Goal: Task Accomplishment & Management: Use online tool/utility

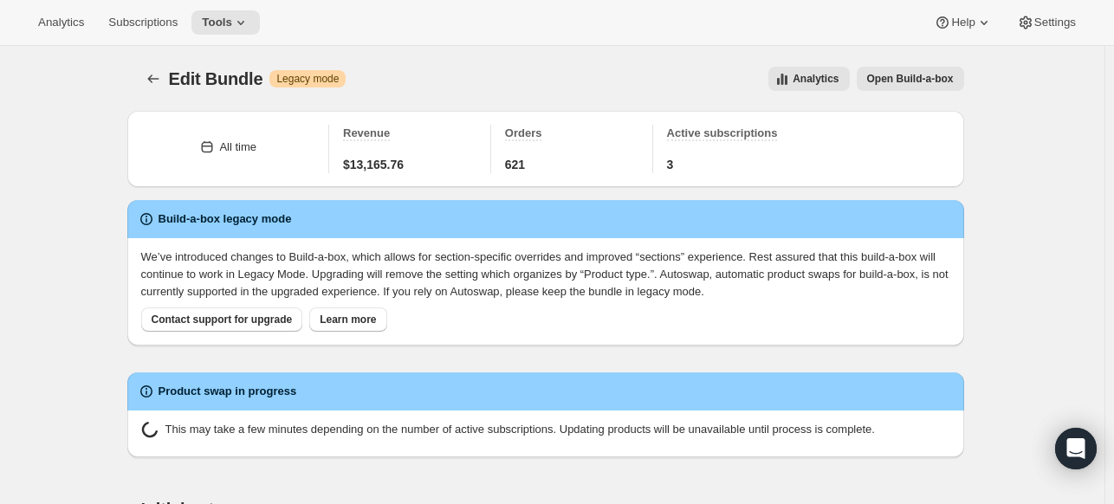
scroll to position [310, 0]
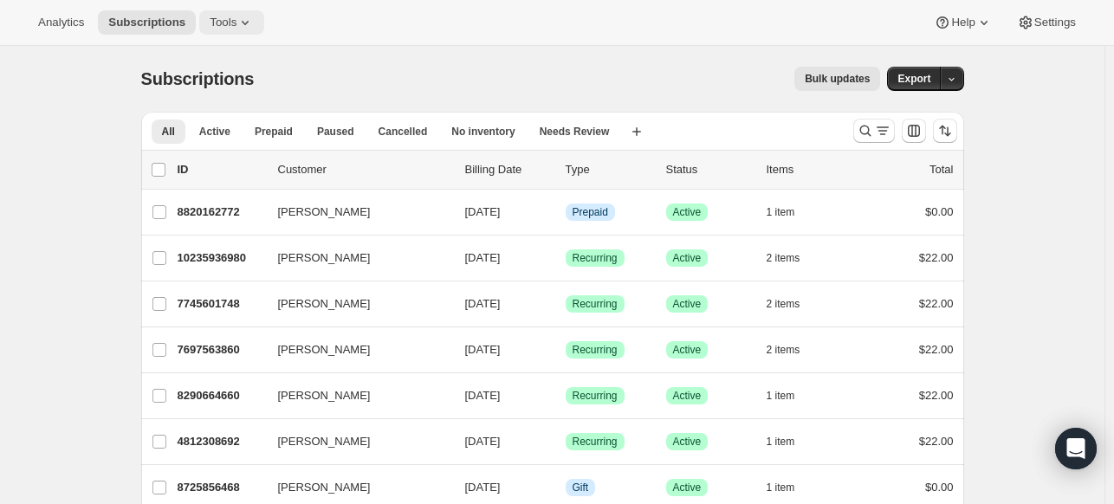
click at [224, 20] on span "Tools" at bounding box center [223, 23] width 27 height 14
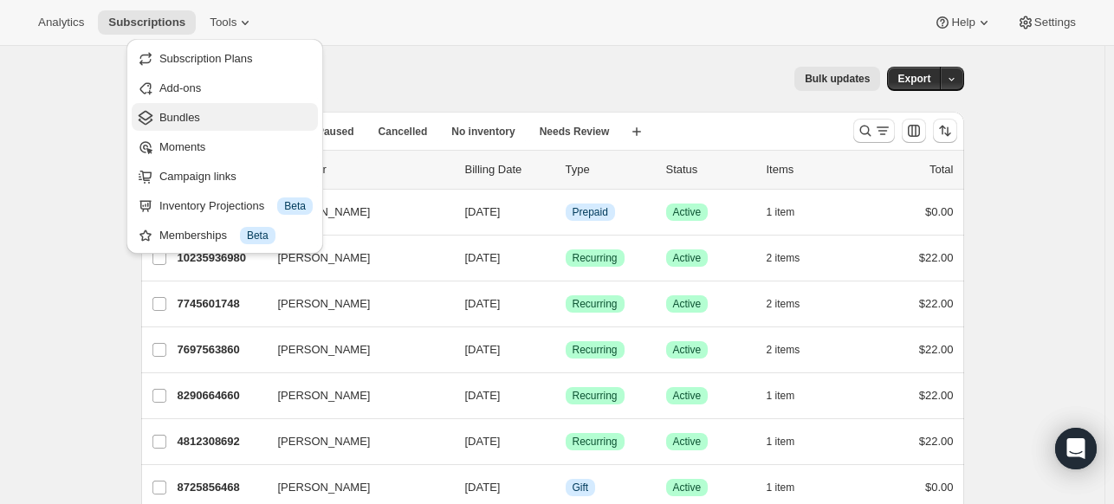
click at [197, 113] on span "Bundles" at bounding box center [179, 117] width 41 height 13
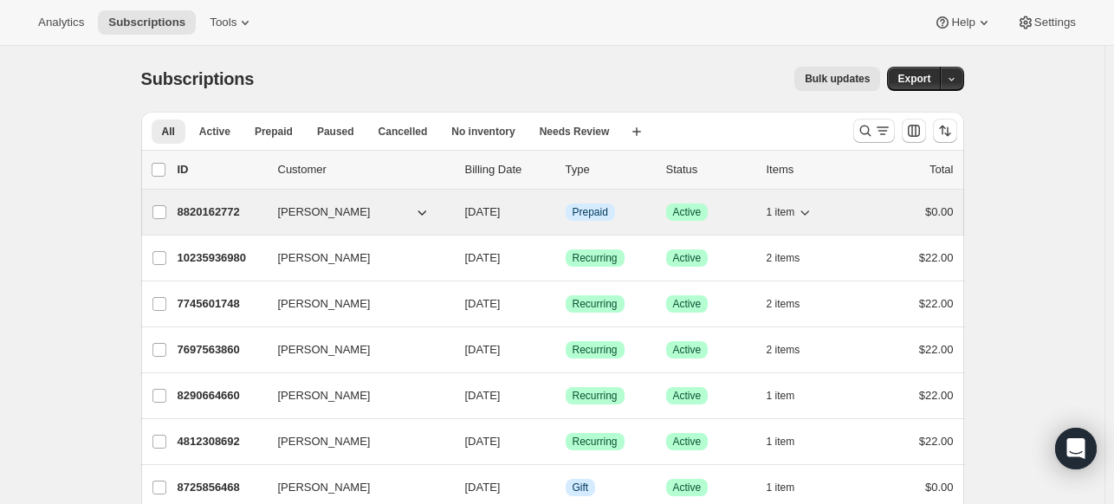
click at [328, 211] on span "[PERSON_NAME]" at bounding box center [324, 212] width 93 height 17
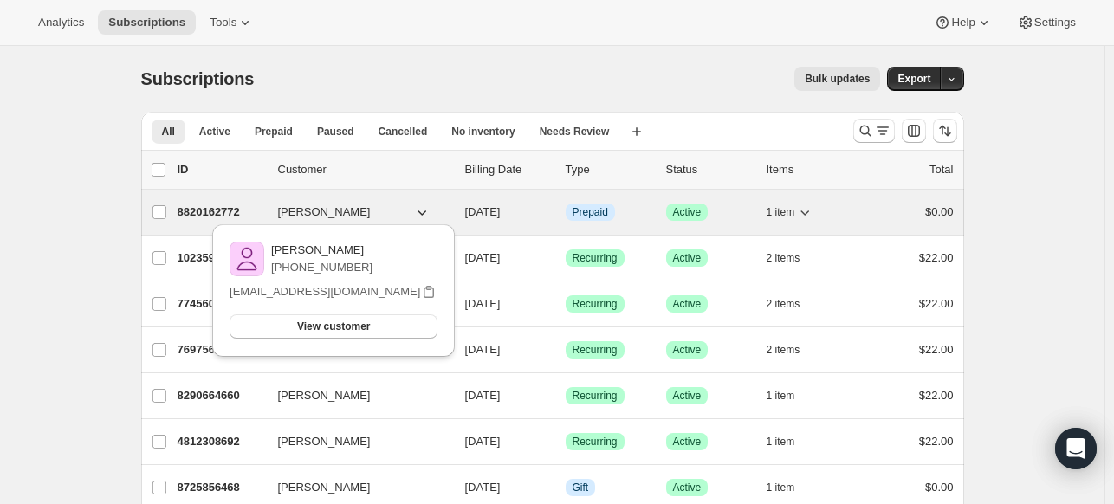
click at [234, 207] on p "8820162772" at bounding box center [221, 212] width 87 height 17
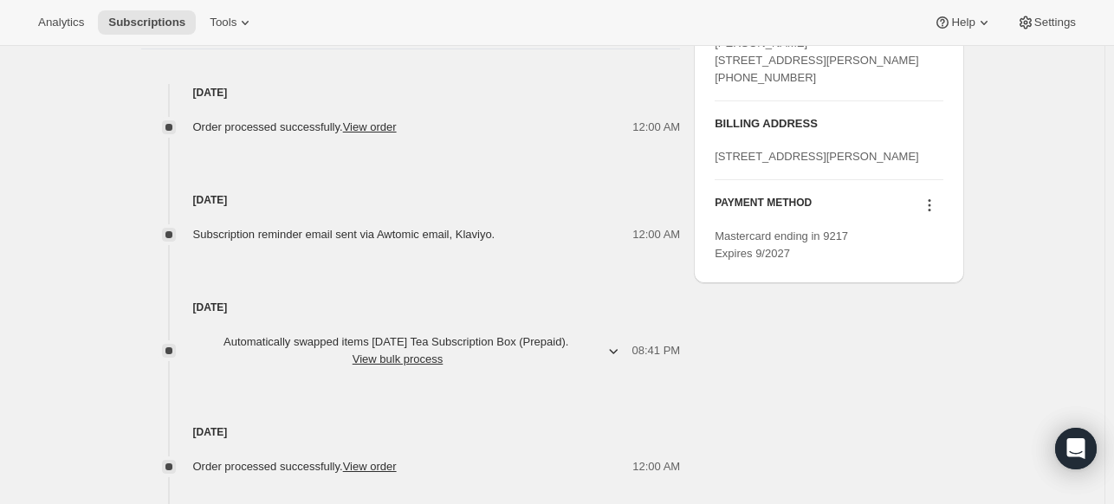
scroll to position [780, 0]
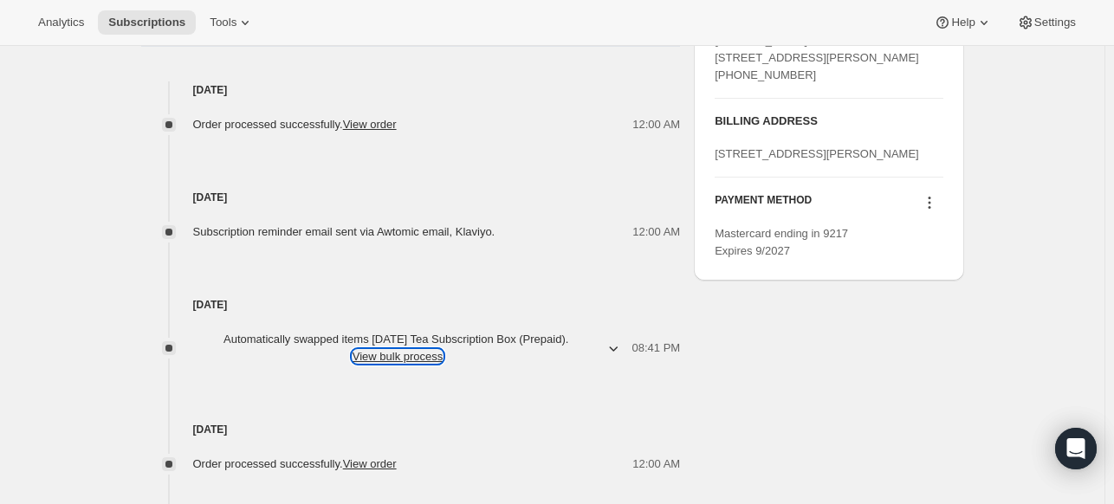
click at [409, 355] on button "View bulk process" at bounding box center [398, 356] width 91 height 13
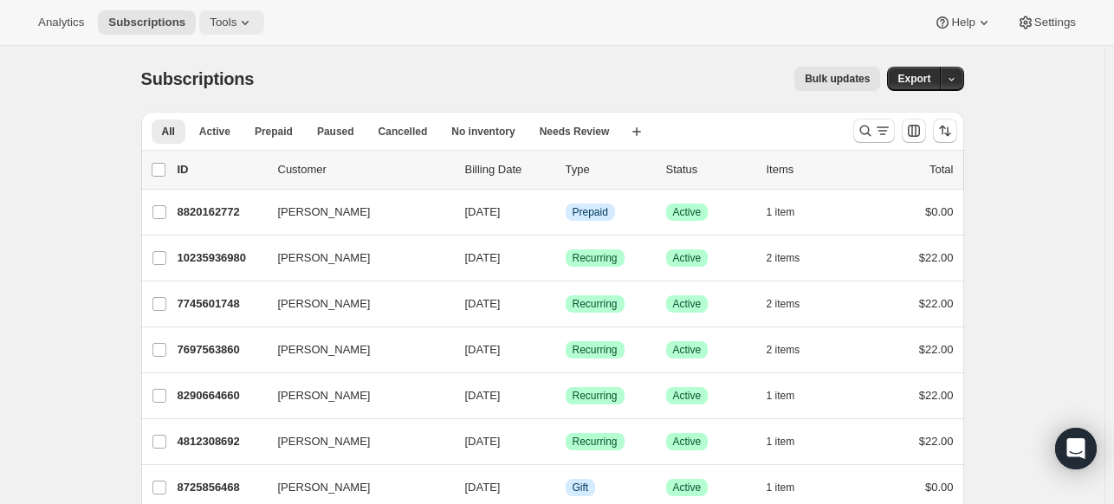
click at [224, 23] on span "Tools" at bounding box center [223, 23] width 27 height 14
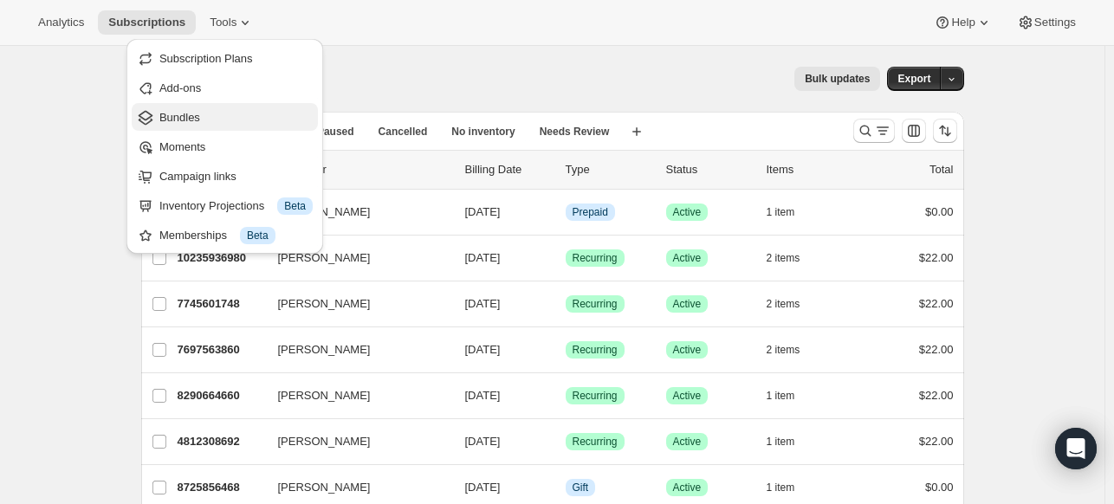
click at [184, 111] on span "Bundles" at bounding box center [179, 117] width 41 height 13
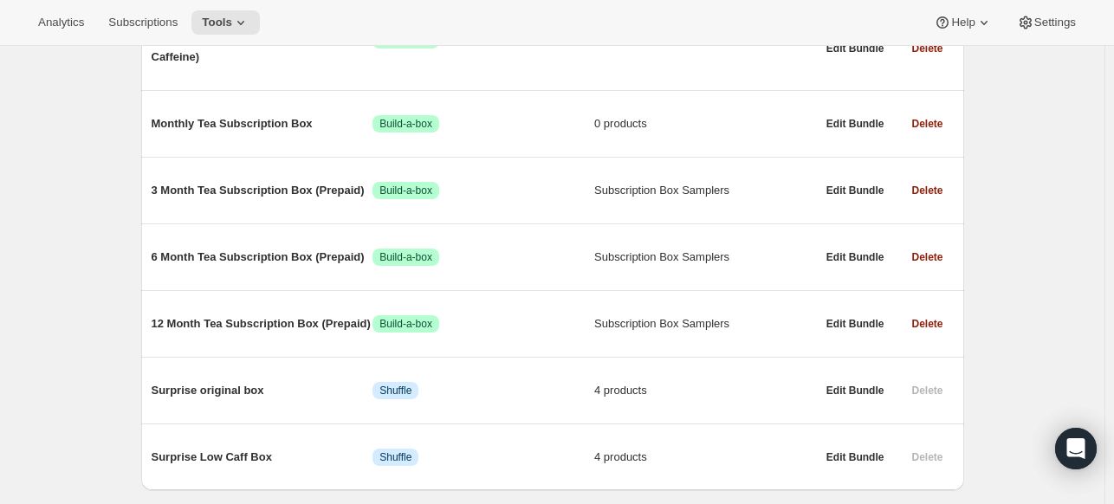
scroll to position [360, 0]
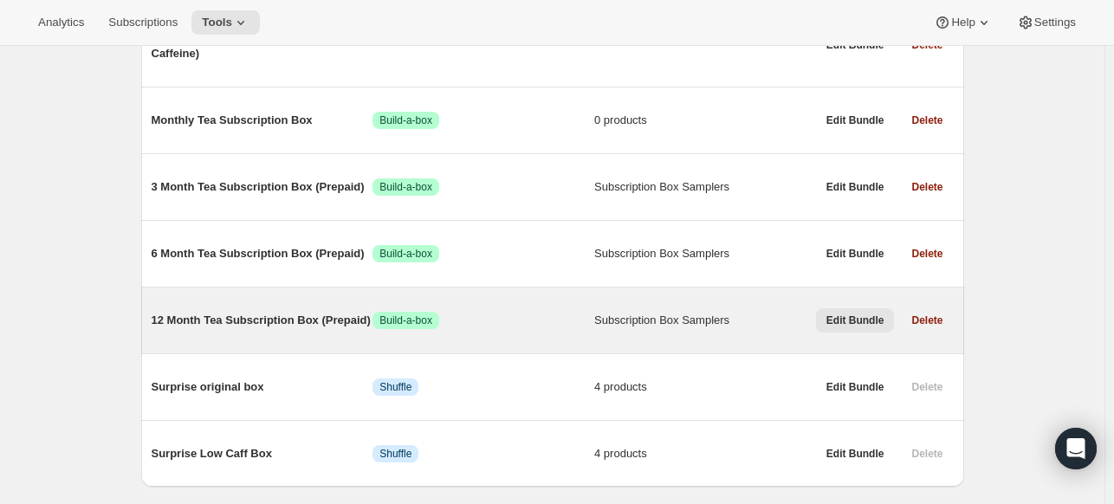
click at [862, 325] on span "Edit Bundle" at bounding box center [855, 321] width 58 height 14
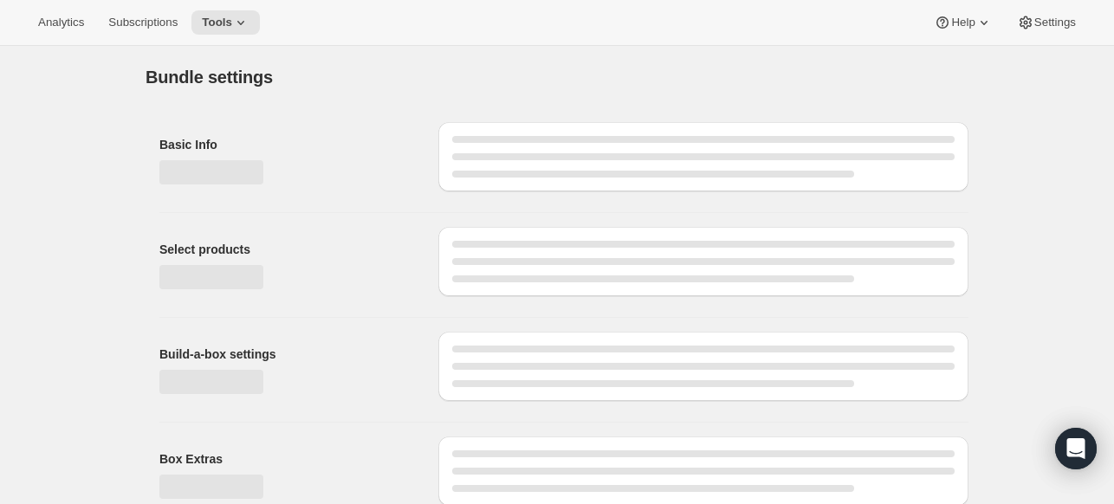
type input "12 Month Tea Subscription Box (Prepaid)"
radio input "true"
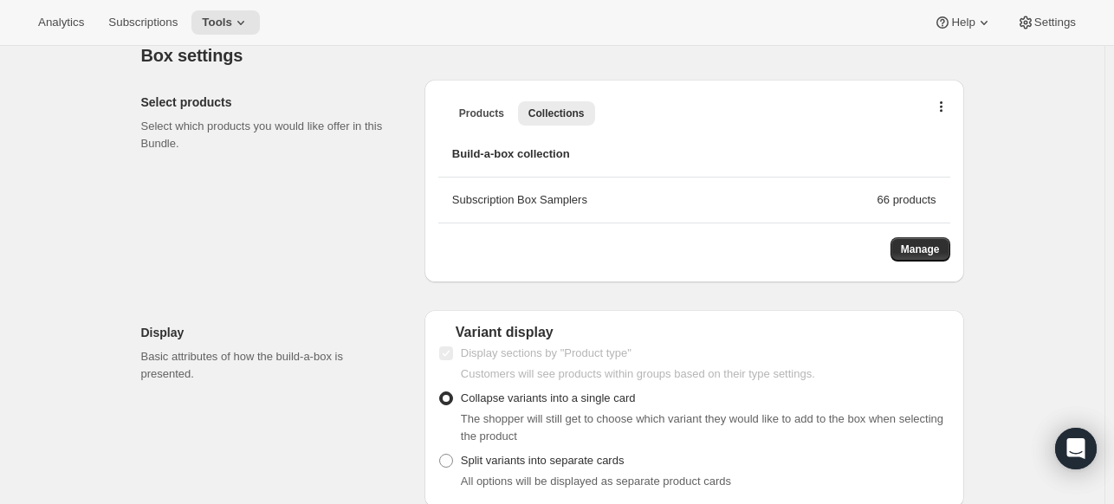
scroll to position [525, 0]
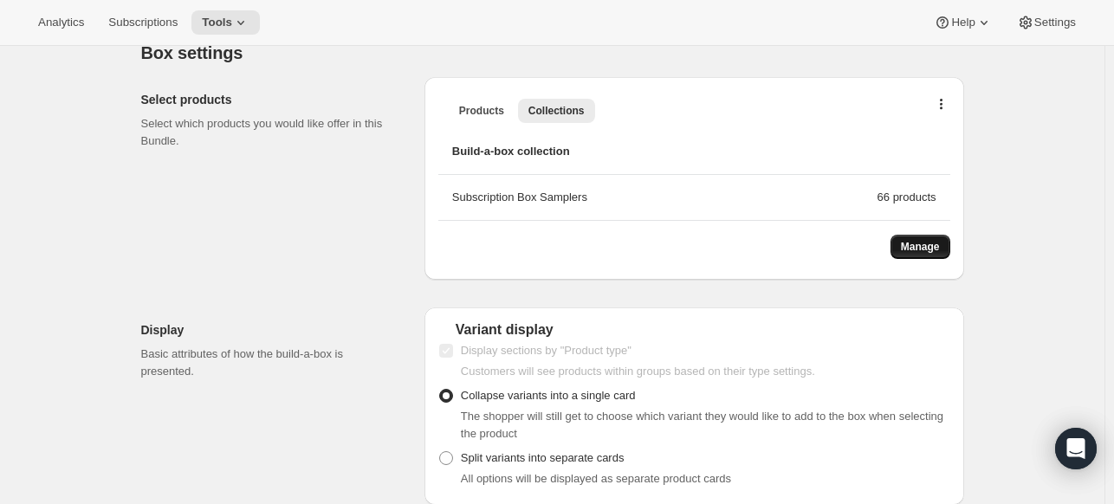
click at [929, 240] on span "Manage" at bounding box center [920, 247] width 39 height 14
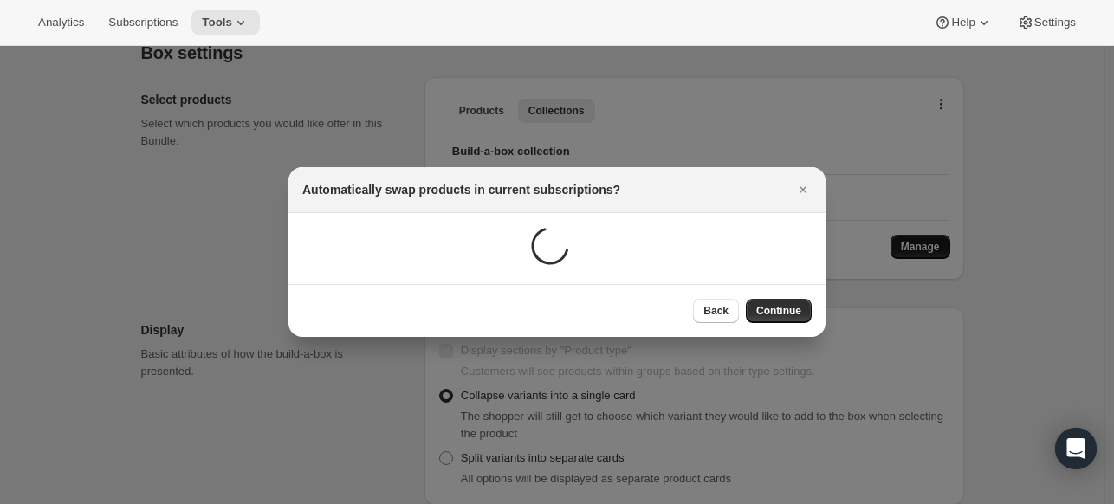
scroll to position [0, 0]
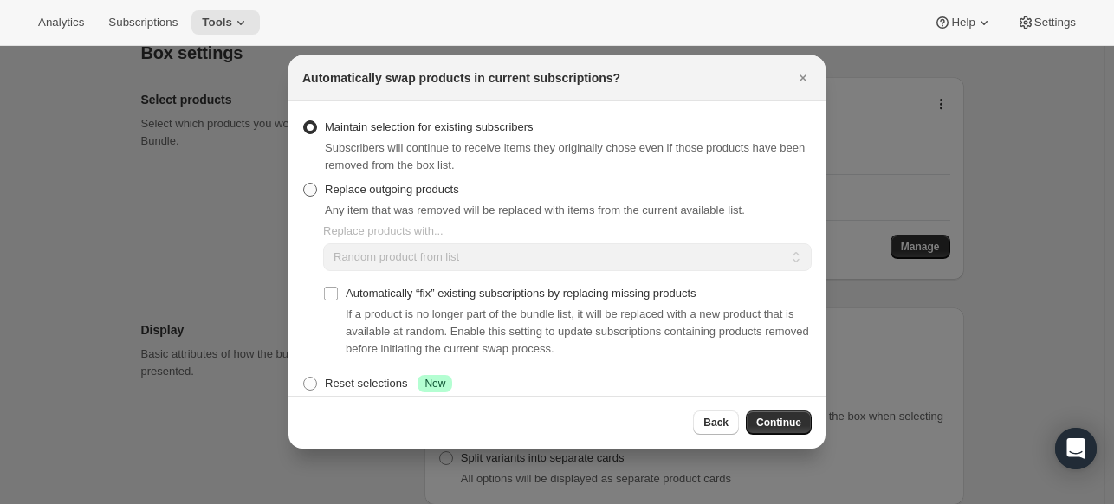
click at [312, 188] on span ":rda:" at bounding box center [310, 190] width 14 height 14
click at [304, 184] on input "Replace outgoing products" at bounding box center [303, 183] width 1 height 1
radio input "true"
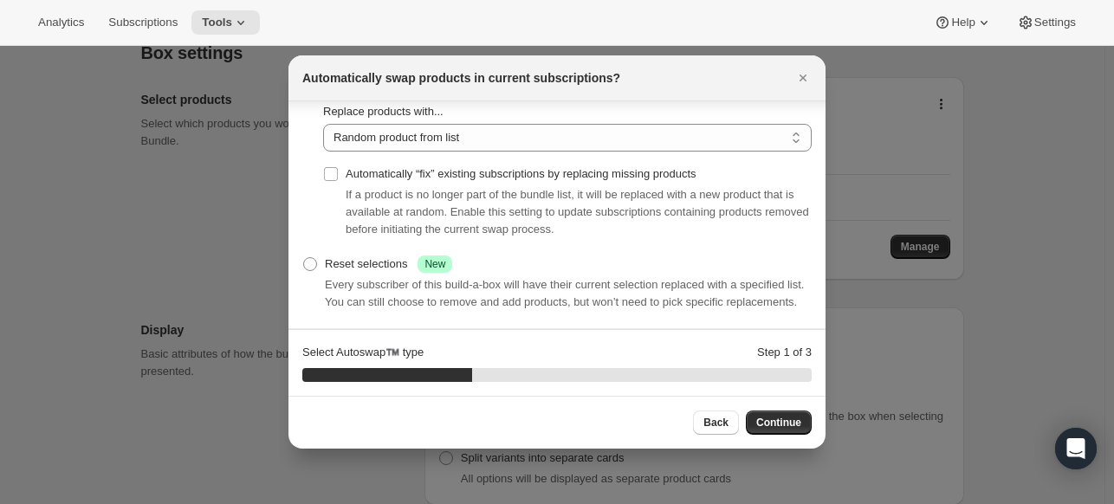
scroll to position [132, 0]
click at [310, 257] on span ":rda:" at bounding box center [310, 264] width 14 height 14
click at [304, 257] on input "Reset selections Success New" at bounding box center [303, 257] width 1 height 1
radio input "true"
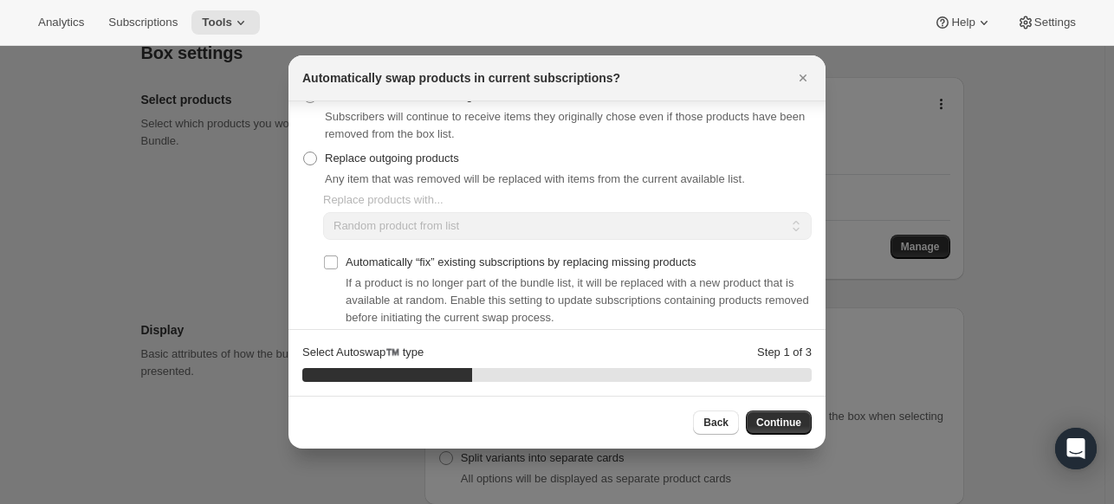
scroll to position [135, 0]
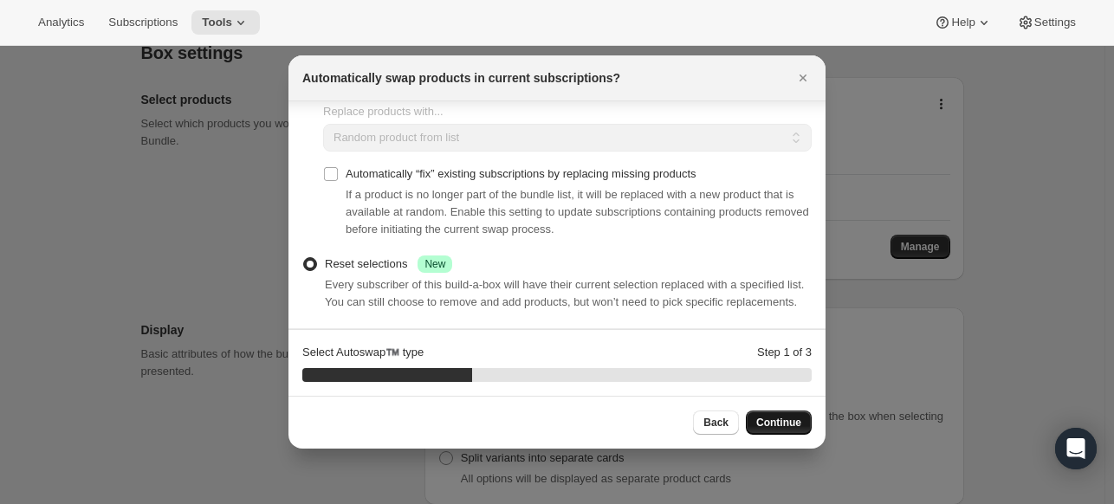
click at [786, 424] on span "Continue" at bounding box center [778, 423] width 45 height 14
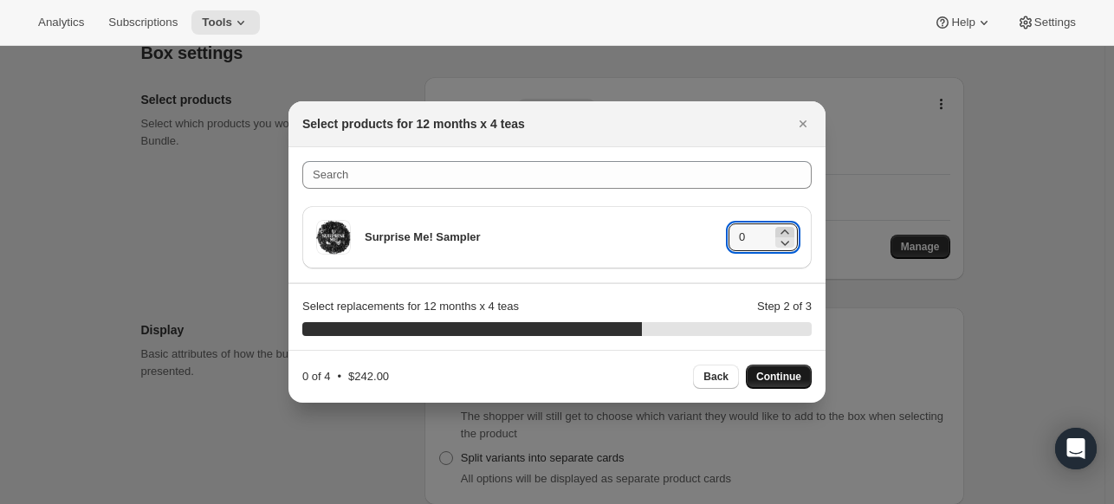
click at [783, 231] on icon ":rda:" at bounding box center [784, 232] width 8 height 4
type input "4"
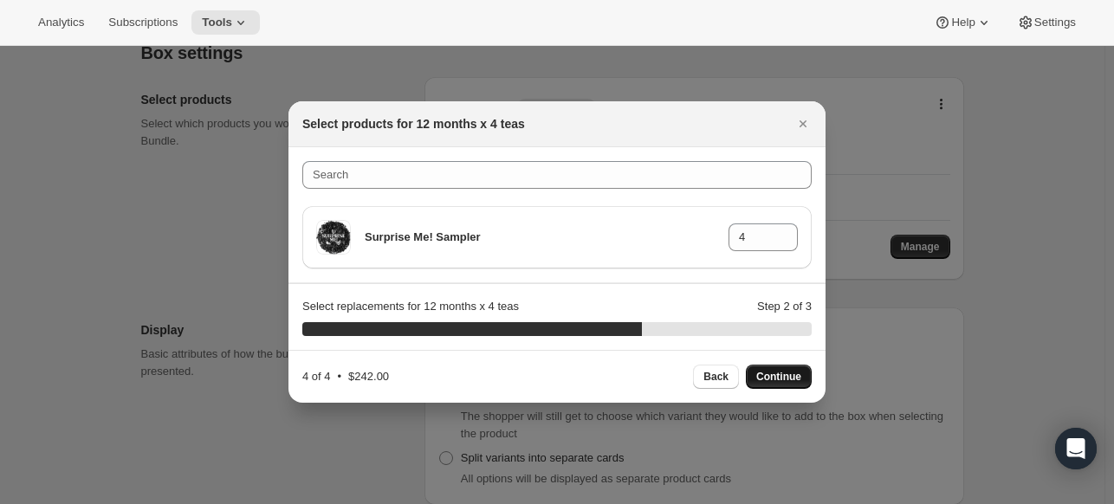
click at [780, 373] on span "Continue" at bounding box center [778, 377] width 45 height 14
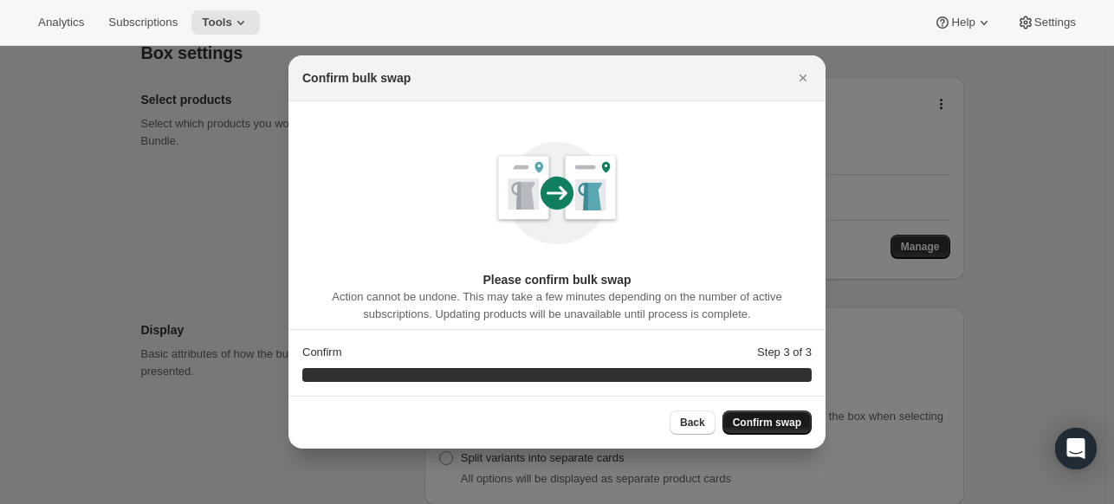
click at [773, 422] on span "Confirm swap" at bounding box center [767, 423] width 68 height 14
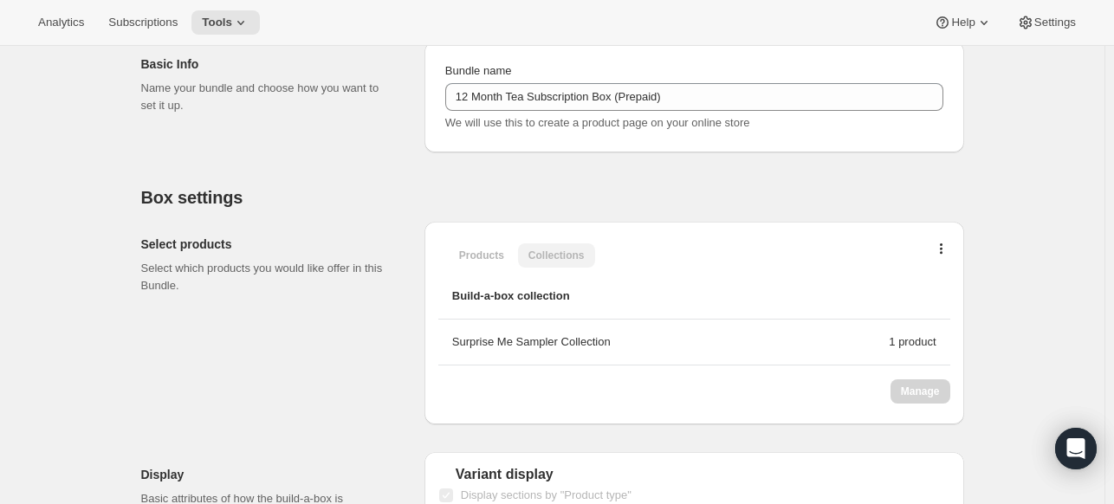
scroll to position [483, 0]
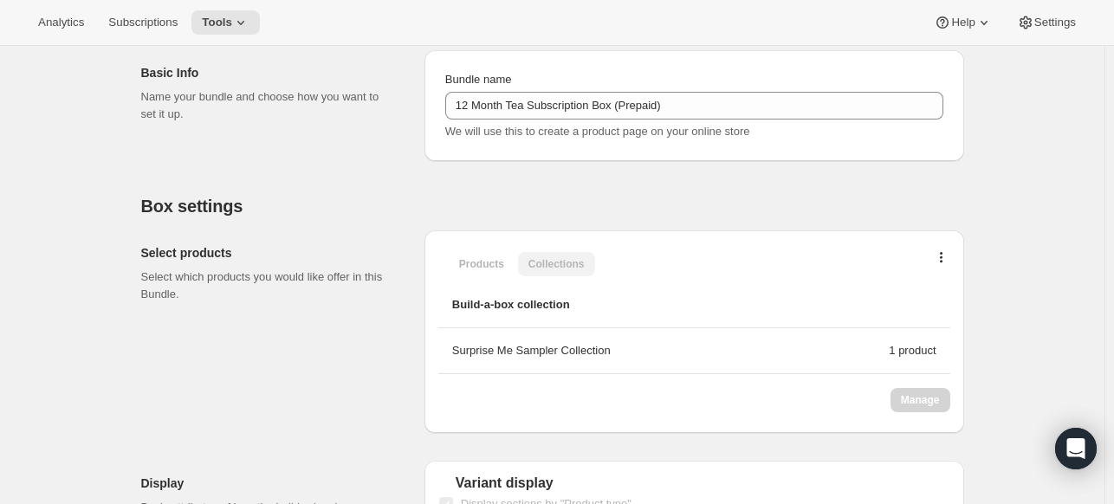
click at [948, 249] on div "Products Collections More views Products Collections More views" at bounding box center [694, 263] width 512 height 38
click at [948, 256] on button "button" at bounding box center [941, 261] width 17 height 17
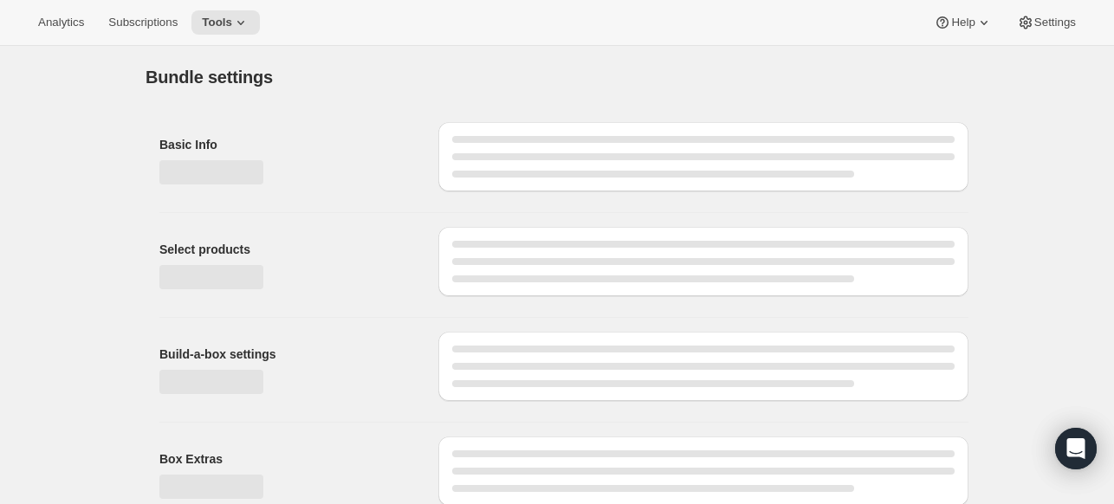
type input "12 Month Tea Subscription Box (Prepaid)"
radio input "true"
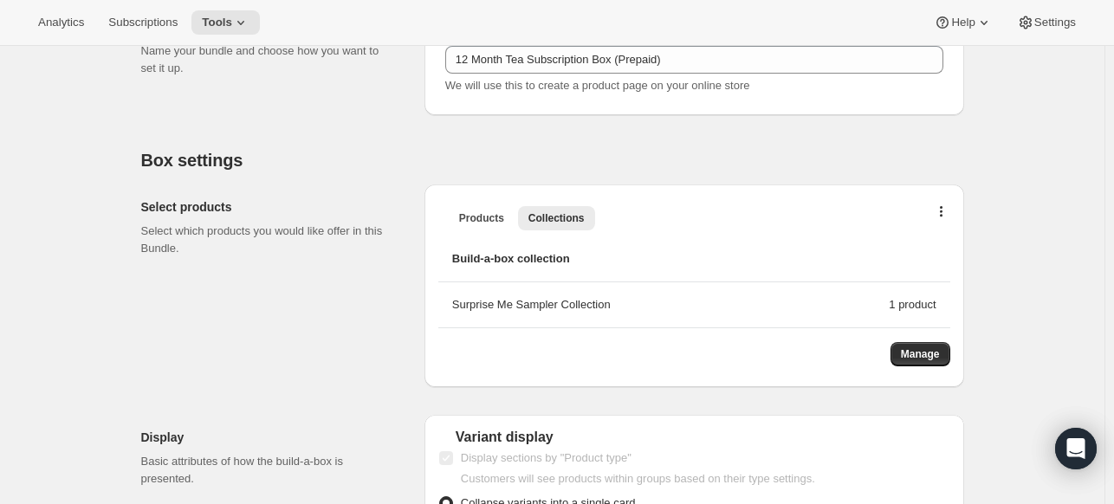
scroll to position [416, 0]
click at [942, 214] on icon "button" at bounding box center [941, 215] width 3 height 14
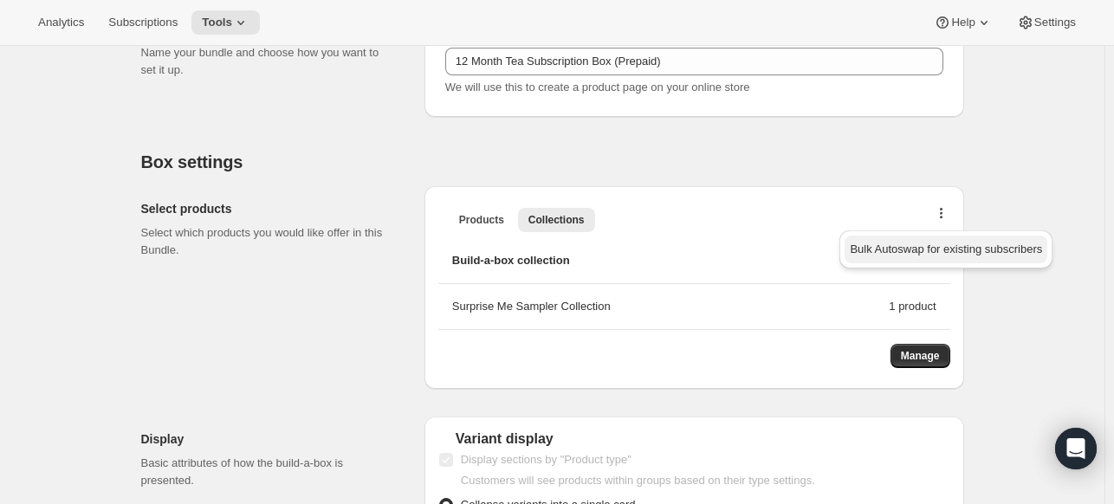
click at [944, 253] on span "Bulk Autoswap for existing subscribers" at bounding box center [946, 249] width 192 height 13
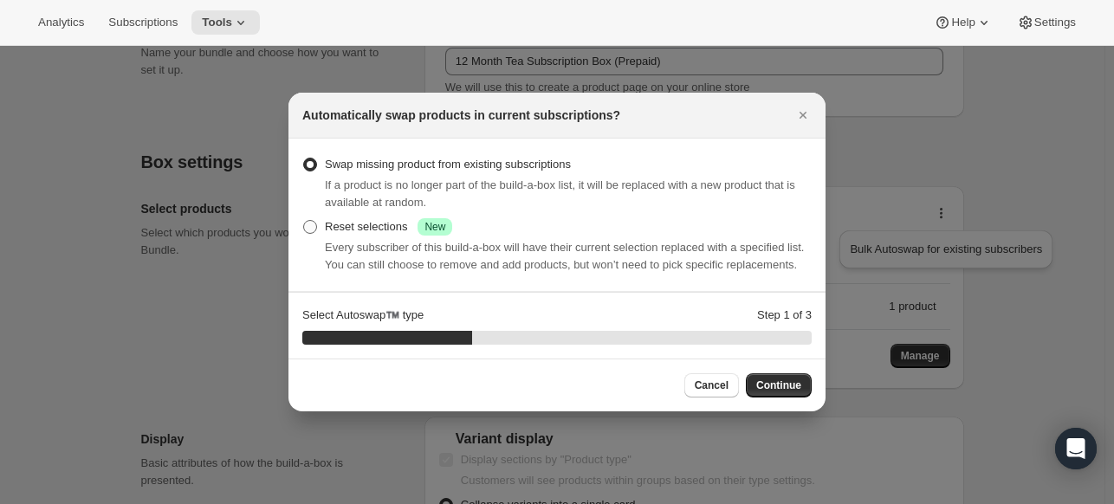
click at [319, 224] on label "Reset selections Success New" at bounding box center [377, 227] width 150 height 24
click at [304, 221] on input "Reset selections Success New" at bounding box center [303, 220] width 1 height 1
radio input "true"
click at [786, 378] on button "Continue" at bounding box center [779, 385] width 66 height 24
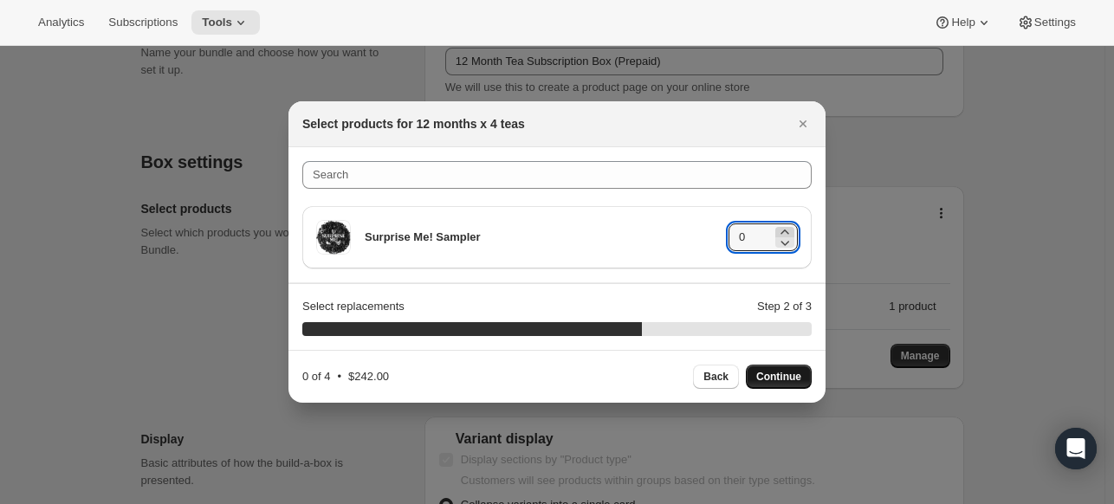
click at [785, 232] on icon ":r9:" at bounding box center [784, 231] width 17 height 17
type input "4"
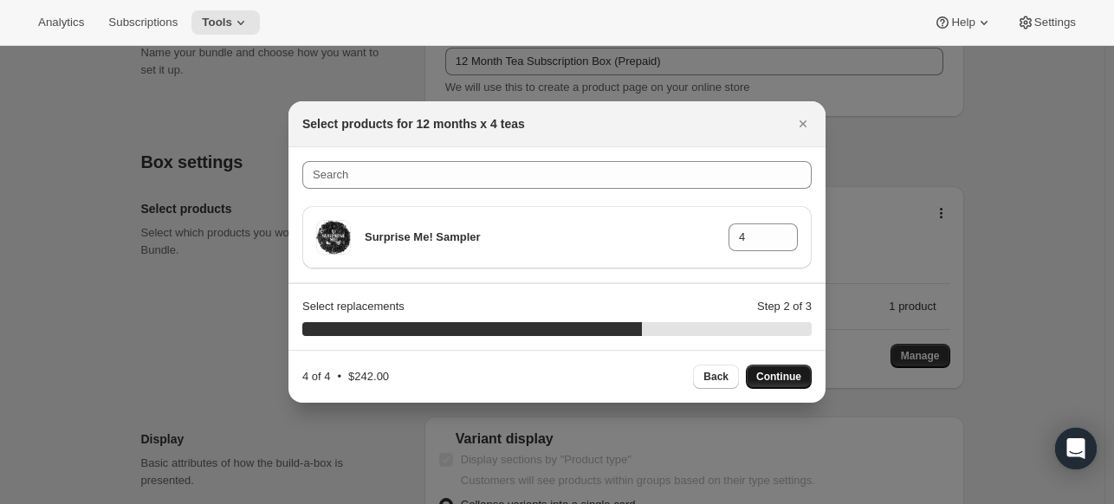
click at [773, 372] on span "Continue" at bounding box center [778, 377] width 45 height 14
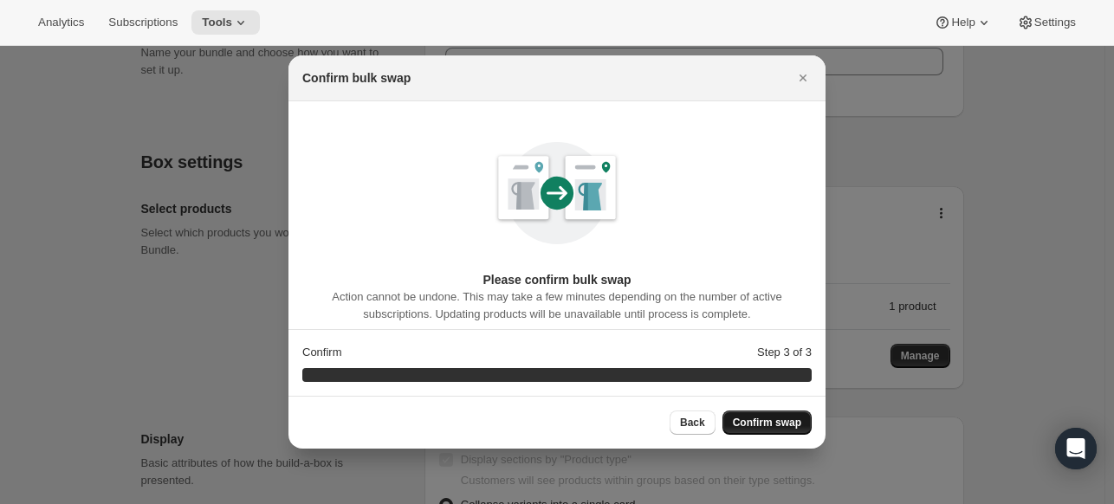
click at [772, 424] on span "Confirm swap" at bounding box center [767, 423] width 68 height 14
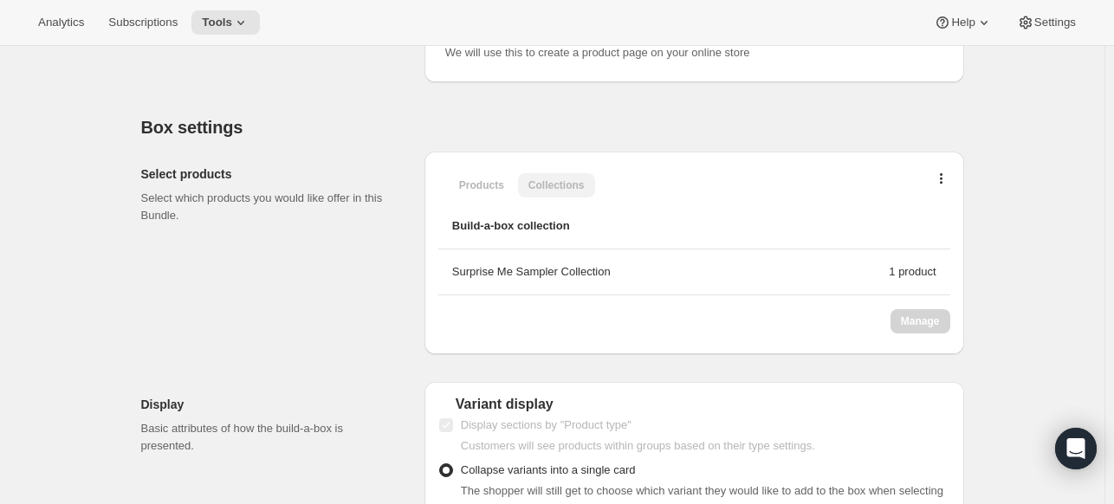
scroll to position [572, 0]
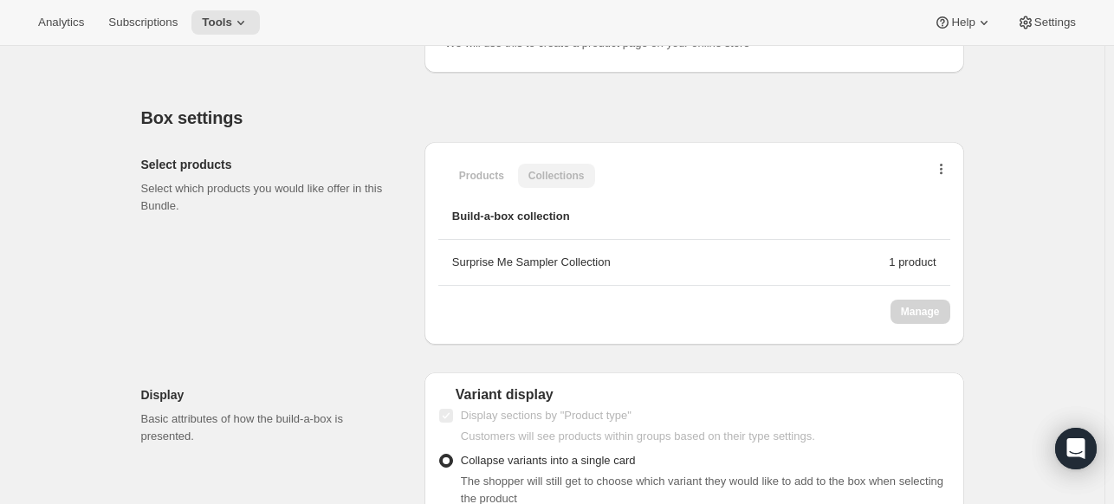
click at [947, 165] on button "button" at bounding box center [941, 173] width 17 height 17
click at [766, 204] on li "Build-a-box collection" at bounding box center [694, 217] width 512 height 46
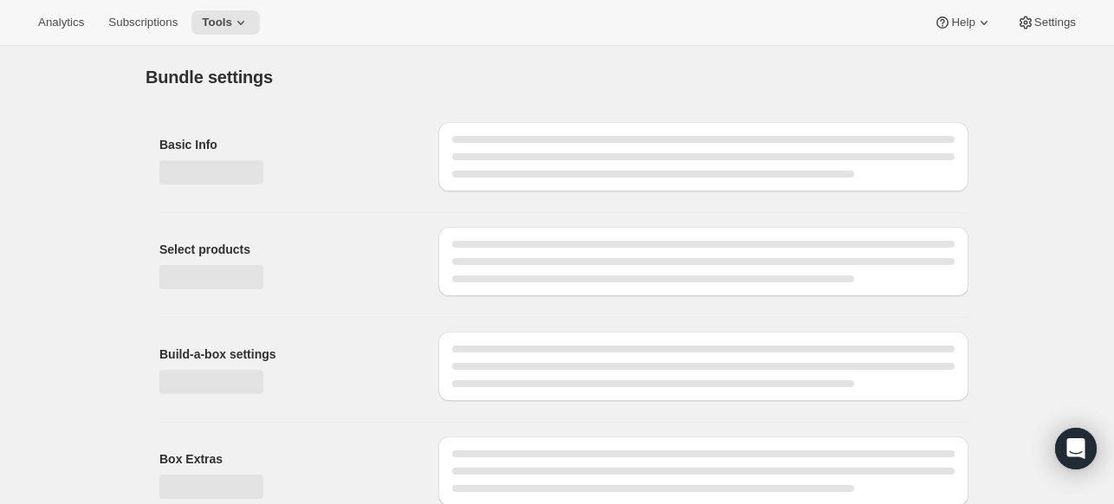
type input "12 Month Tea Subscription Box (Prepaid)"
radio input "true"
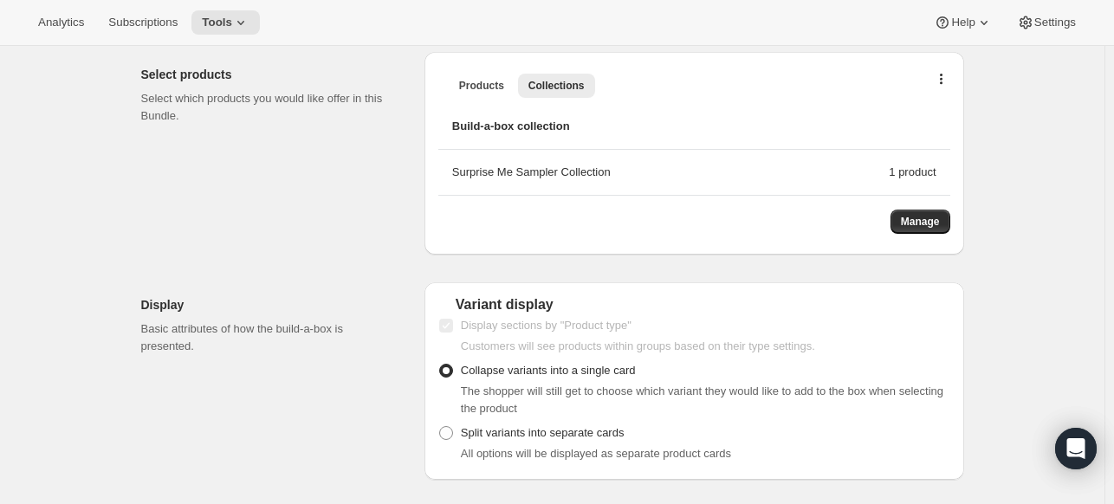
scroll to position [565, 0]
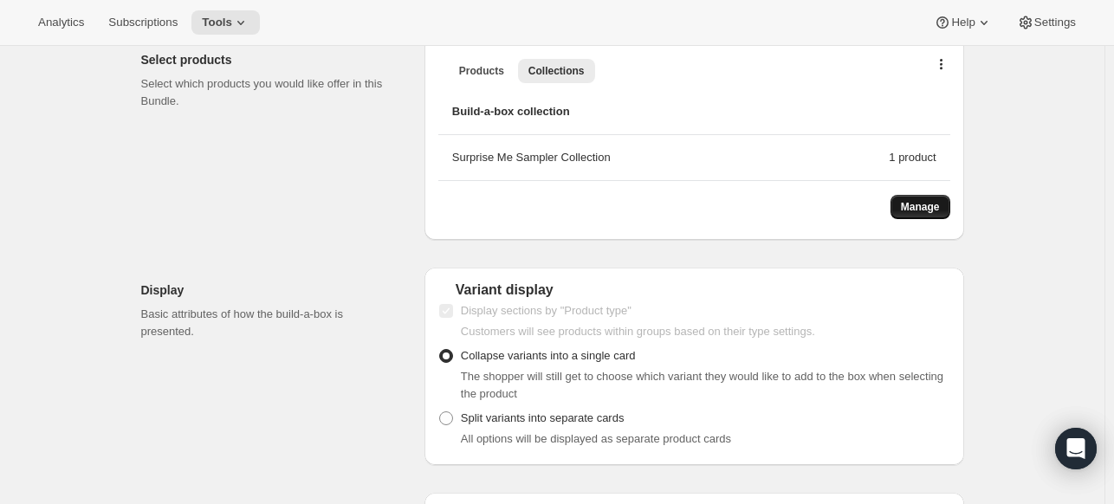
click at [925, 201] on span "Manage" at bounding box center [920, 207] width 39 height 14
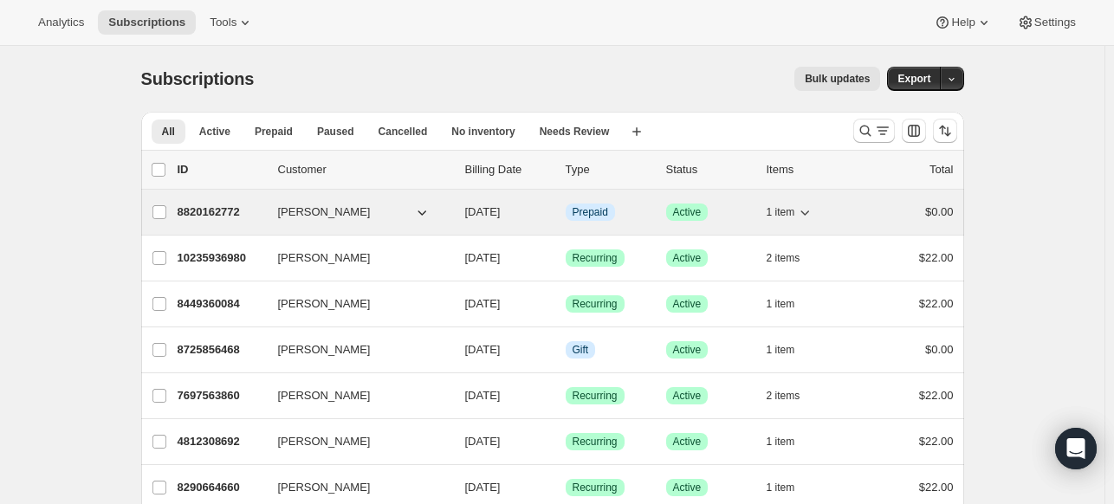
click at [216, 210] on p "8820162772" at bounding box center [221, 212] width 87 height 17
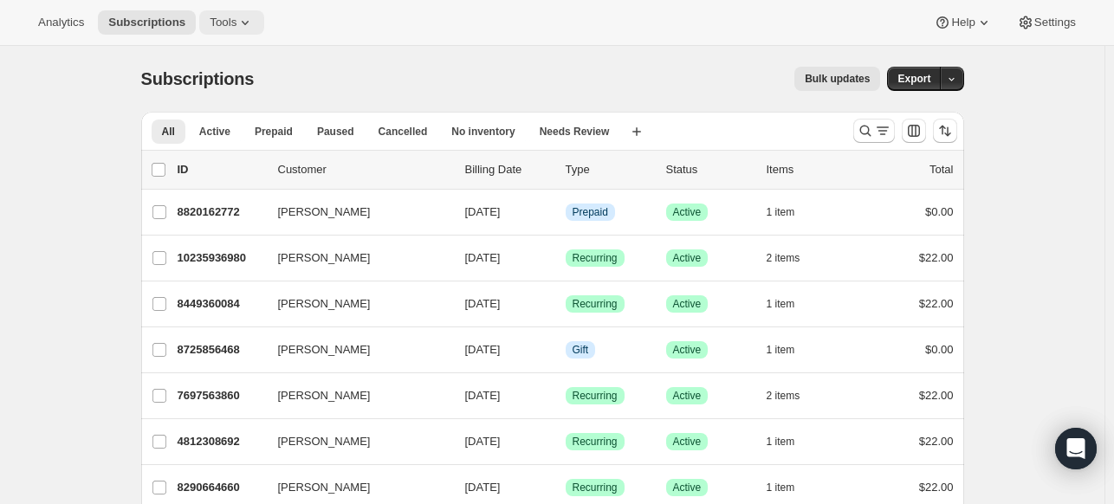
click at [221, 18] on span "Tools" at bounding box center [223, 23] width 27 height 14
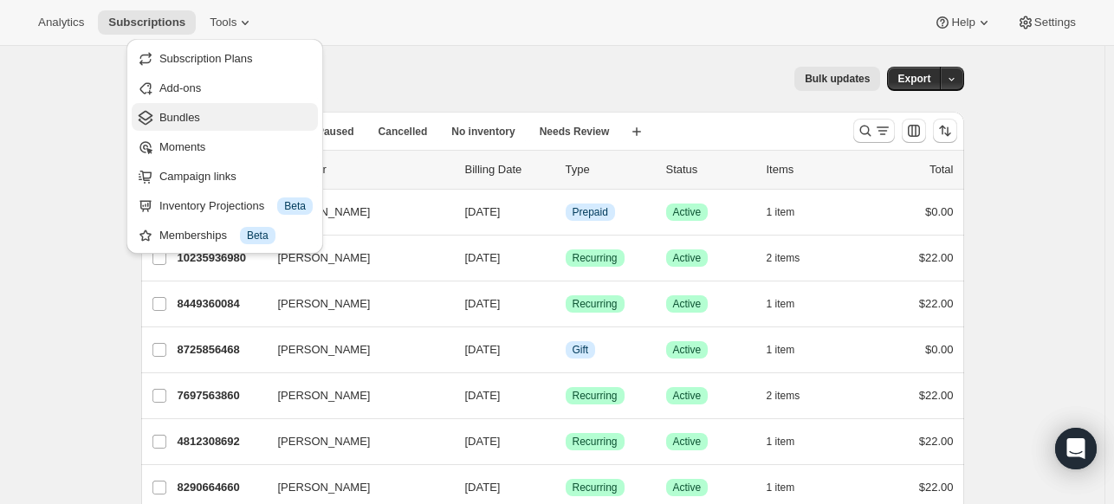
click at [196, 106] on button "Bundles" at bounding box center [225, 117] width 186 height 28
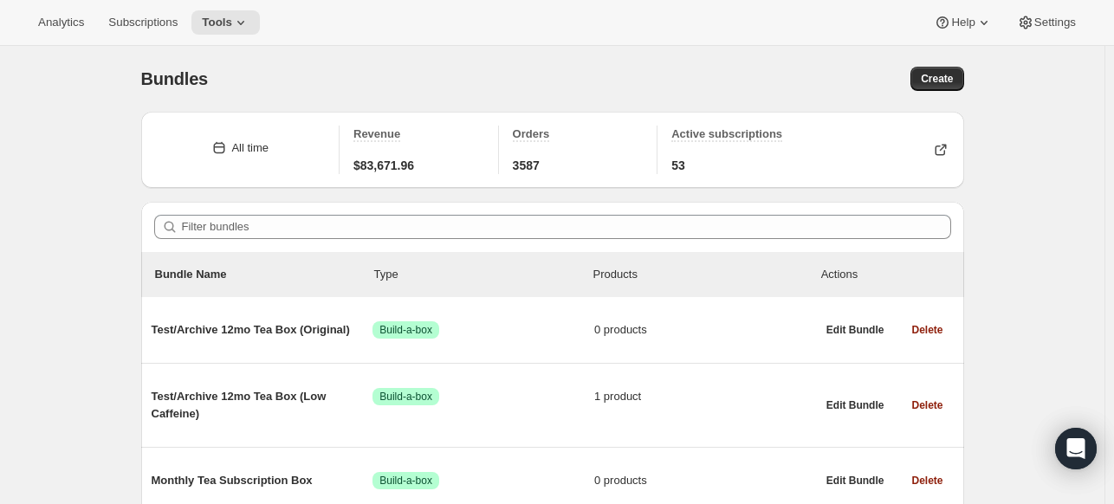
scroll to position [409, 0]
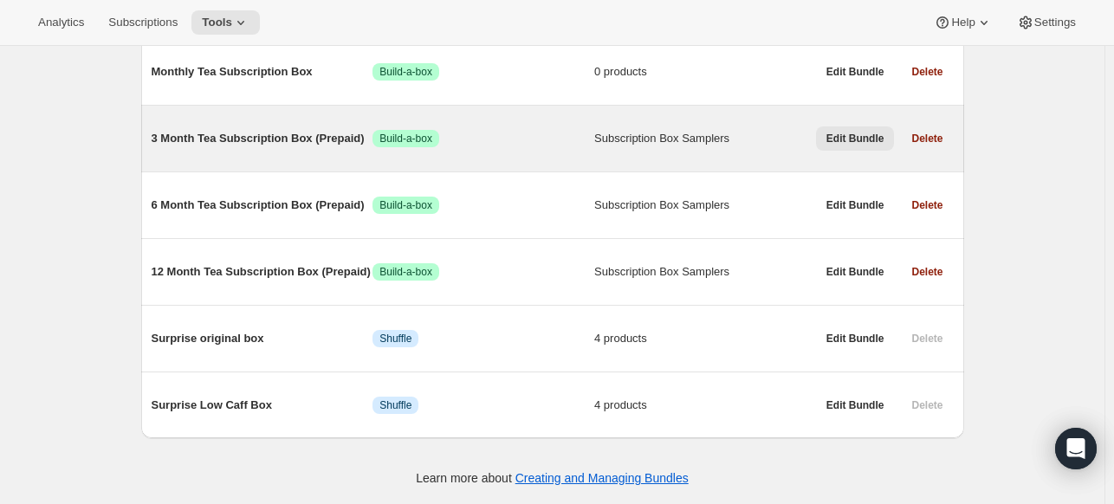
click at [867, 132] on span "Edit Bundle" at bounding box center [855, 139] width 58 height 14
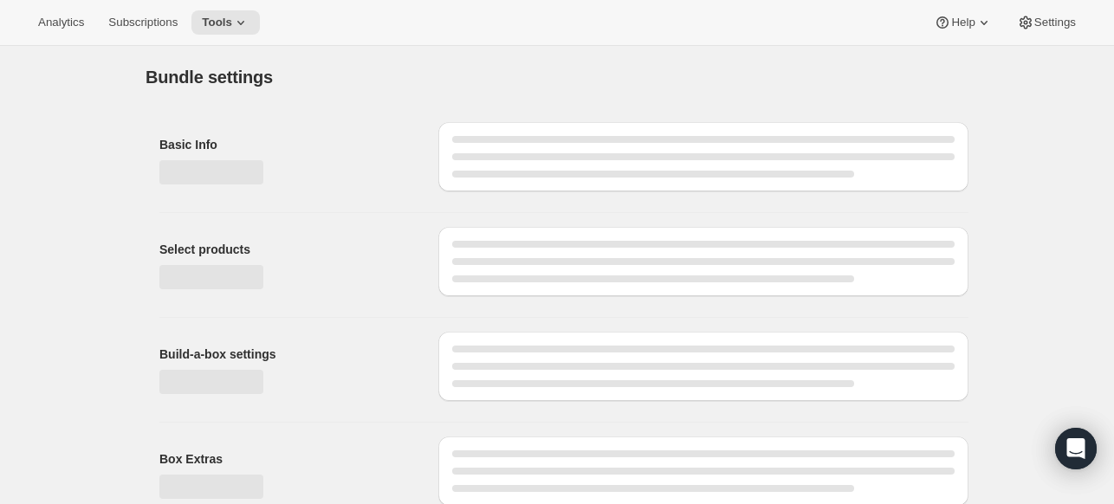
type input "3 Month Tea Subscription Box (Prepaid)"
radio input "true"
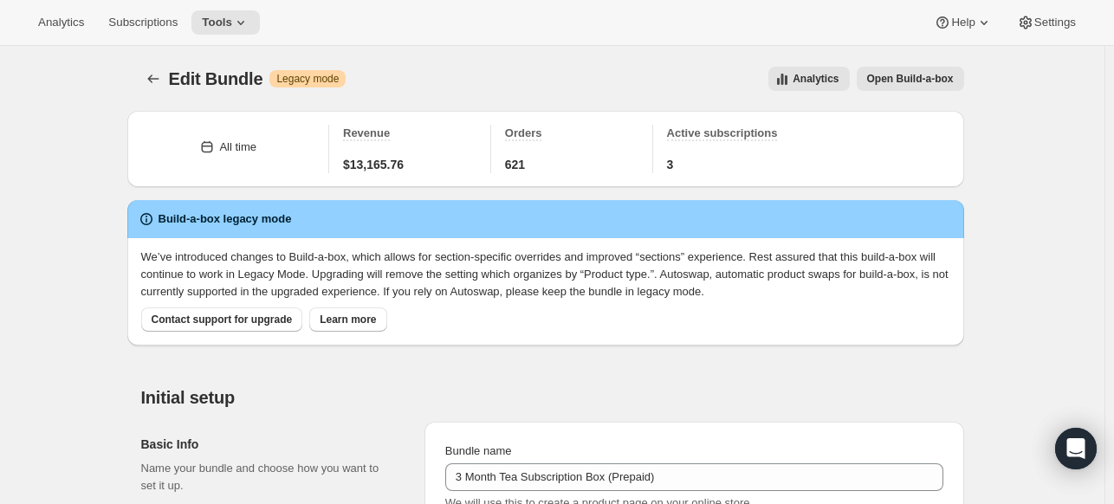
scroll to position [441, 0]
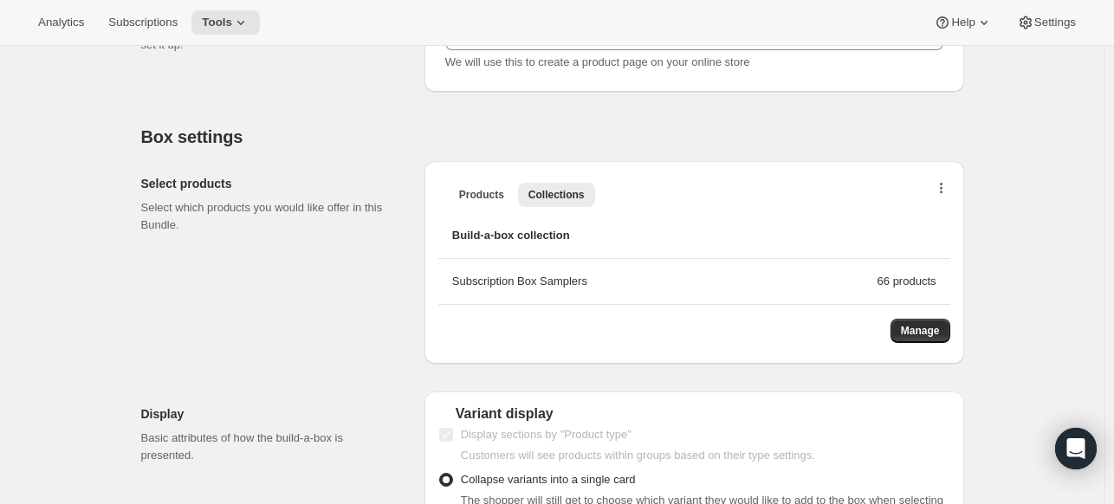
click at [943, 191] on icon "button" at bounding box center [941, 190] width 3 height 14
click at [914, 222] on span "Bulk Autoswap for existing subscribers" at bounding box center [946, 223] width 192 height 13
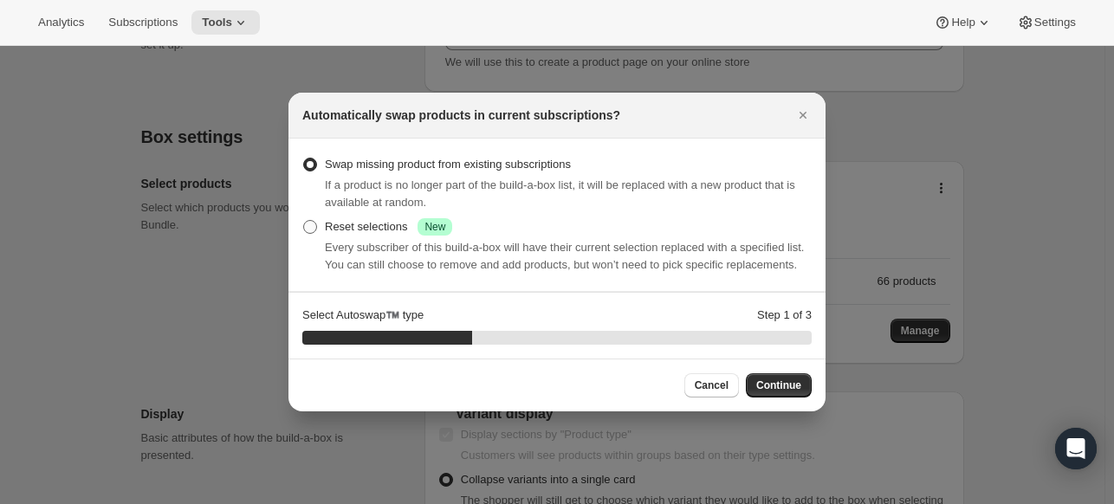
click at [310, 227] on span ":rqm:" at bounding box center [310, 227] width 14 height 14
click at [304, 221] on input "Reset selections Success New" at bounding box center [303, 220] width 1 height 1
radio input "true"
click at [780, 382] on span "Continue" at bounding box center [778, 386] width 45 height 14
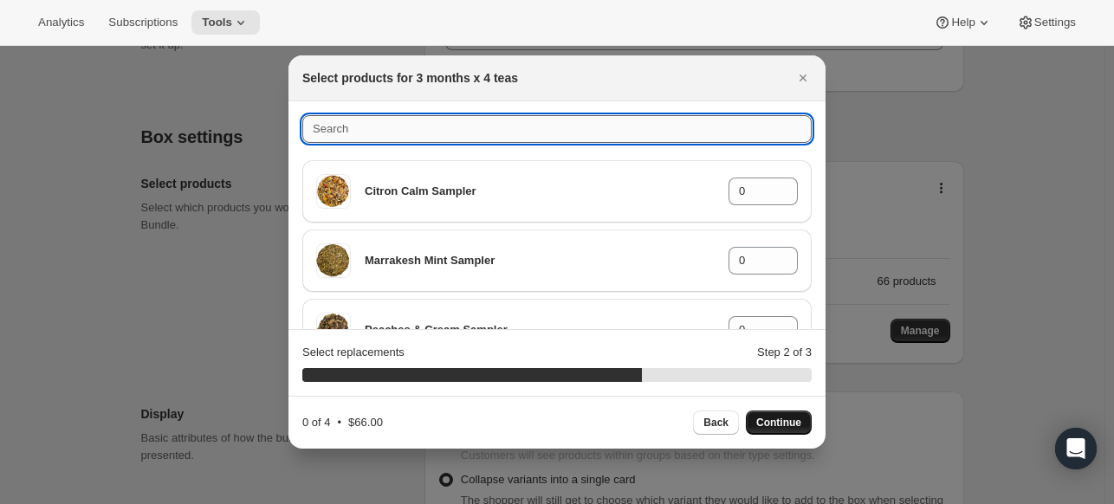
click at [752, 123] on input ":rqm:" at bounding box center [556, 129] width 509 height 28
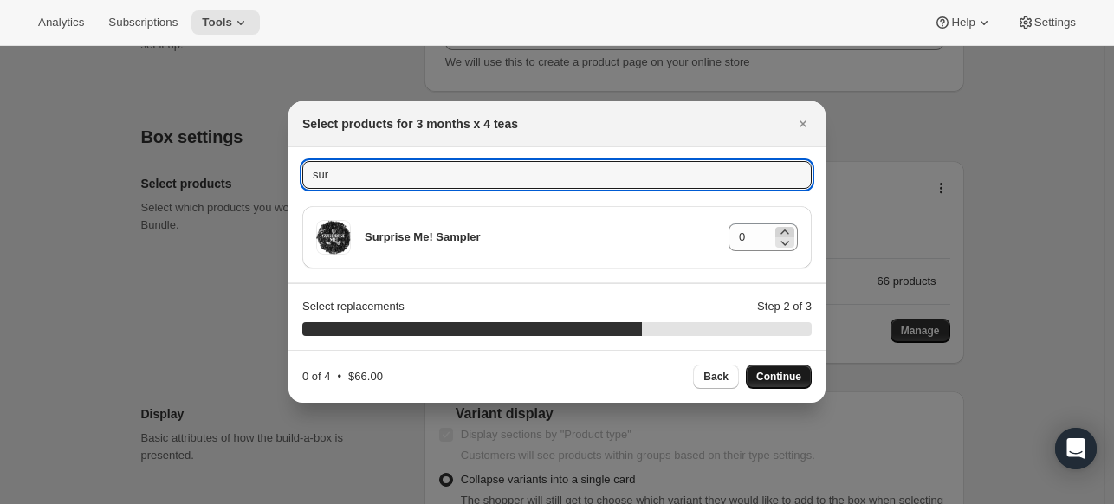
type input "sur"
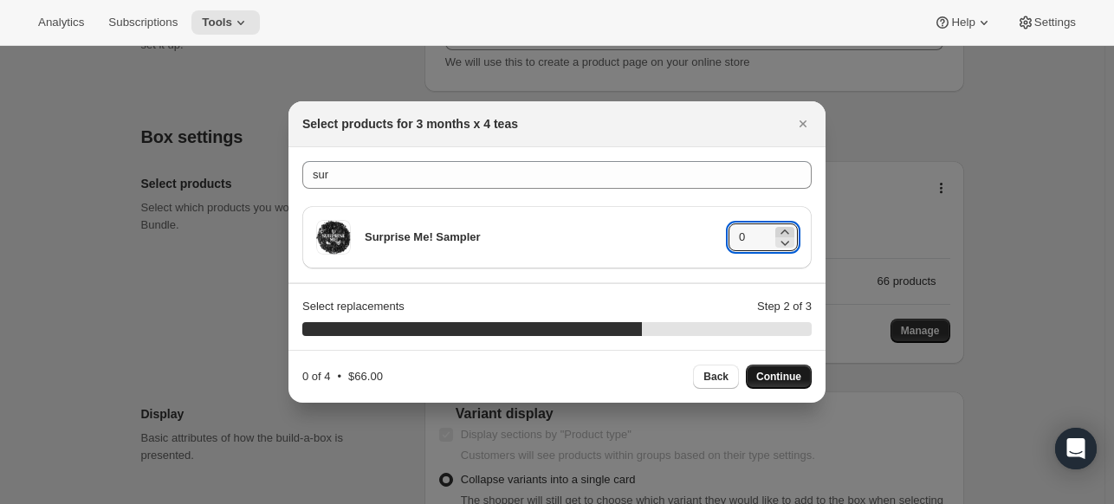
click at [786, 232] on icon ":rqm:" at bounding box center [784, 232] width 8 height 4
type input "4"
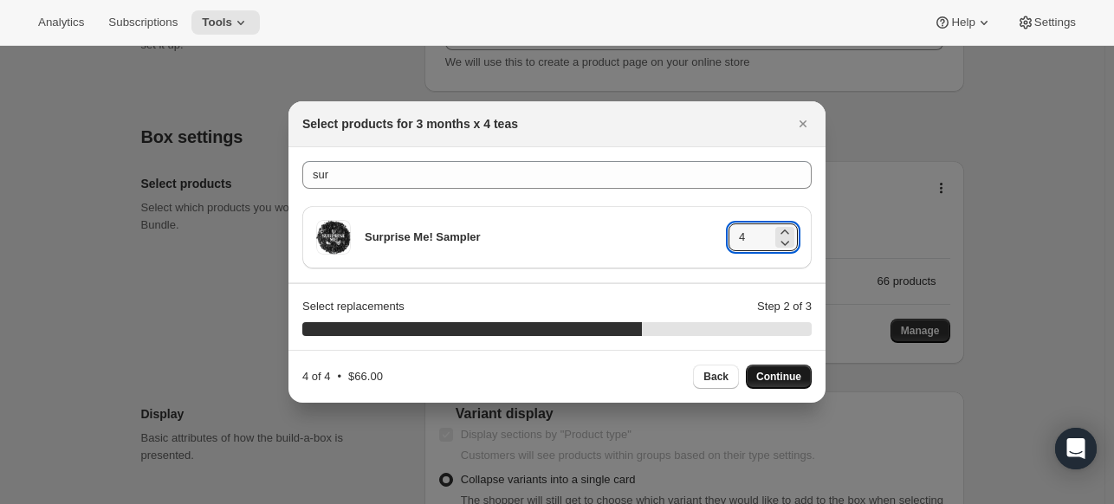
click at [782, 372] on span "Continue" at bounding box center [778, 377] width 45 height 14
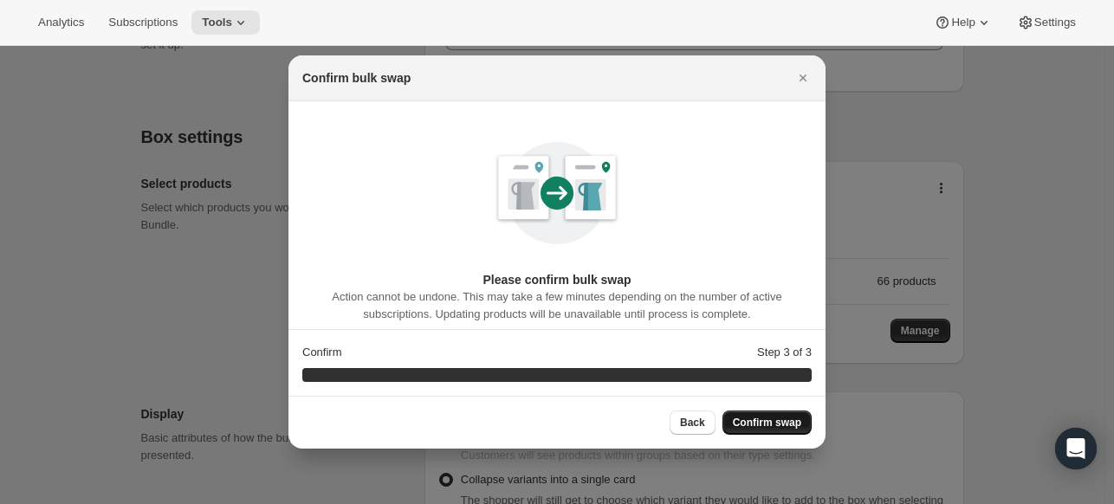
click at [773, 420] on span "Confirm swap" at bounding box center [767, 423] width 68 height 14
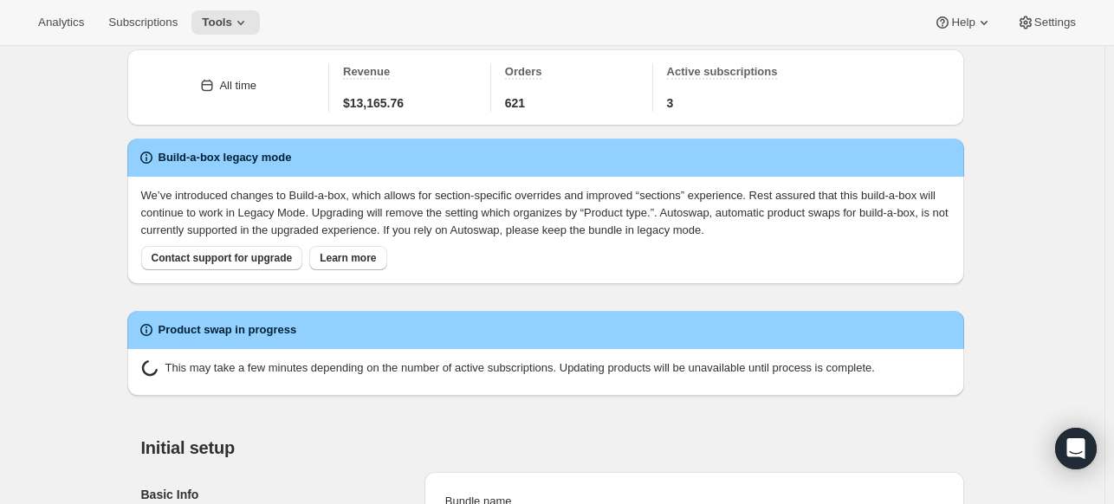
scroll to position [65, 0]
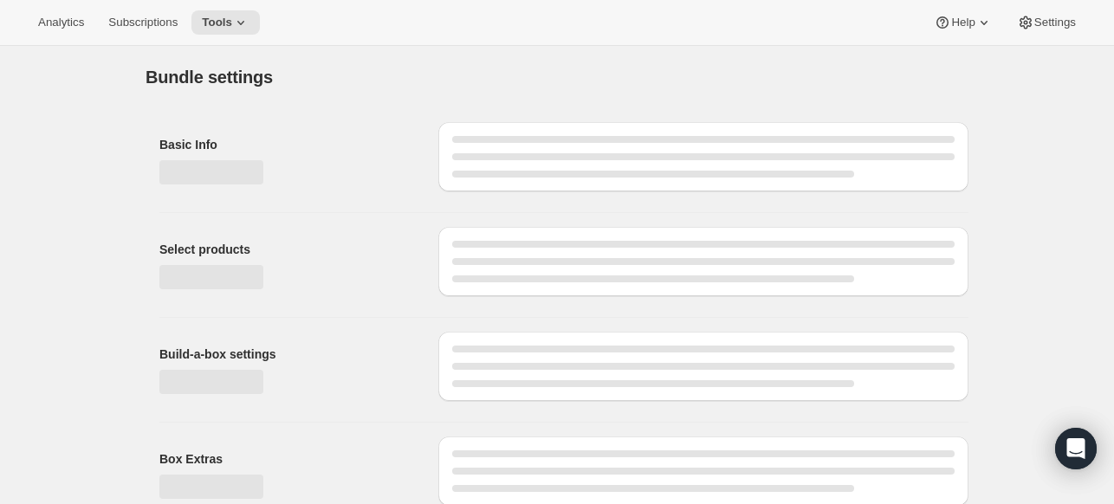
type input "3 Month Tea Subscription Box (Prepaid)"
radio input "true"
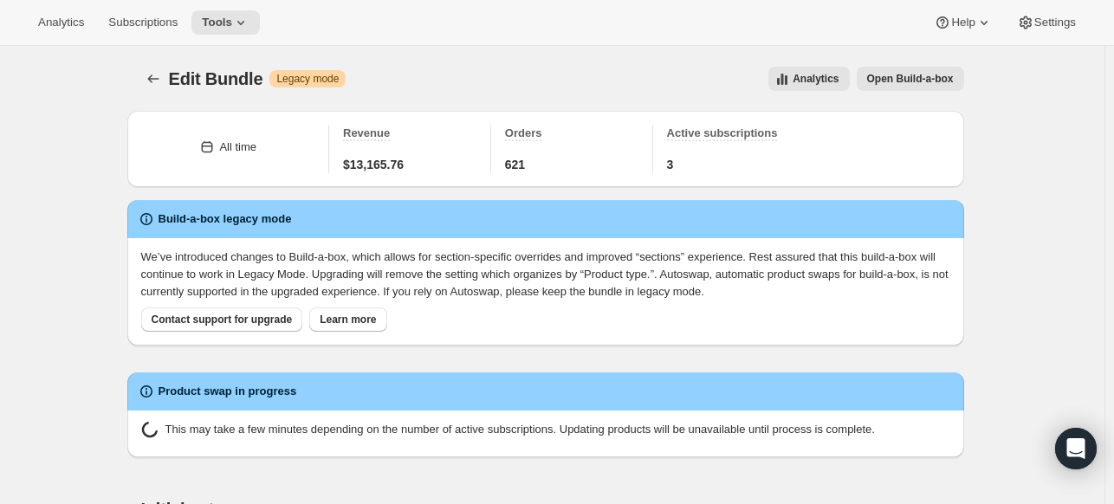
scroll to position [441, 0]
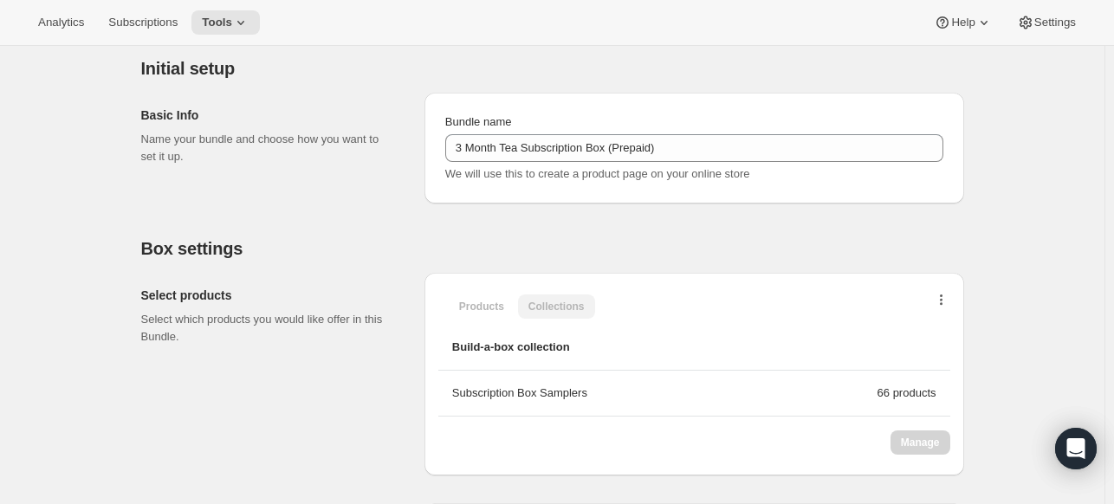
click at [943, 303] on icon "button" at bounding box center [941, 301] width 3 height 14
click at [955, 273] on div "Products Collections More views Products Collections More views Build-a-box col…" at bounding box center [694, 374] width 540 height 203
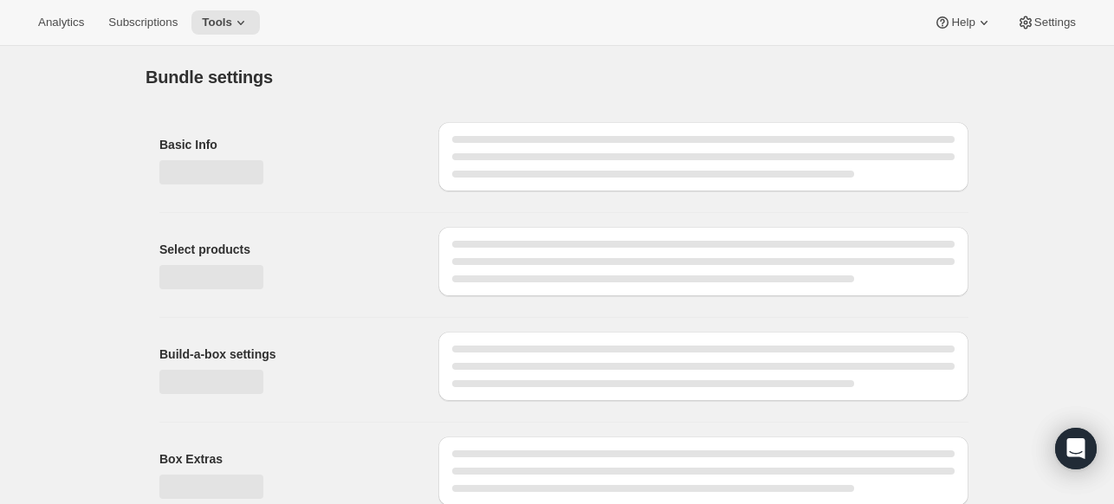
type input "3 Month Tea Subscription Box (Prepaid)"
radio input "true"
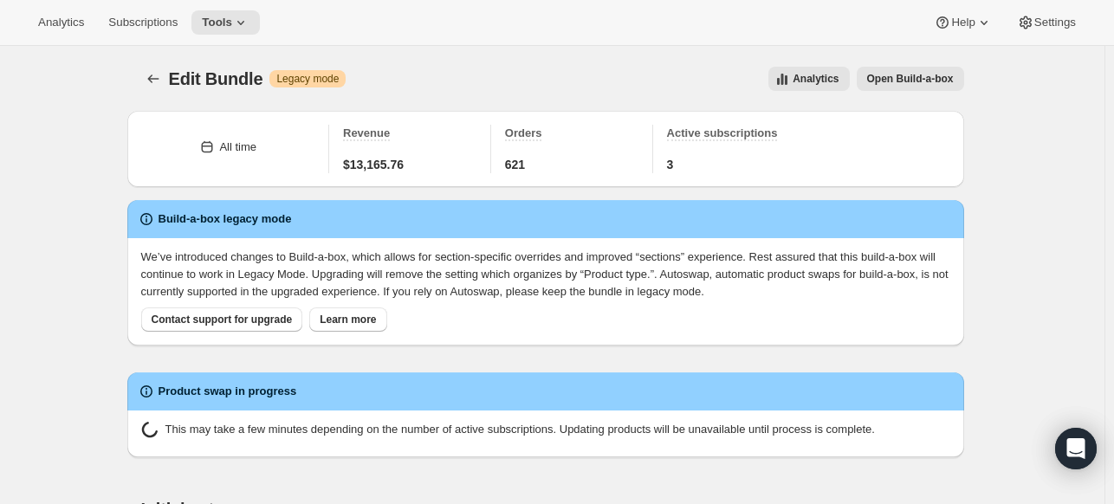
scroll to position [441, 0]
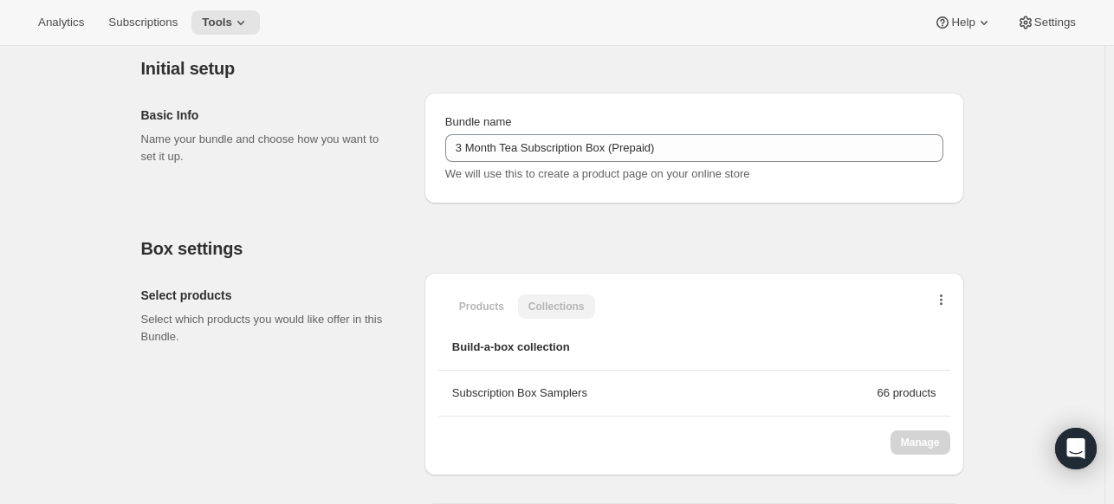
click at [947, 302] on button "button" at bounding box center [941, 303] width 17 height 17
click at [232, 22] on icon at bounding box center [240, 22] width 17 height 17
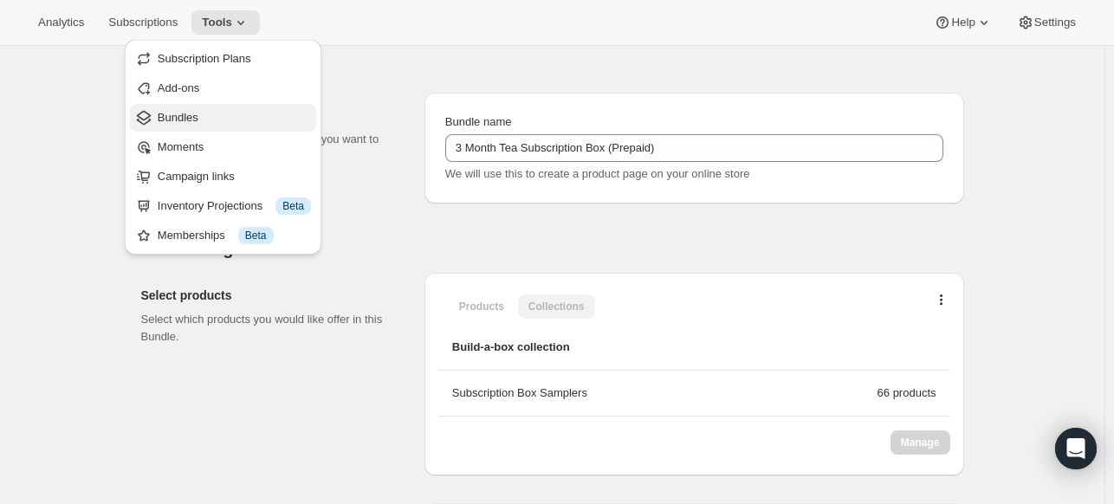
click at [172, 119] on span "Bundles" at bounding box center [178, 117] width 41 height 13
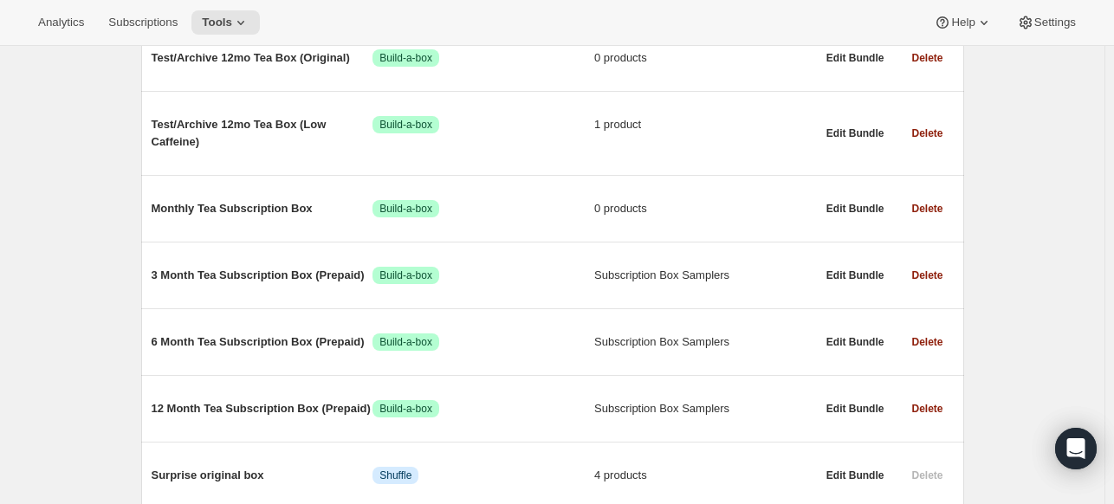
scroll to position [277, 0]
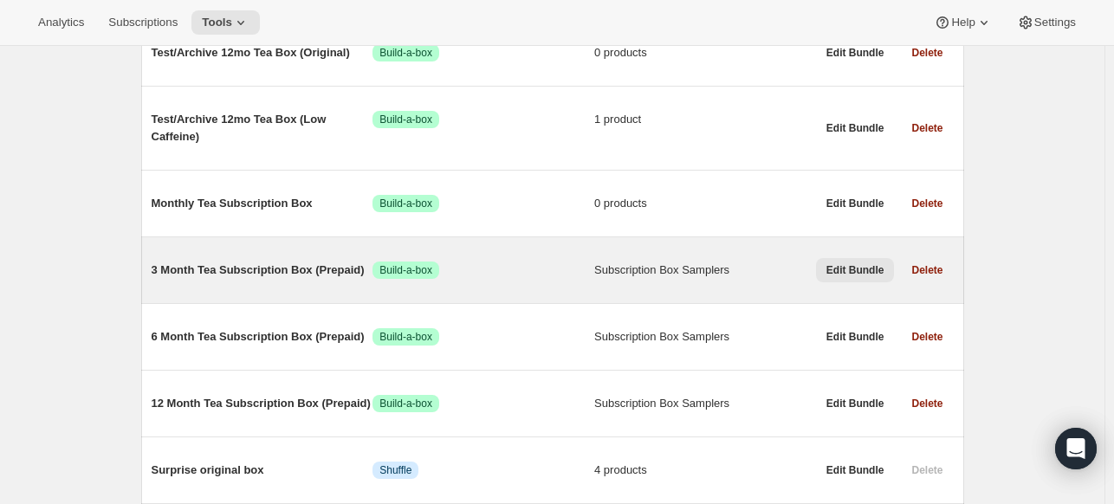
click at [877, 269] on span "Edit Bundle" at bounding box center [855, 270] width 58 height 14
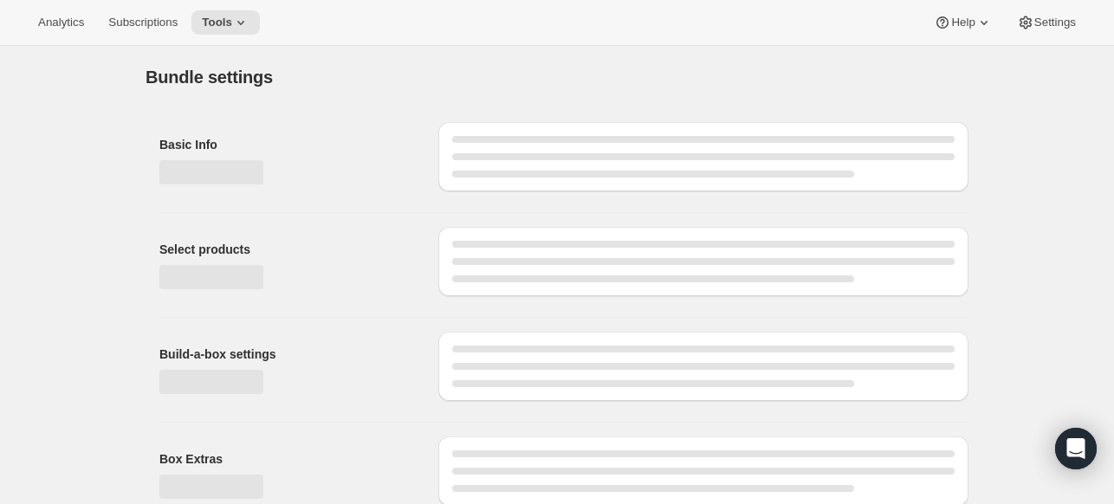
type input "3 Month Tea Subscription Box (Prepaid)"
radio input "true"
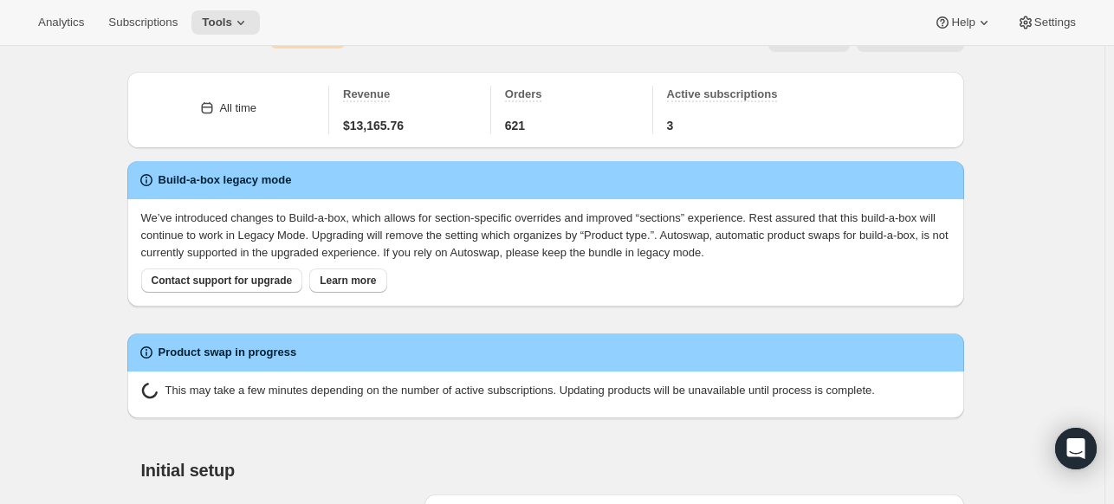
scroll to position [481, 0]
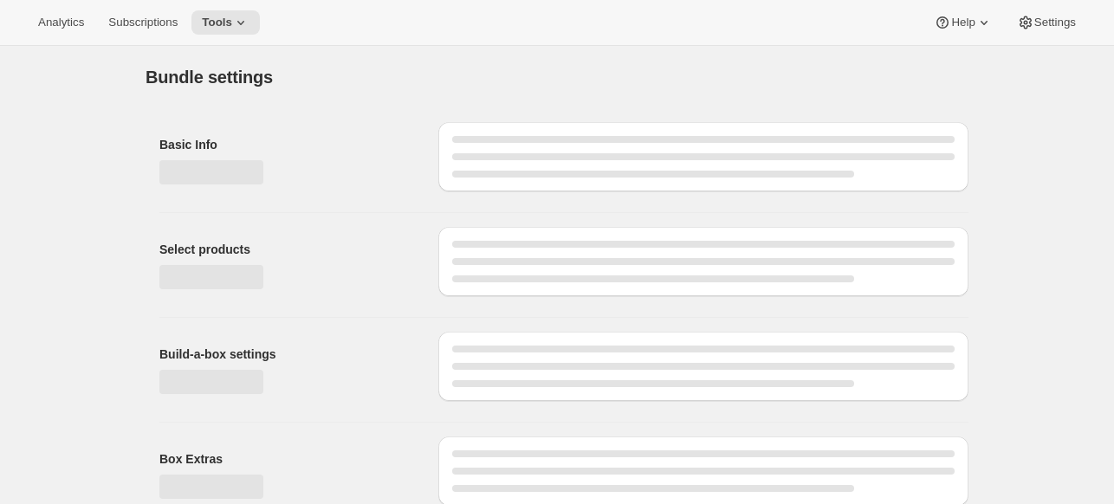
type input "3 Month Tea Subscription Box (Prepaid)"
radio input "true"
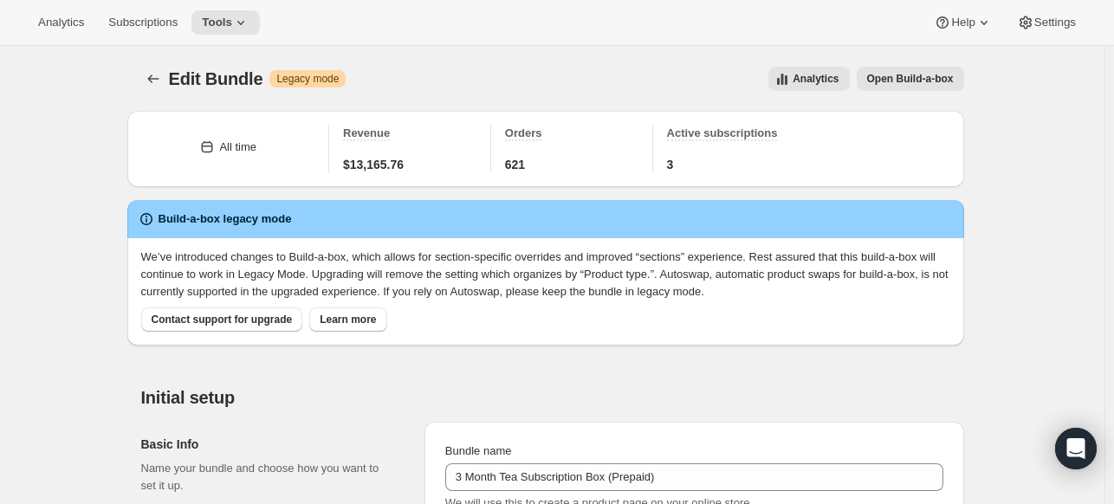
scroll to position [441, 0]
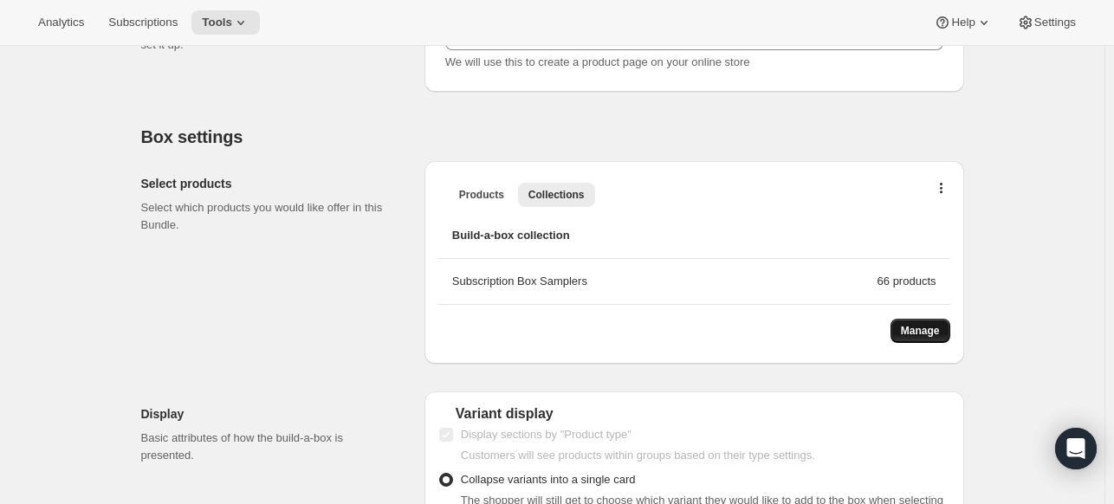
click at [916, 325] on span "Manage" at bounding box center [920, 331] width 39 height 14
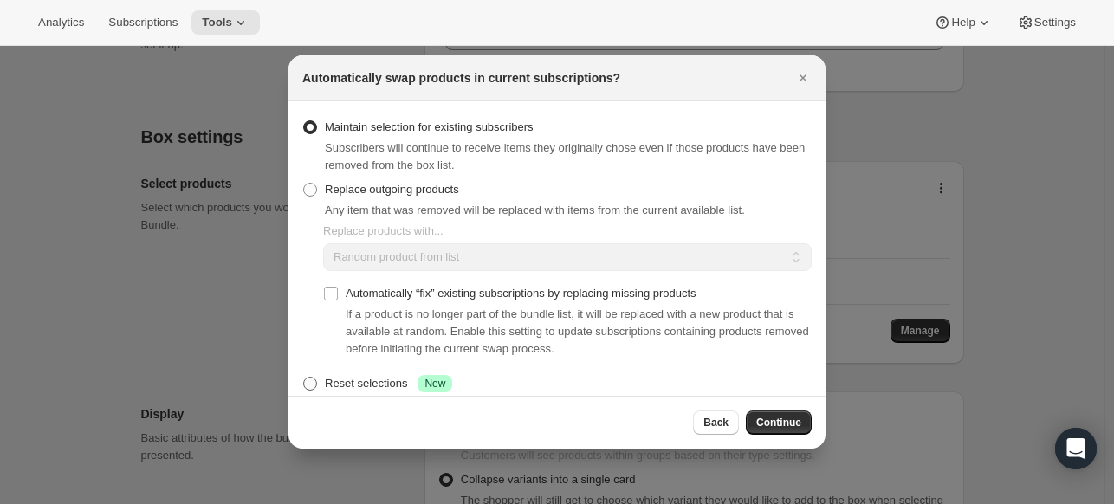
click at [314, 384] on span ":r2a:" at bounding box center [310, 384] width 14 height 14
click at [304, 378] on input "Reset selections Success New" at bounding box center [303, 377] width 1 height 1
radio input "true"
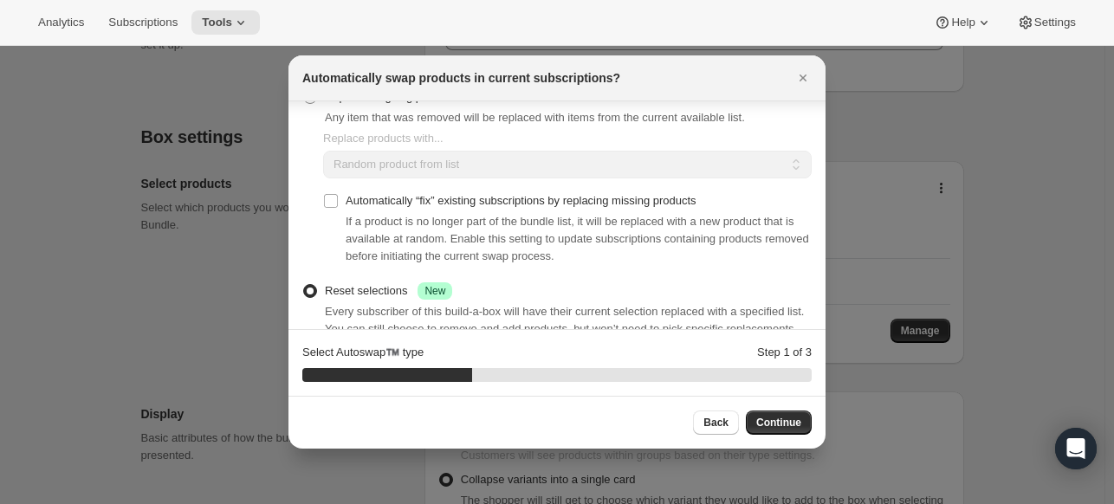
scroll to position [135, 0]
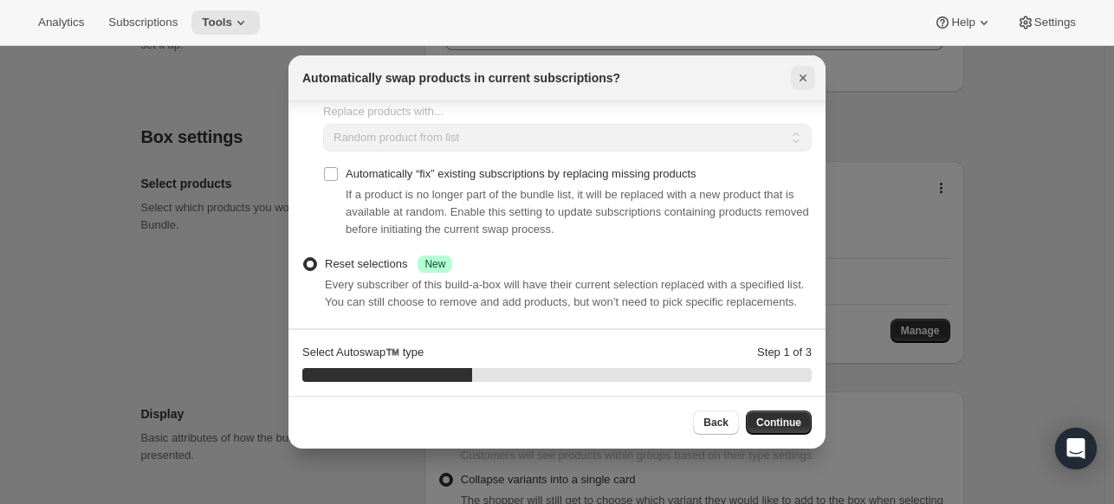
click at [803, 79] on icon "Close" at bounding box center [802, 77] width 7 height 7
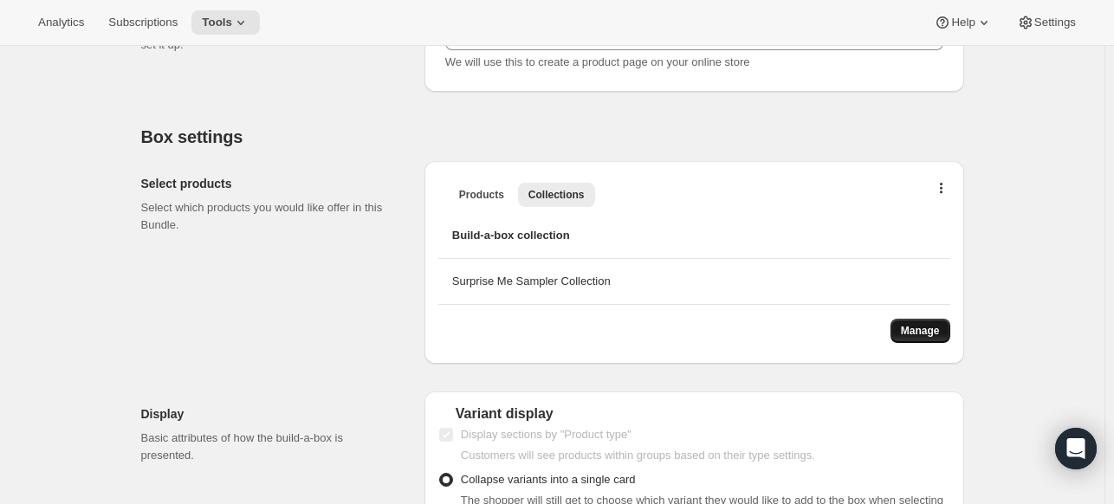
click at [934, 326] on span "Manage" at bounding box center [920, 331] width 39 height 14
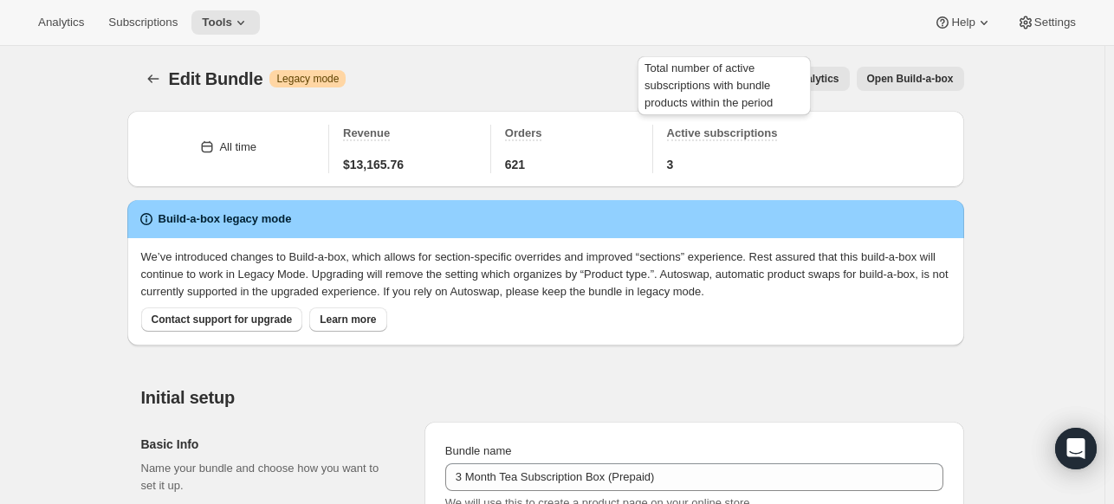
click at [751, 131] on span "Active subscriptions" at bounding box center [722, 132] width 111 height 13
click at [672, 162] on span "3" at bounding box center [670, 164] width 7 height 17
click at [156, 79] on icon "Bundles" at bounding box center [153, 78] width 17 height 17
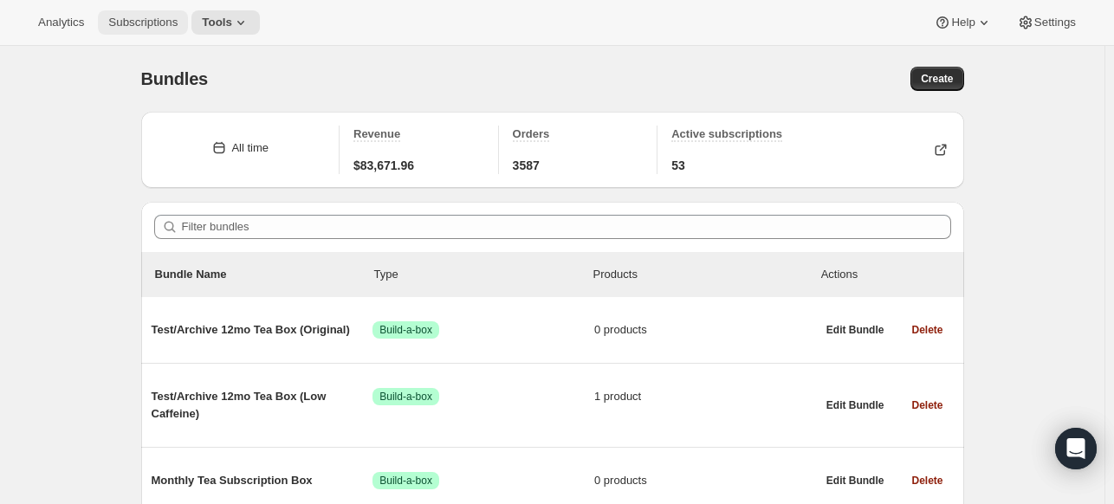
click at [135, 22] on span "Subscriptions" at bounding box center [142, 23] width 69 height 14
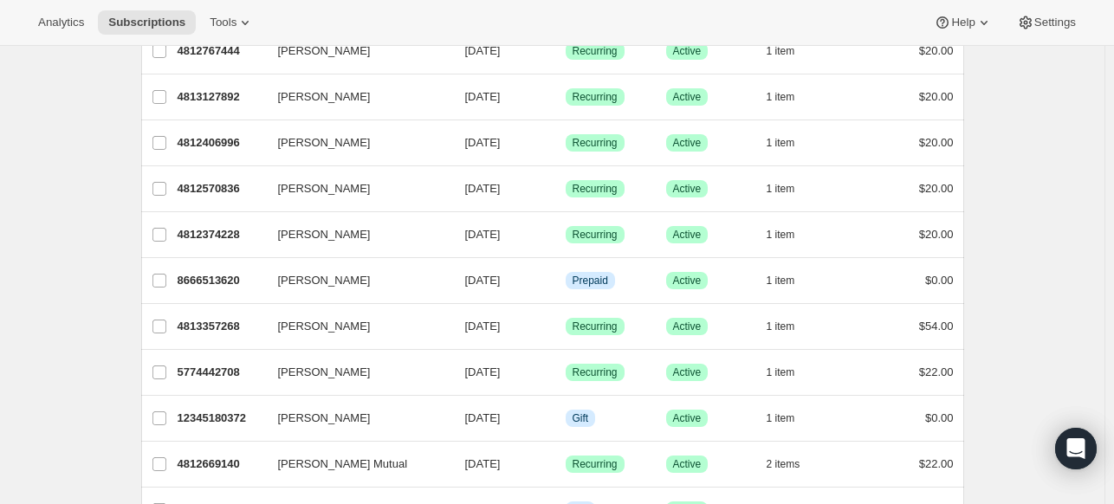
scroll to position [948, 0]
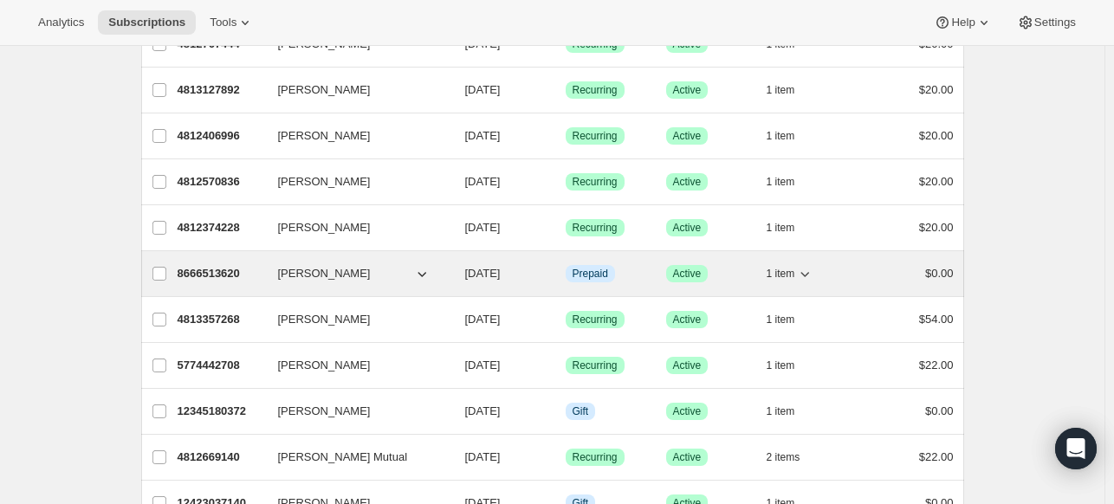
click at [215, 269] on p "8666513620" at bounding box center [221, 273] width 87 height 17
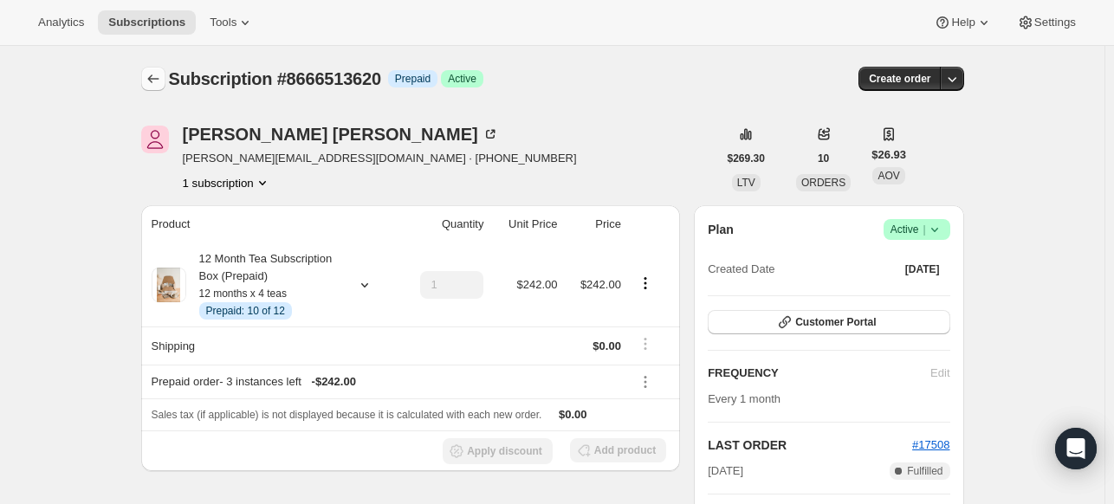
click at [161, 81] on icon "Subscriptions" at bounding box center [153, 78] width 17 height 17
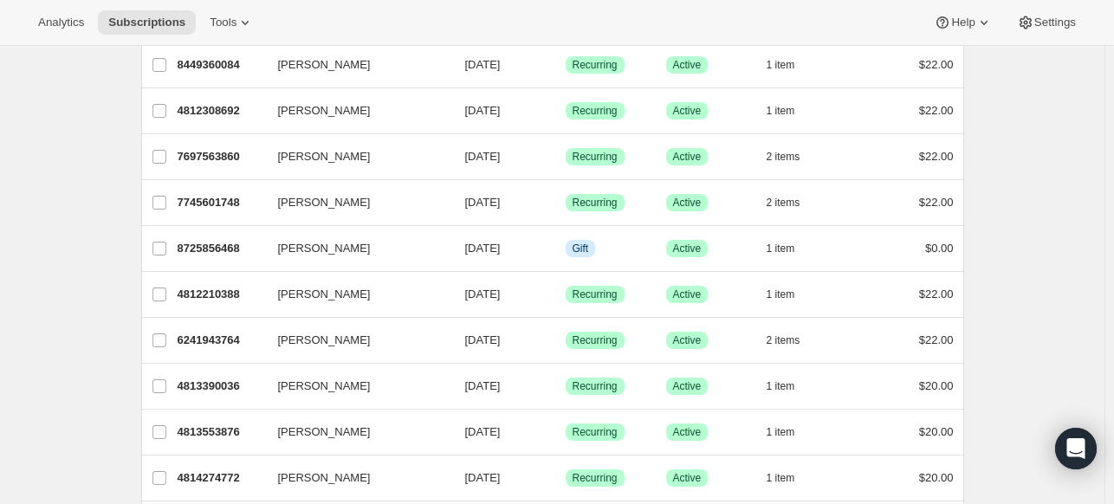
scroll to position [327, 0]
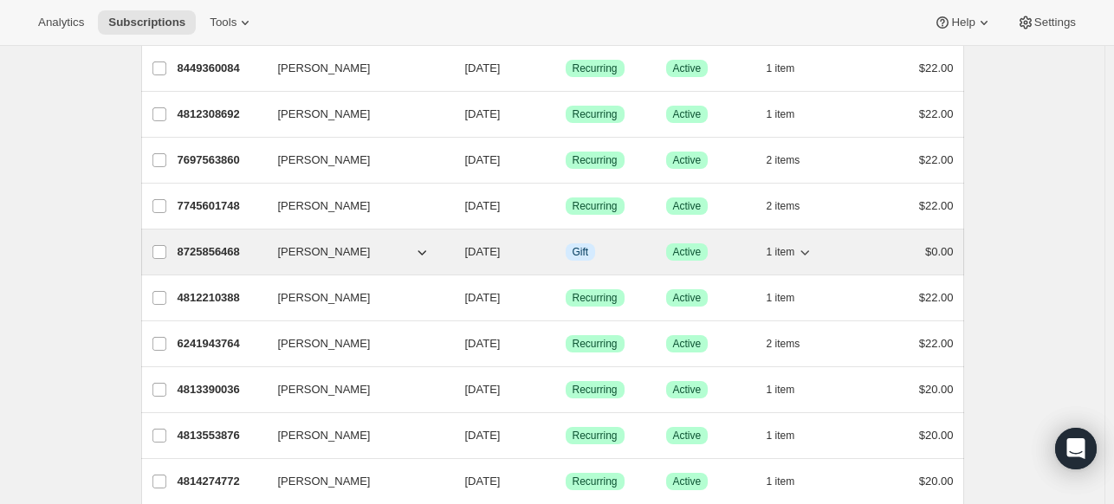
click at [210, 246] on p "8725856468" at bounding box center [221, 251] width 87 height 17
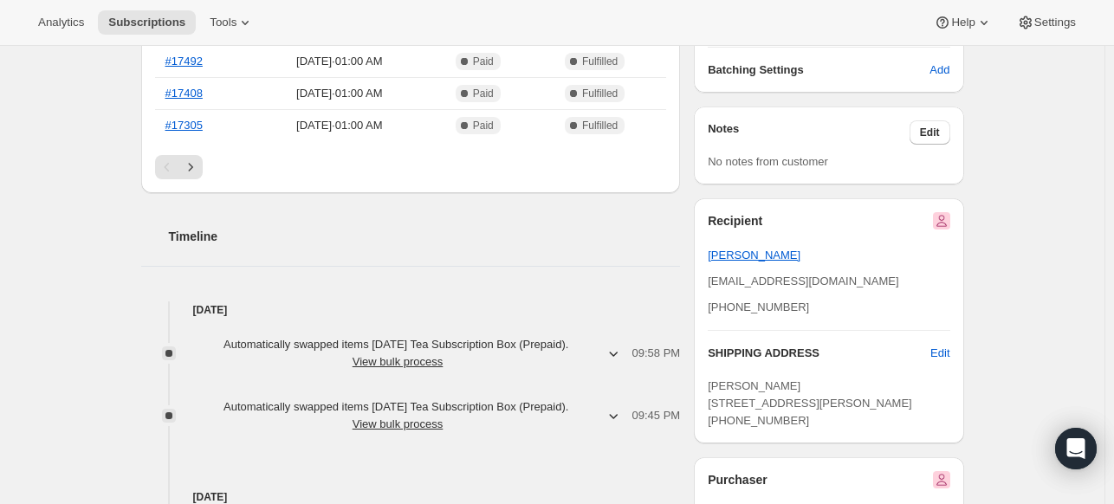
scroll to position [558, 0]
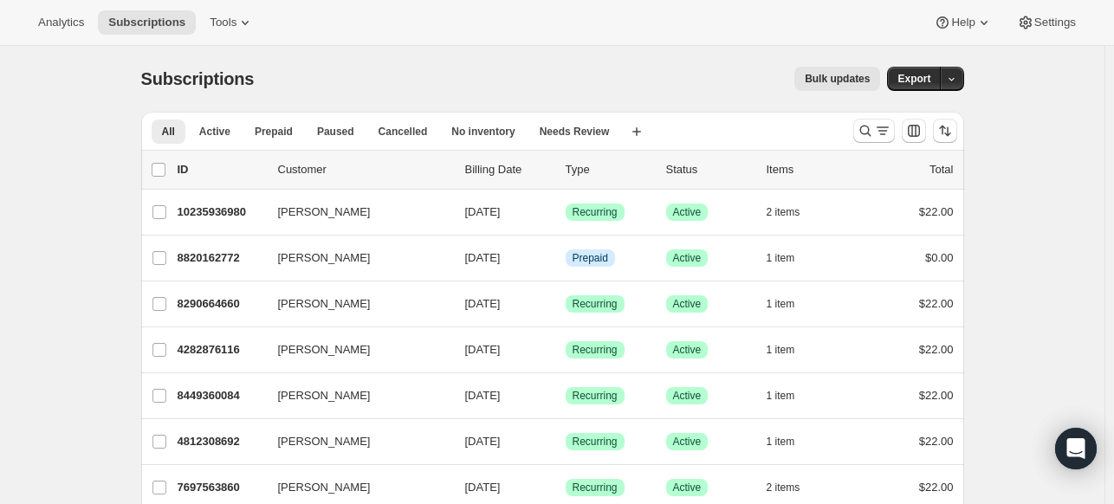
click at [589, 170] on div "Type" at bounding box center [609, 169] width 87 height 17
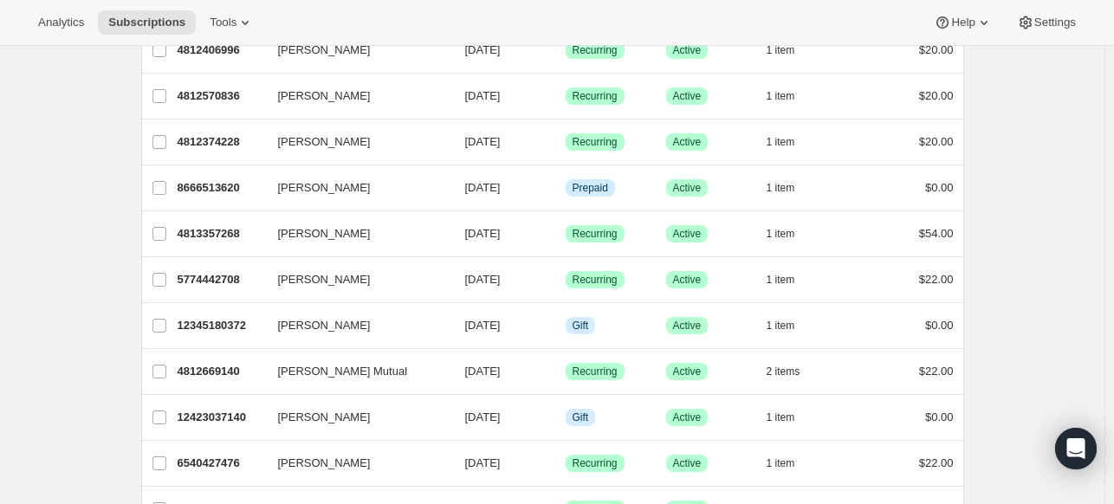
scroll to position [1041, 0]
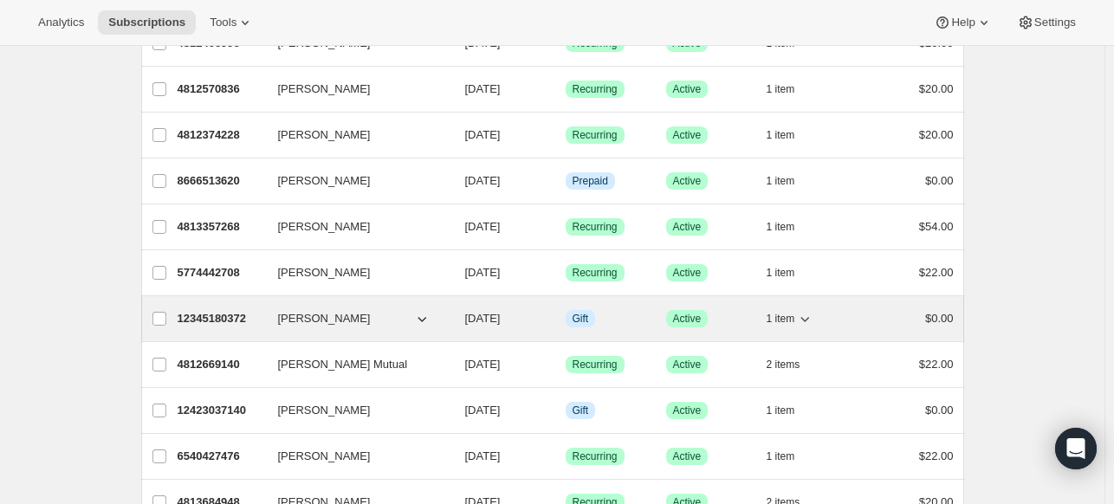
click at [208, 313] on p "12345180372" at bounding box center [221, 318] width 87 height 17
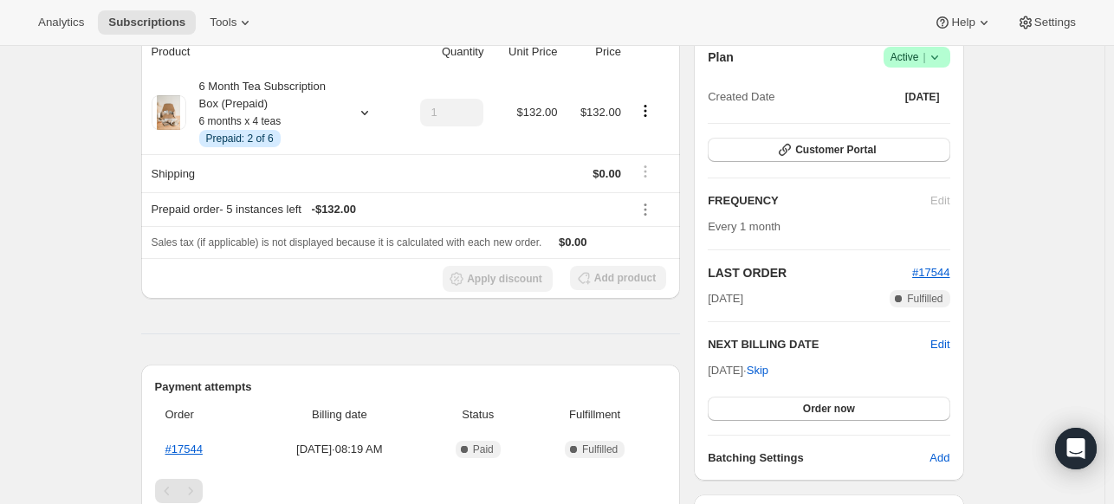
scroll to position [171, 0]
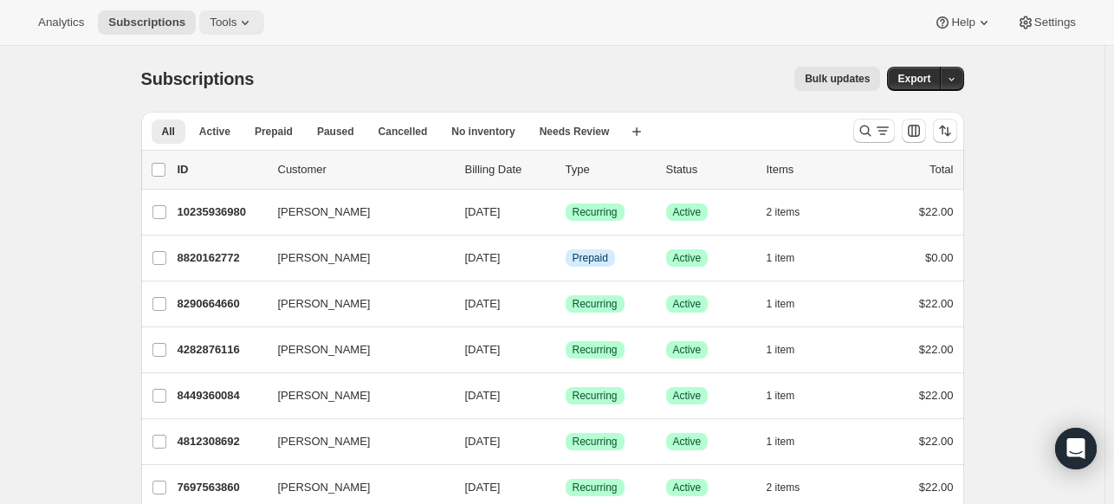
click at [236, 28] on icon at bounding box center [244, 22] width 17 height 17
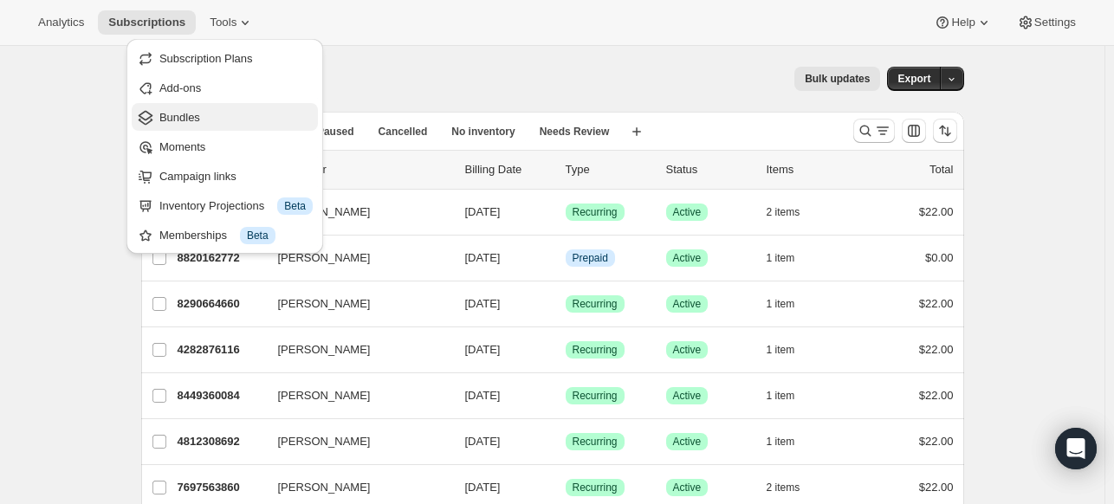
click at [190, 116] on span "Bundles" at bounding box center [179, 117] width 41 height 13
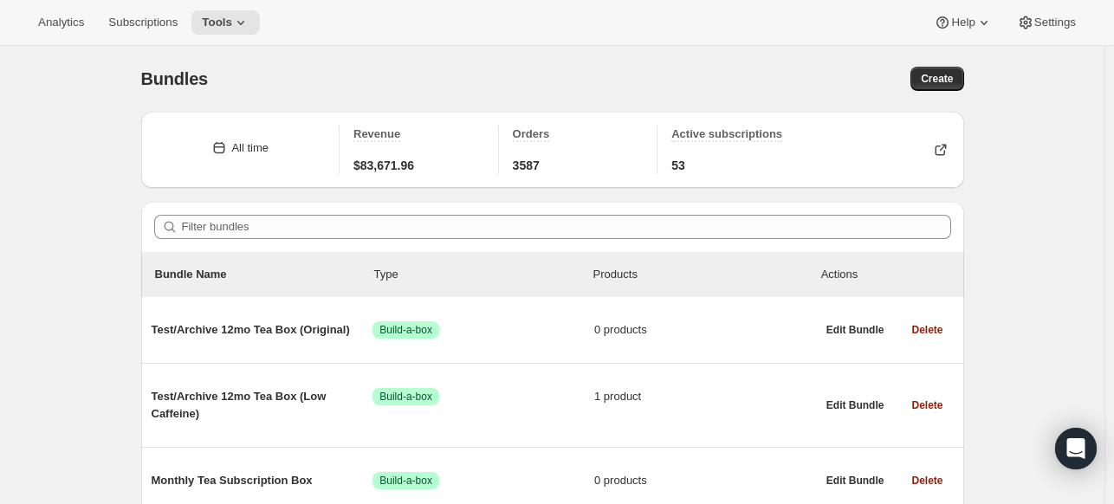
scroll to position [409, 0]
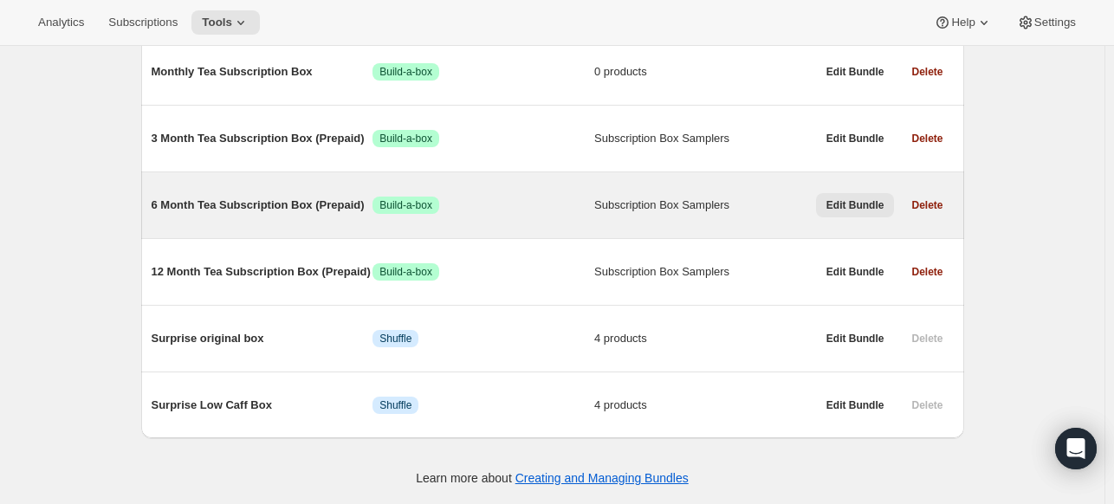
click at [866, 206] on span "Edit Bundle" at bounding box center [855, 205] width 58 height 14
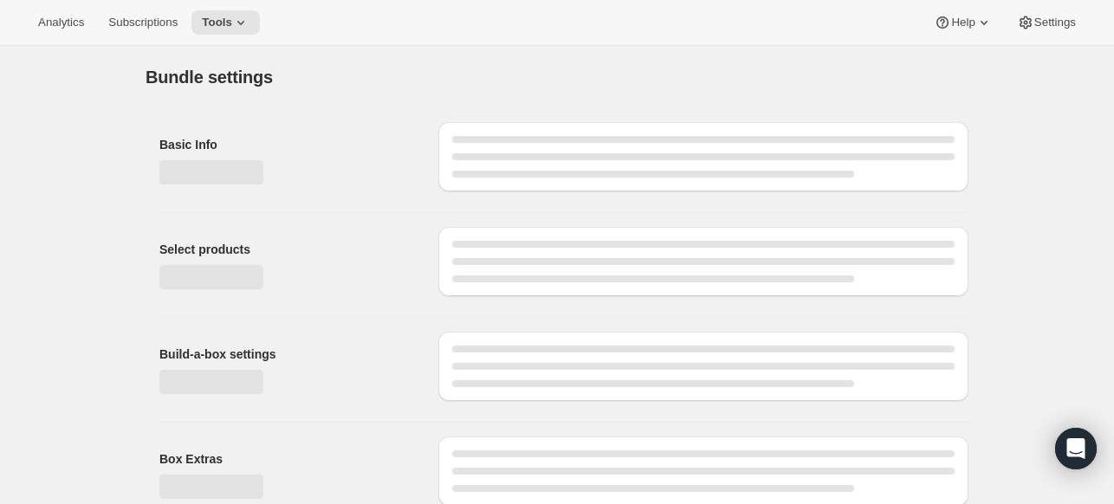
type input "6 Month Tea Subscription Box (Prepaid)"
radio input "true"
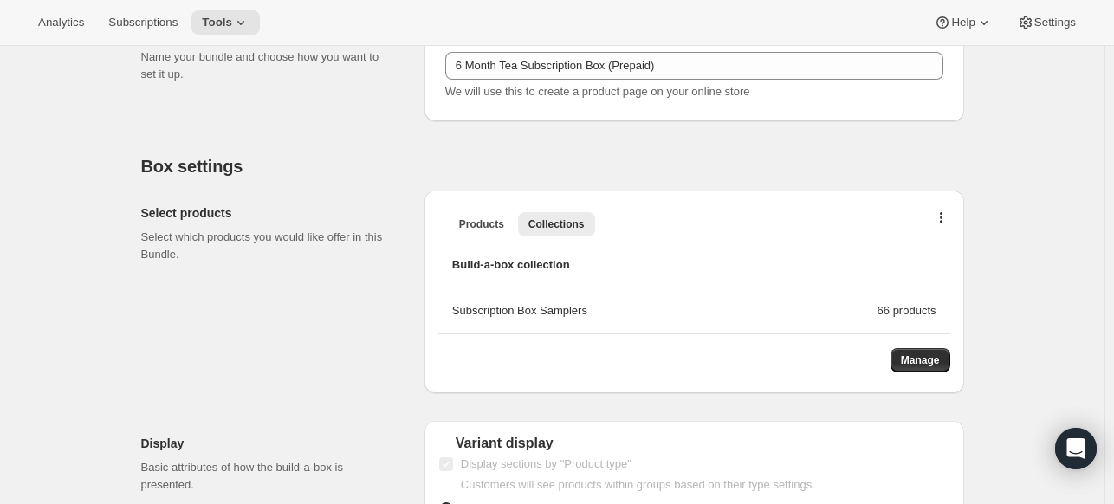
scroll to position [402, 0]
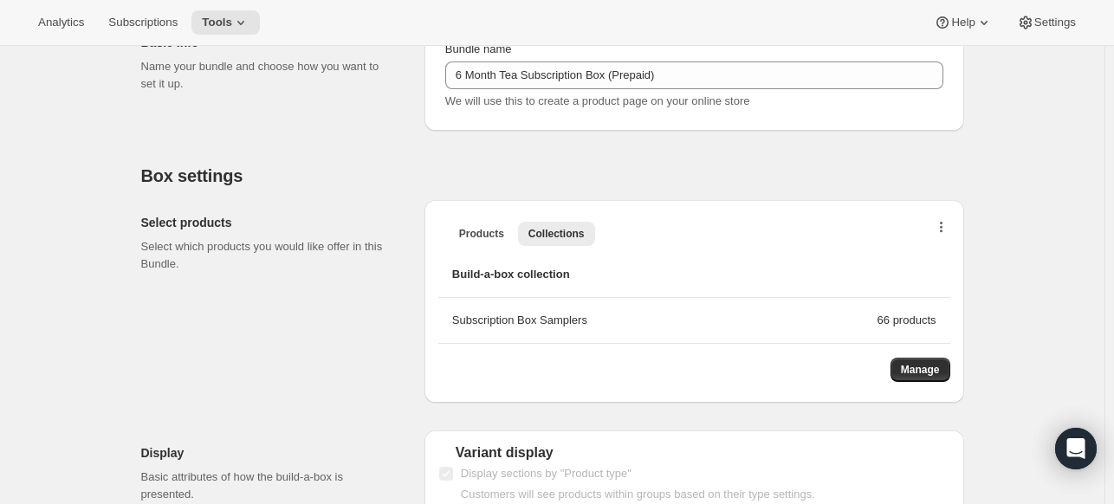
click at [948, 231] on button "button" at bounding box center [941, 231] width 17 height 17
click at [913, 249] on button "Bulk Autoswap for existing subscribers" at bounding box center [945, 263] width 203 height 28
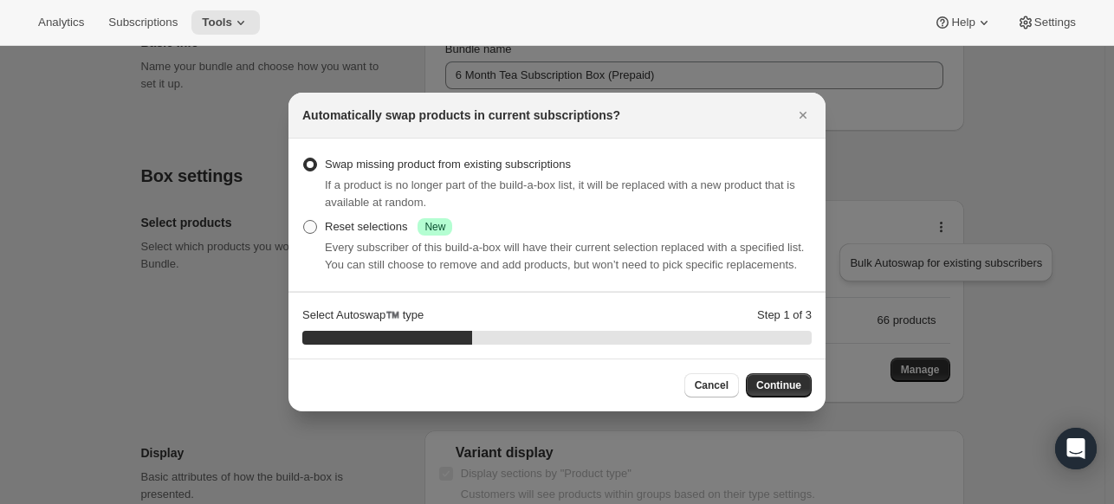
click at [317, 225] on span ":r1l3:" at bounding box center [310, 227] width 16 height 16
click at [304, 221] on input "Reset selections Success New" at bounding box center [303, 220] width 1 height 1
radio input "true"
click at [780, 382] on span "Continue" at bounding box center [778, 386] width 45 height 14
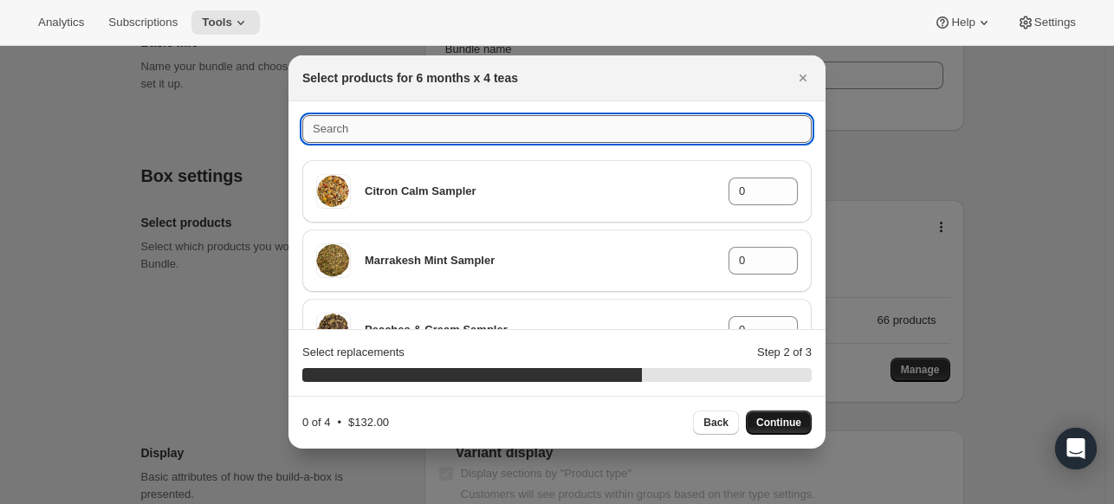
click at [647, 130] on input ":r1l3:" at bounding box center [556, 129] width 509 height 28
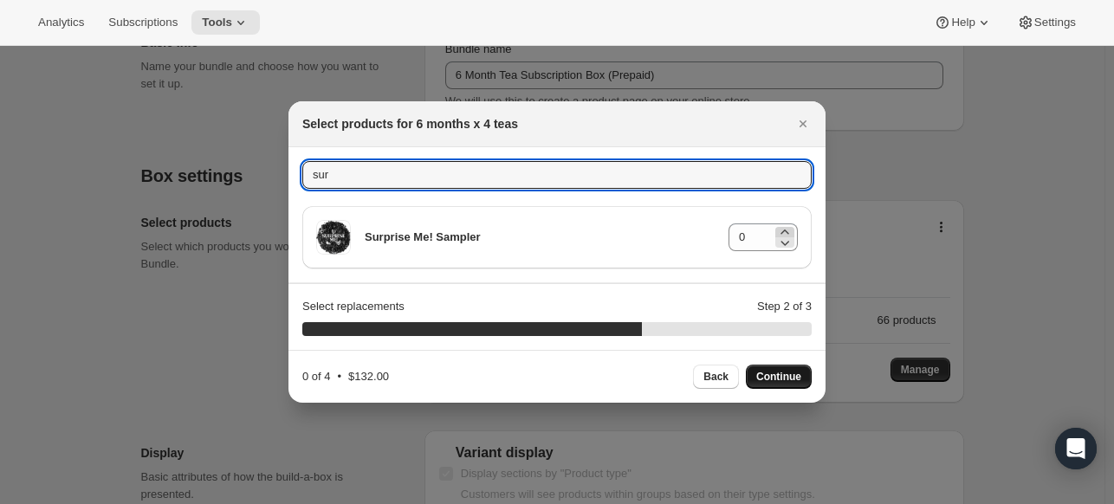
type input "sur"
click at [783, 232] on icon ":r1l3:" at bounding box center [784, 232] width 8 height 4
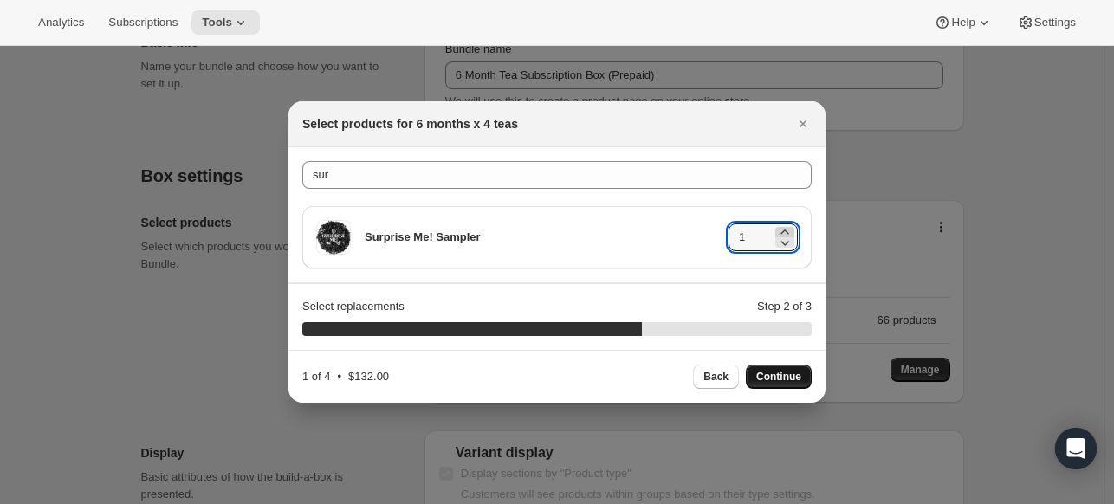
click at [783, 232] on icon ":r1l3:" at bounding box center [784, 232] width 8 height 4
type input "4"
click at [779, 376] on span "Continue" at bounding box center [778, 377] width 45 height 14
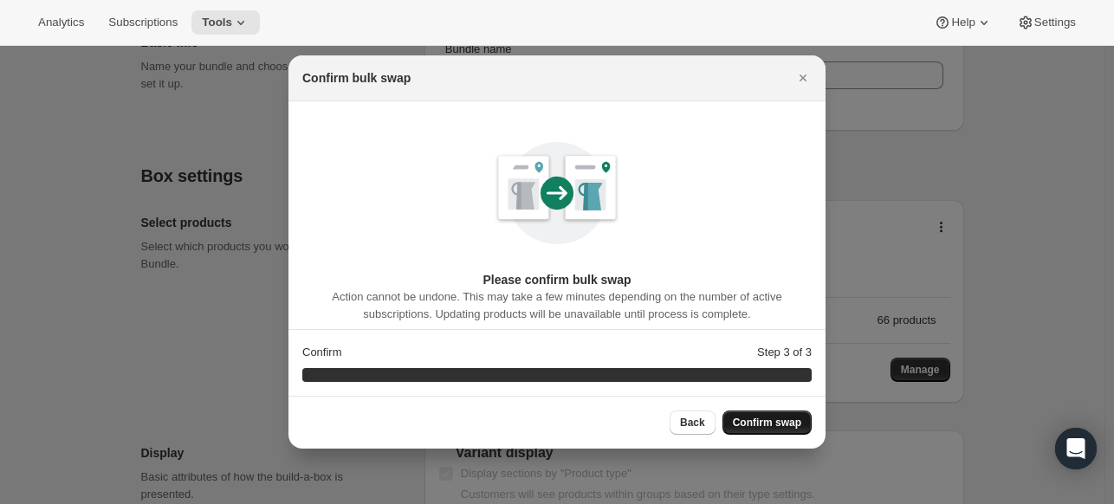
click at [768, 423] on span "Confirm swap" at bounding box center [767, 423] width 68 height 14
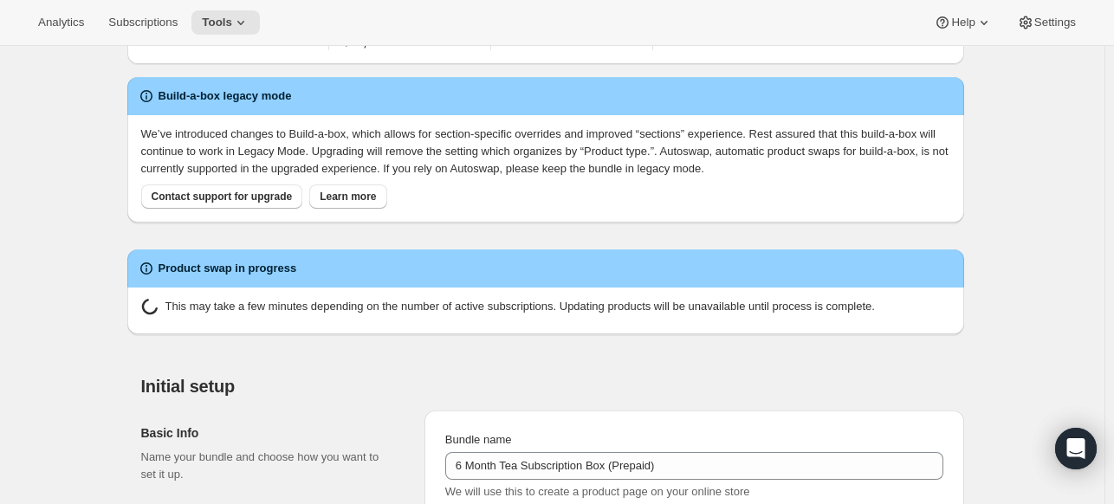
scroll to position [120, 0]
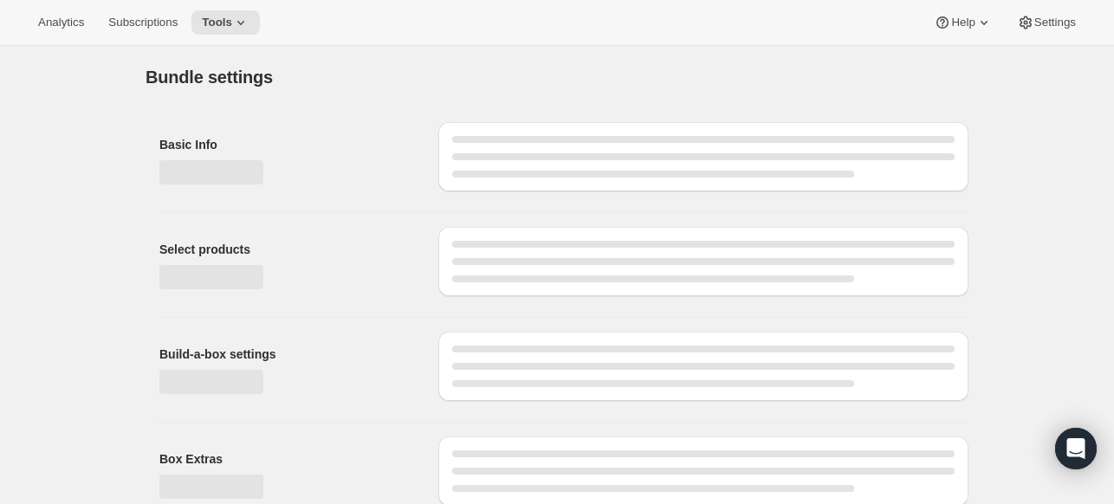
type input "6 Month Tea Subscription Box (Prepaid)"
radio input "true"
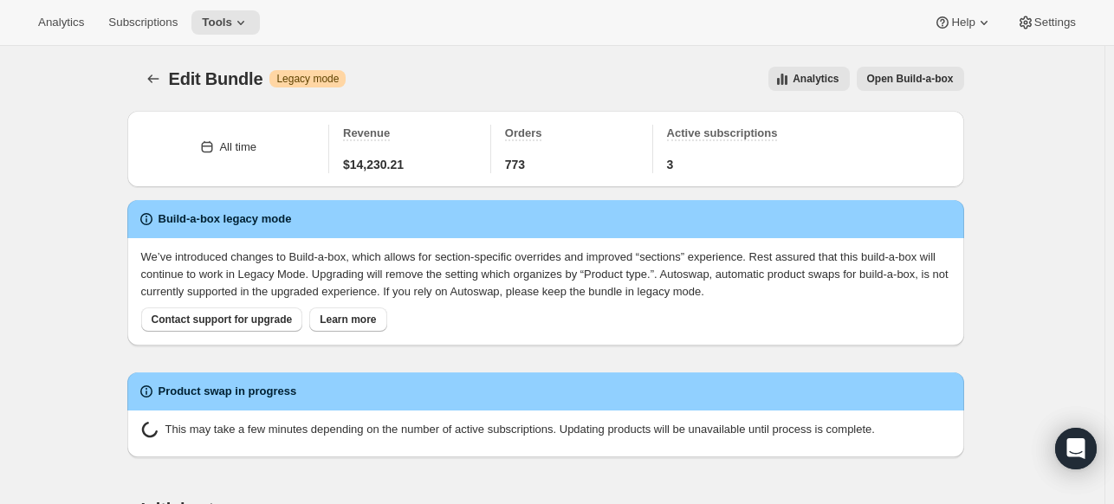
scroll to position [441, 0]
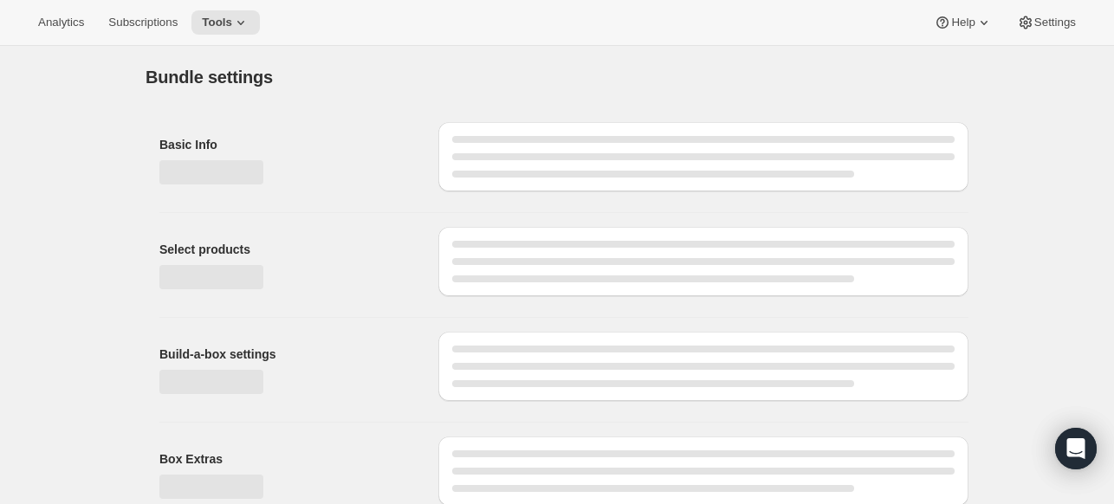
type input "6 Month Tea Subscription Box (Prepaid)"
radio input "true"
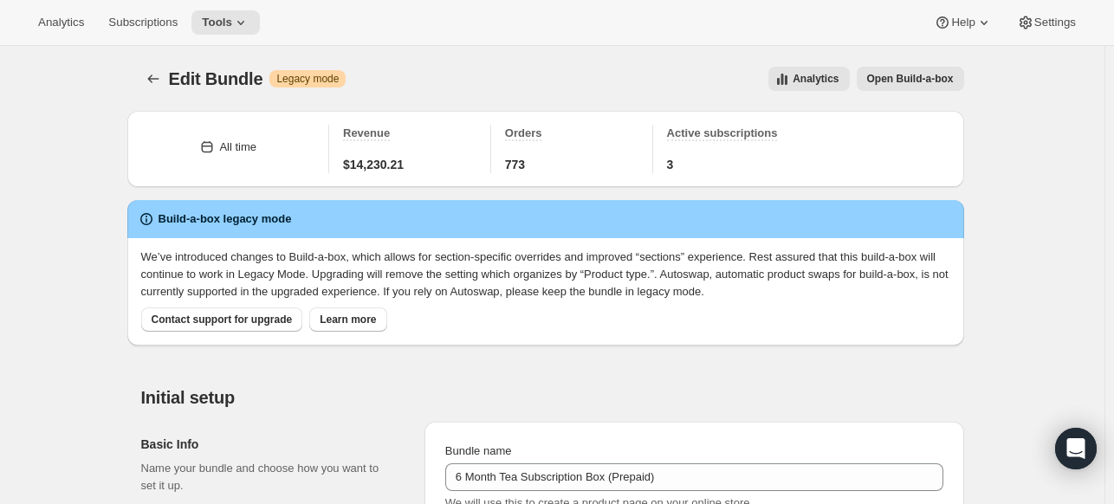
scroll to position [441, 0]
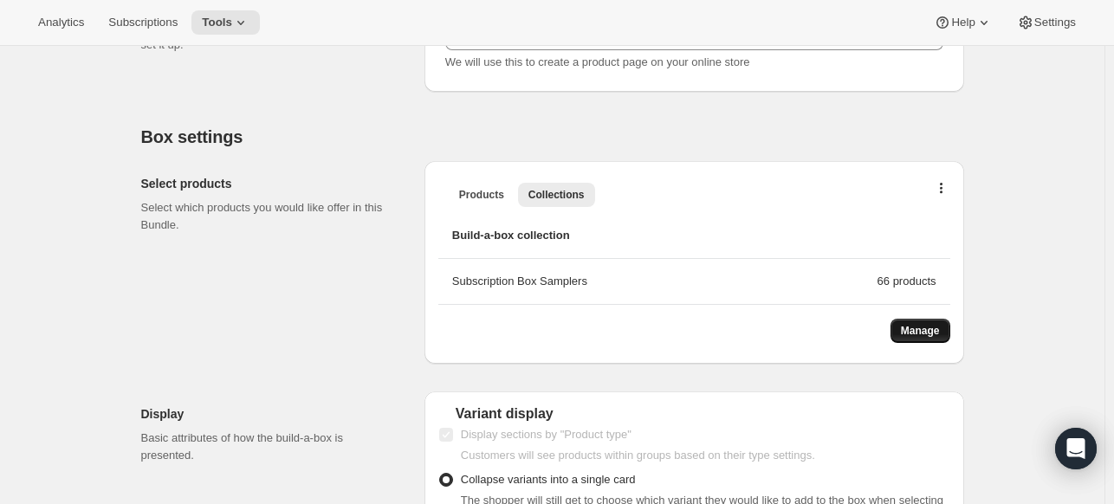
click at [912, 328] on span "Manage" at bounding box center [920, 331] width 39 height 14
click at [917, 325] on span "Manage" at bounding box center [920, 331] width 39 height 14
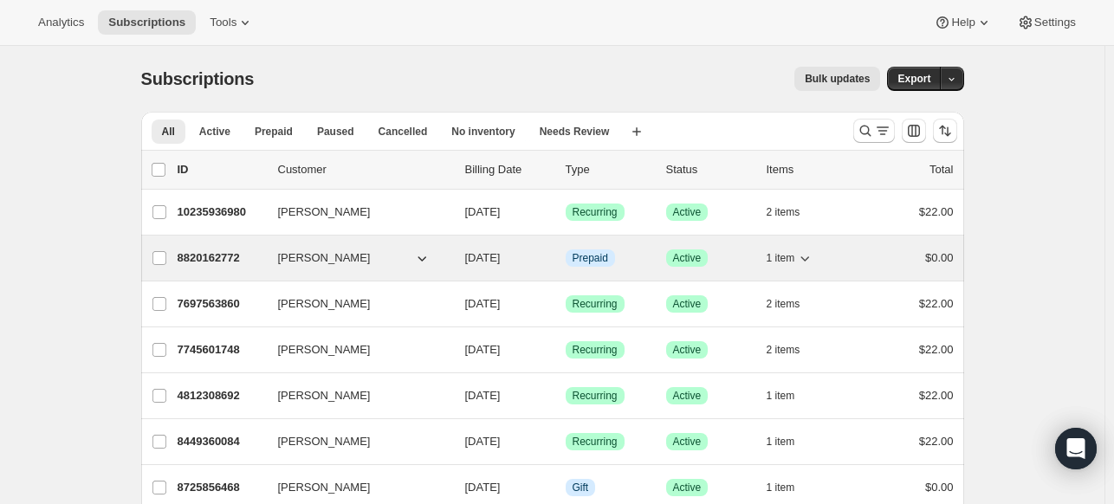
click at [194, 258] on p "8820162772" at bounding box center [221, 257] width 87 height 17
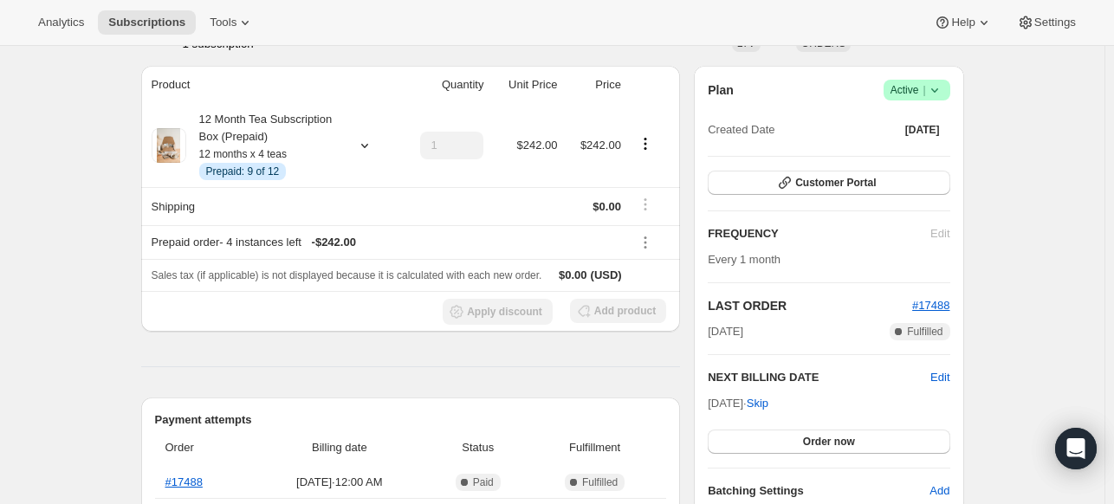
scroll to position [7, 0]
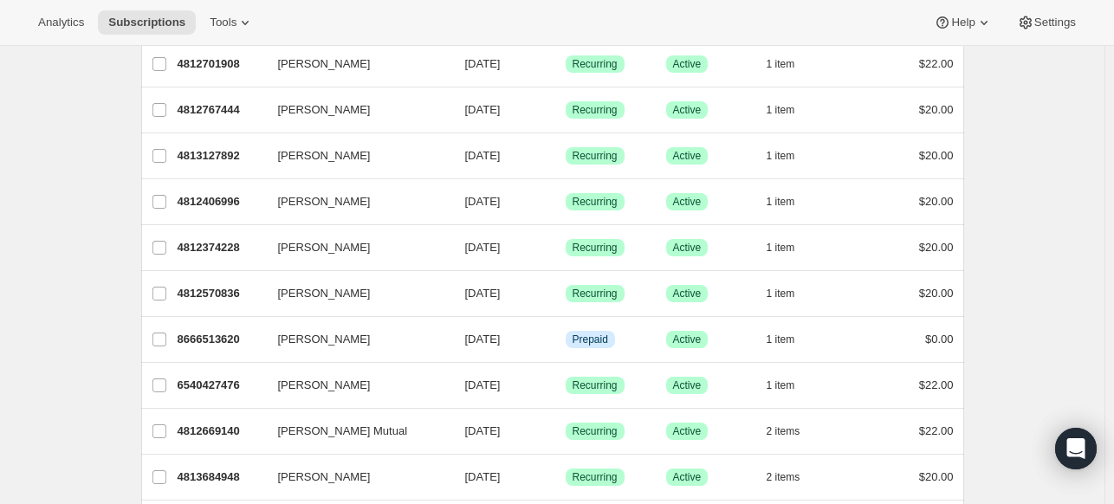
scroll to position [1323, 0]
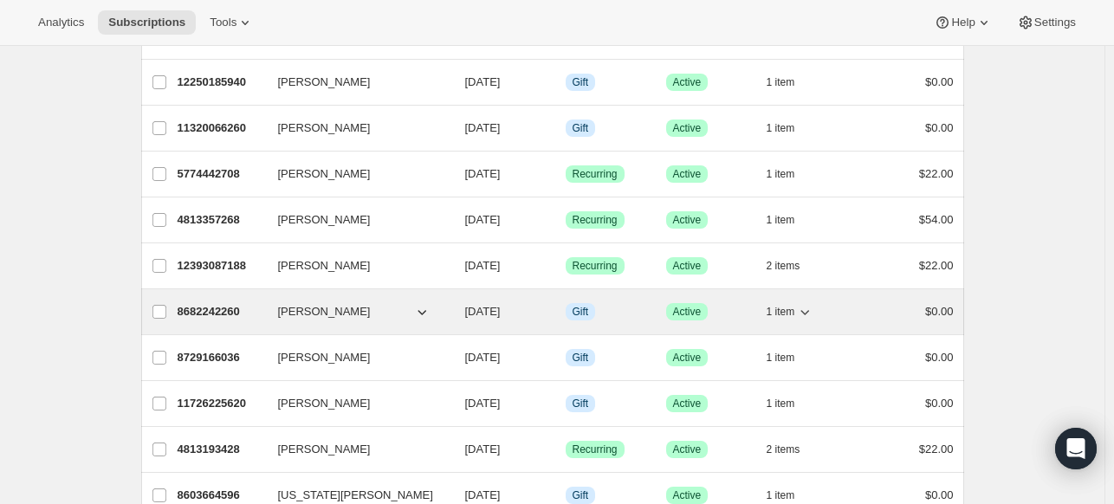
click at [186, 303] on p "8682242260" at bounding box center [221, 311] width 87 height 17
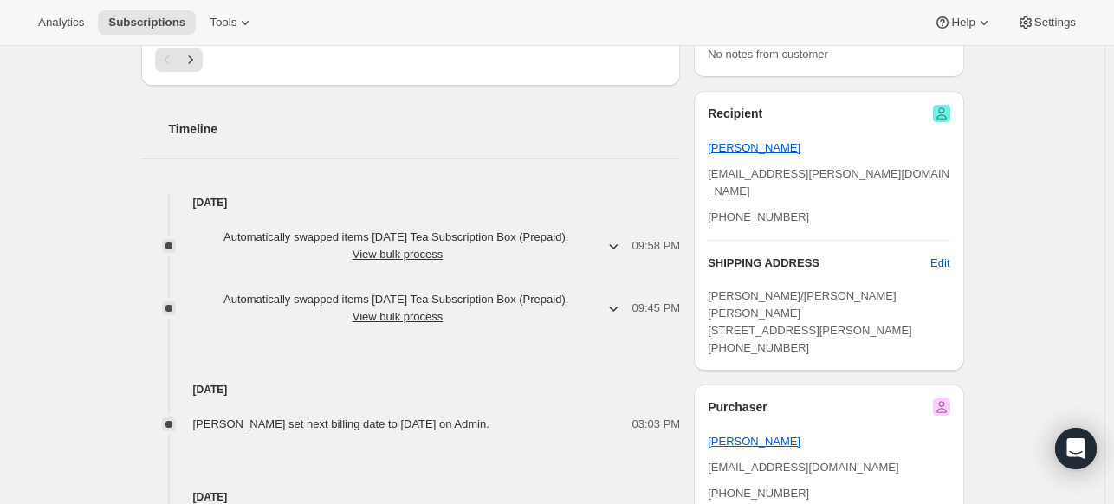
scroll to position [663, 0]
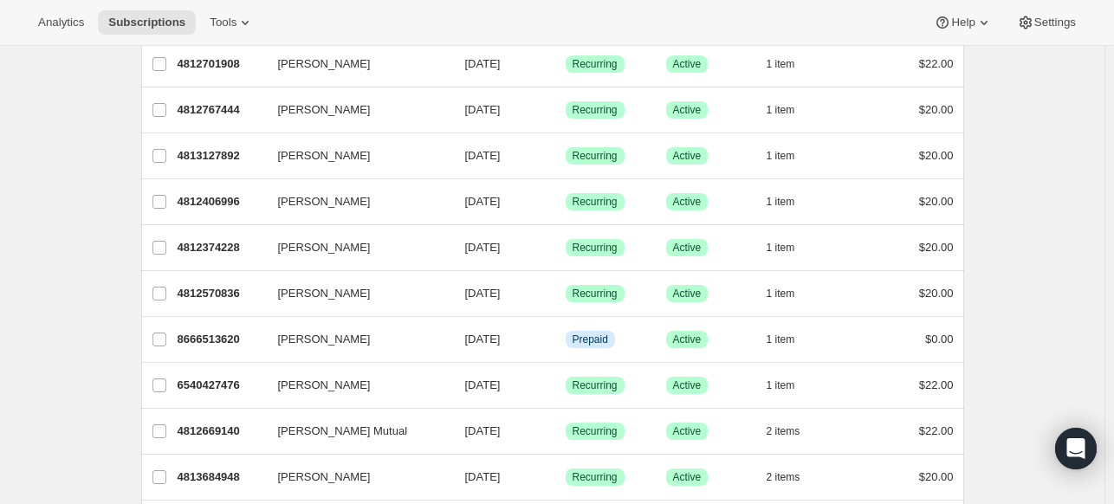
scroll to position [1323, 0]
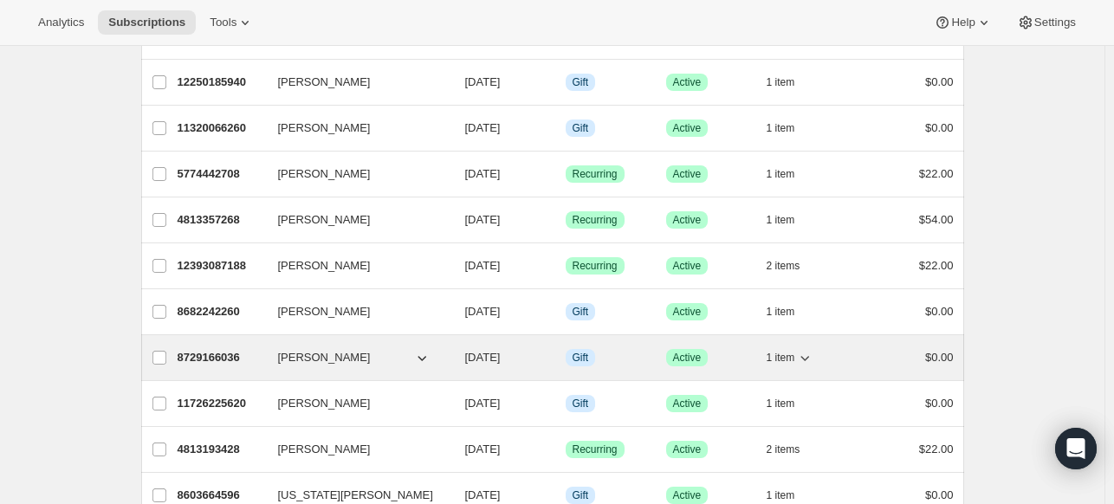
click at [204, 349] on p "8729166036" at bounding box center [221, 357] width 87 height 17
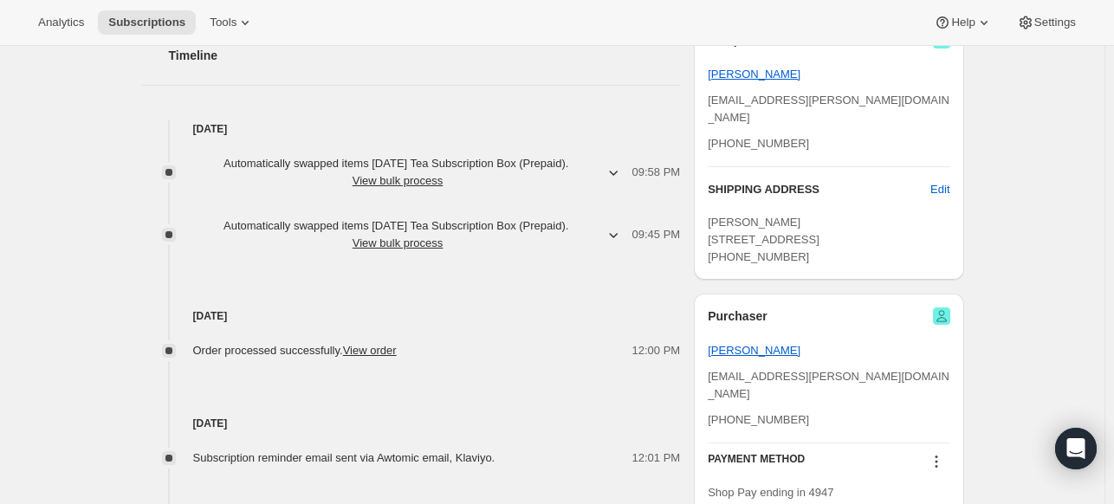
scroll to position [730, 0]
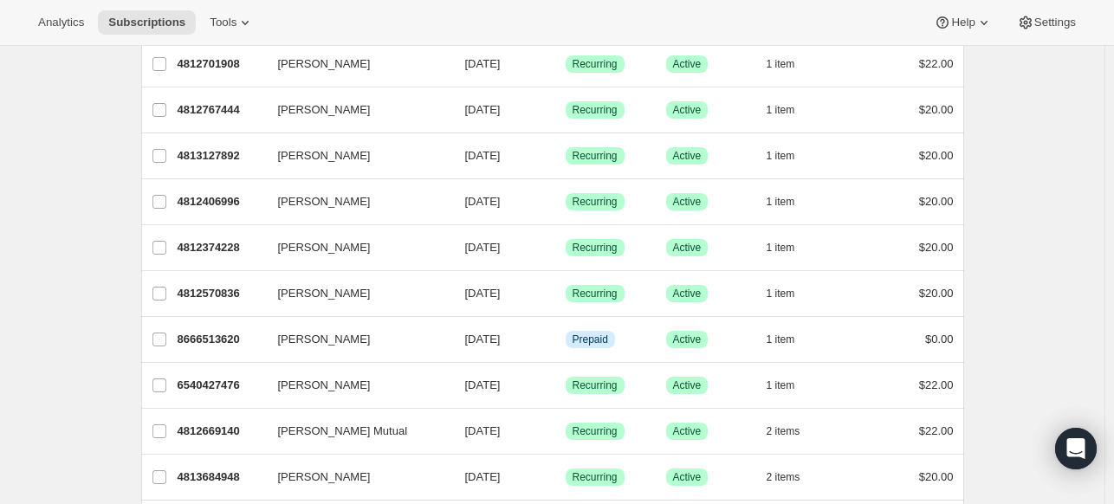
scroll to position [1323, 0]
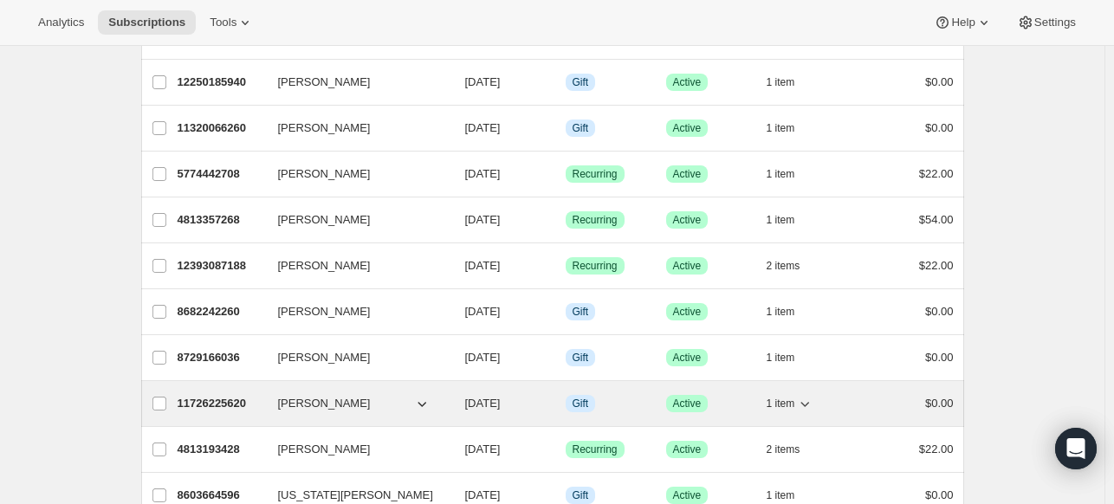
click at [190, 395] on p "11726225620" at bounding box center [221, 403] width 87 height 17
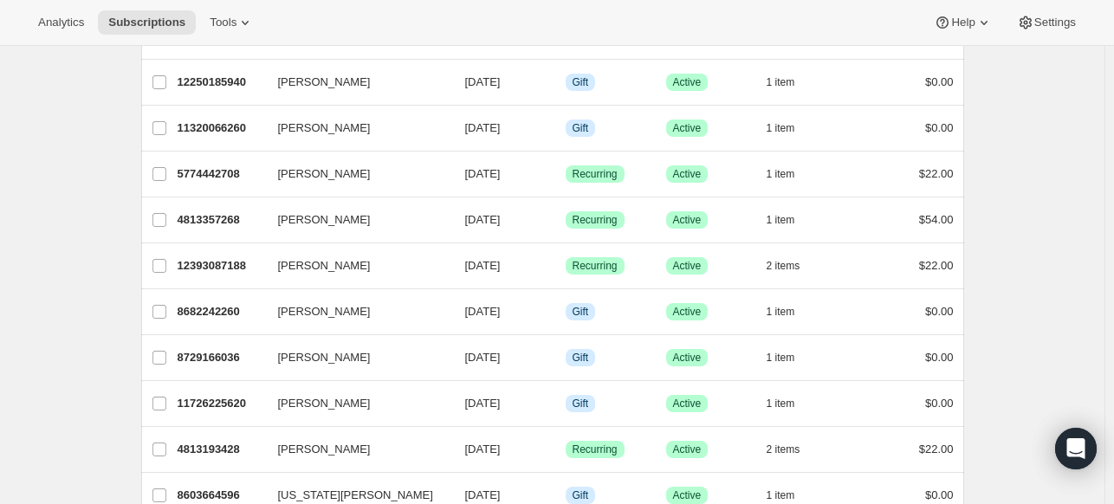
scroll to position [1765, 0]
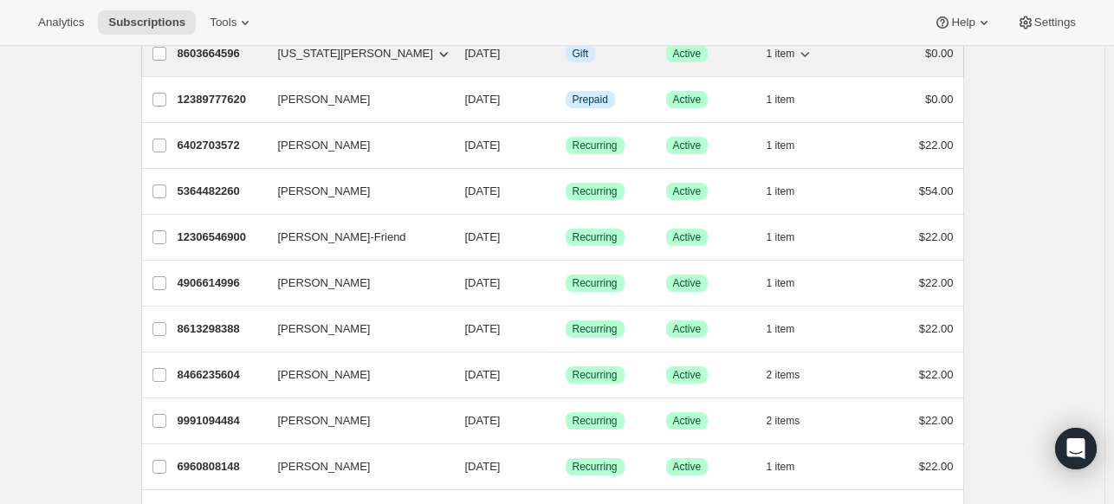
click at [208, 47] on p "8603664596" at bounding box center [221, 53] width 87 height 17
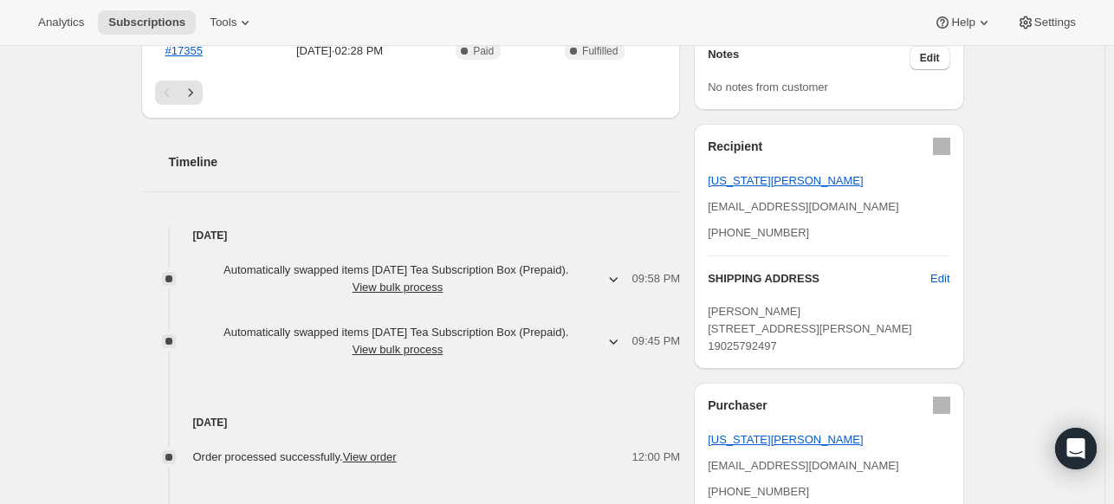
scroll to position [640, 0]
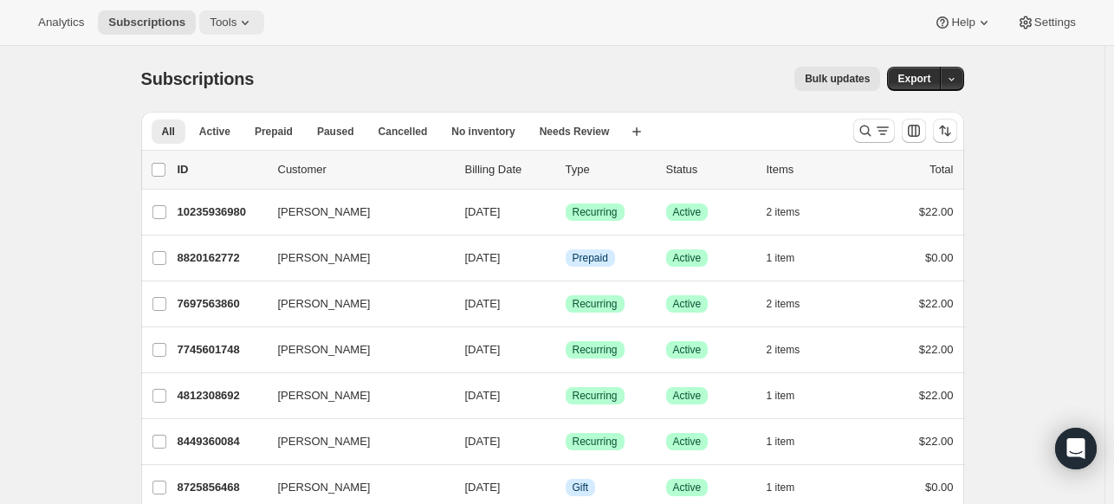
click at [212, 27] on span "Tools" at bounding box center [223, 23] width 27 height 14
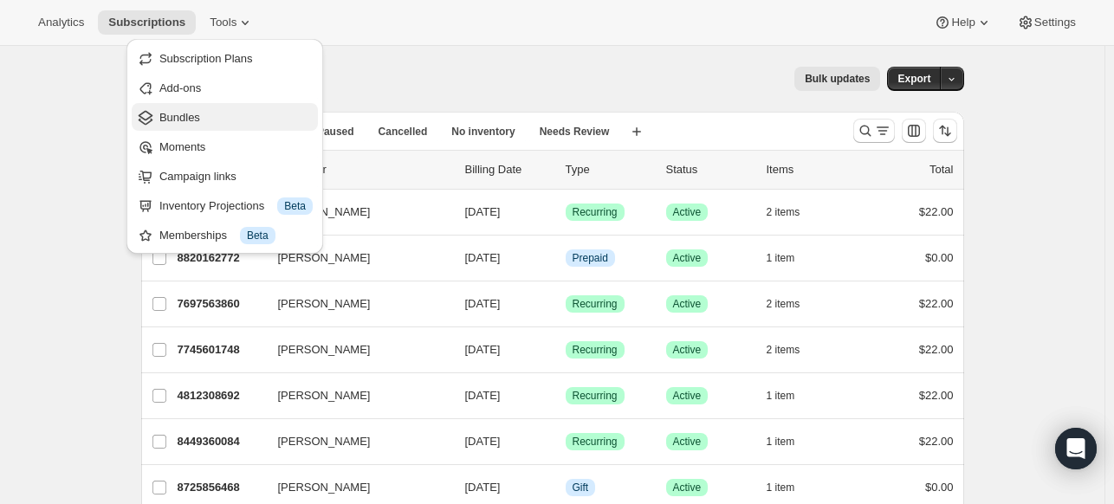
click at [170, 115] on span "Bundles" at bounding box center [179, 117] width 41 height 13
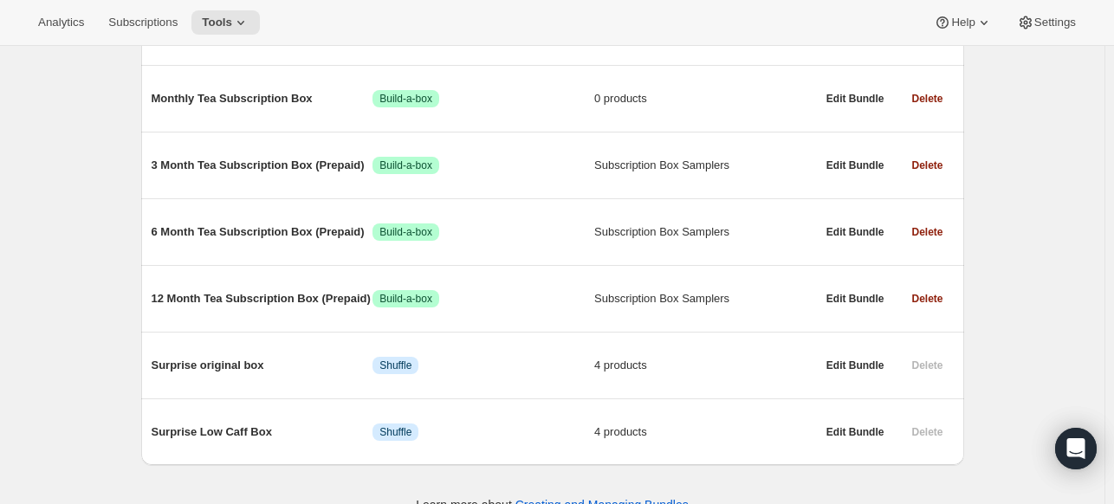
scroll to position [385, 0]
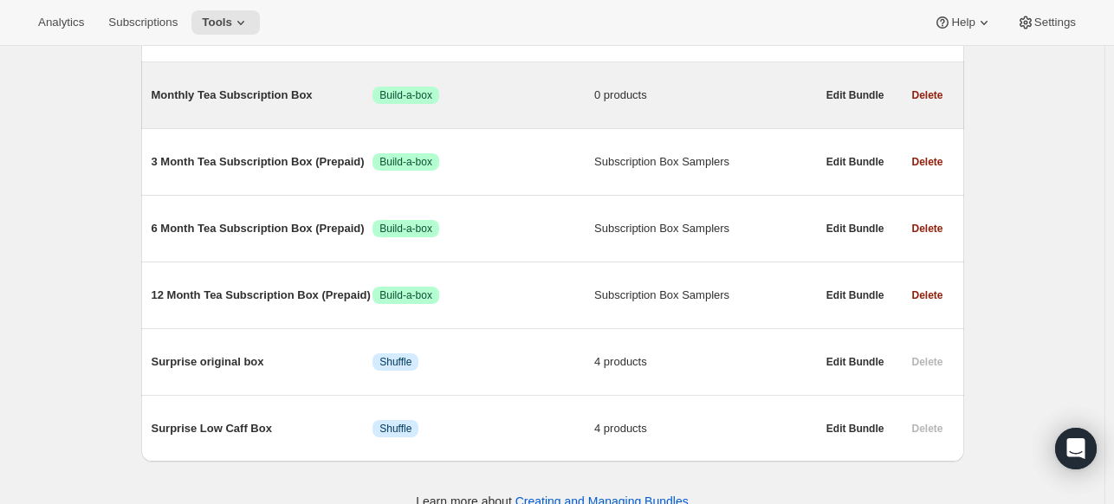
click at [577, 94] on span "Success Build-a-box" at bounding box center [483, 95] width 222 height 17
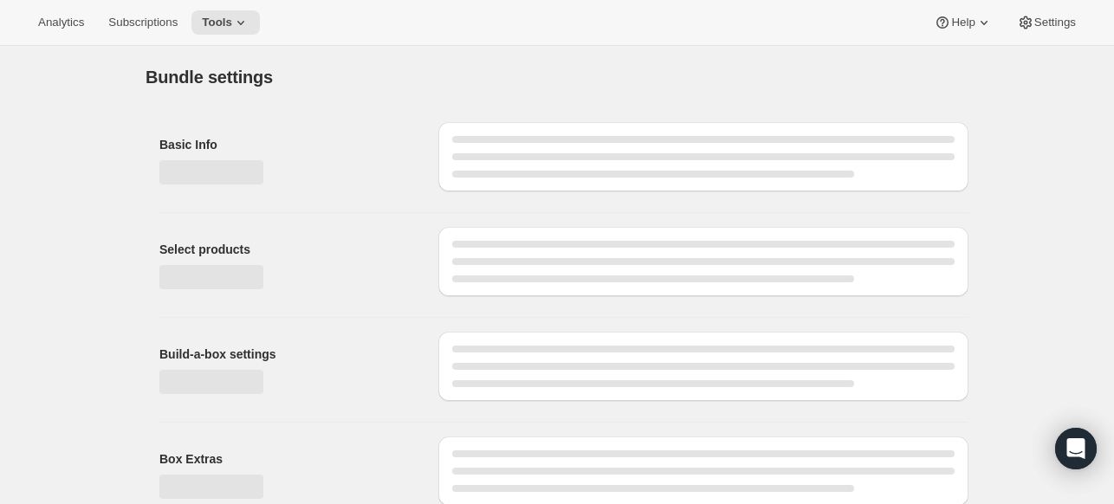
type input "Monthly Tea Subscription Box"
radio input "true"
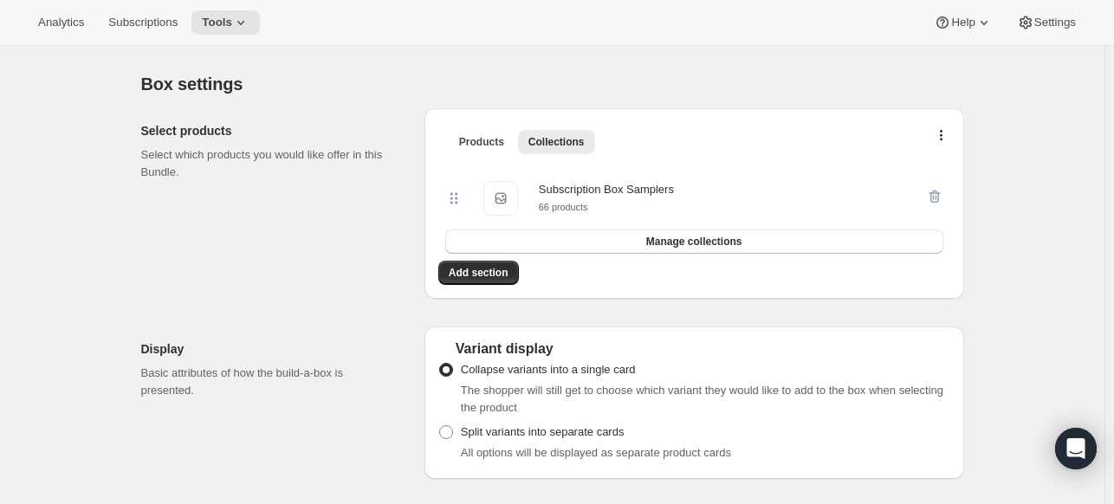
scroll to position [323, 0]
click at [947, 131] on button "button" at bounding box center [941, 137] width 17 height 17
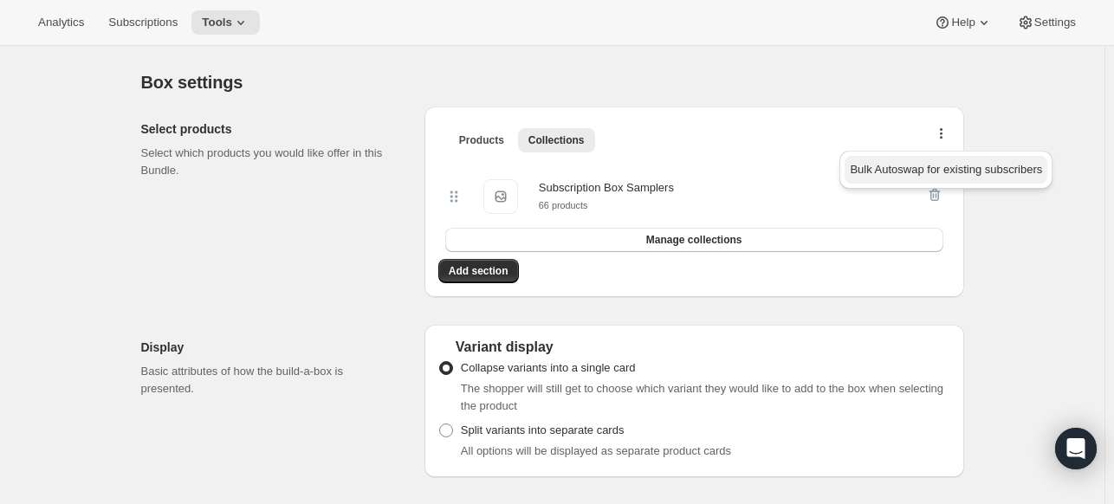
click at [903, 164] on span "Bulk Autoswap for existing subscribers" at bounding box center [946, 169] width 192 height 13
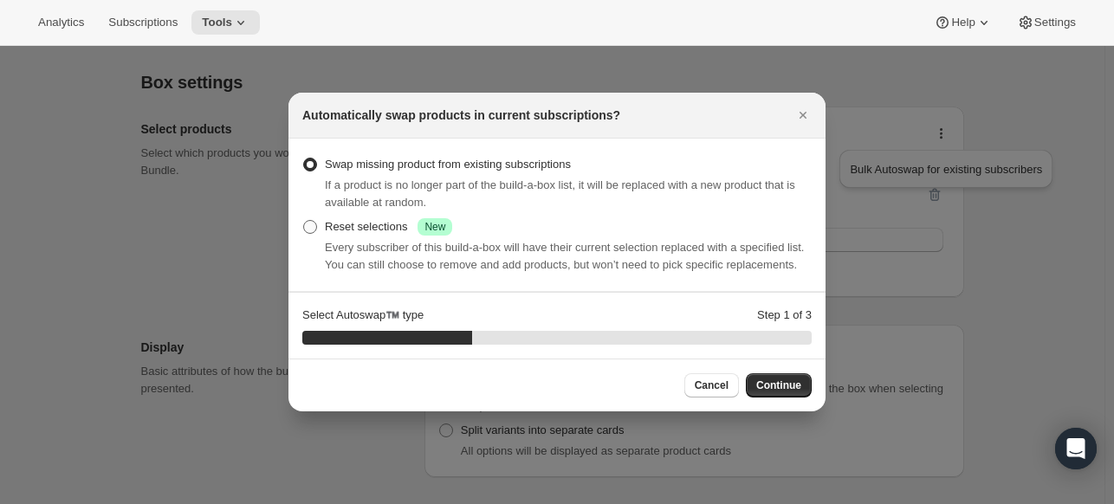
click at [314, 233] on span ":r2e2:" at bounding box center [310, 227] width 14 height 14
click at [304, 221] on input "Reset selections Success New" at bounding box center [303, 220] width 1 height 1
radio input "true"
click at [783, 381] on span "Continue" at bounding box center [778, 386] width 45 height 14
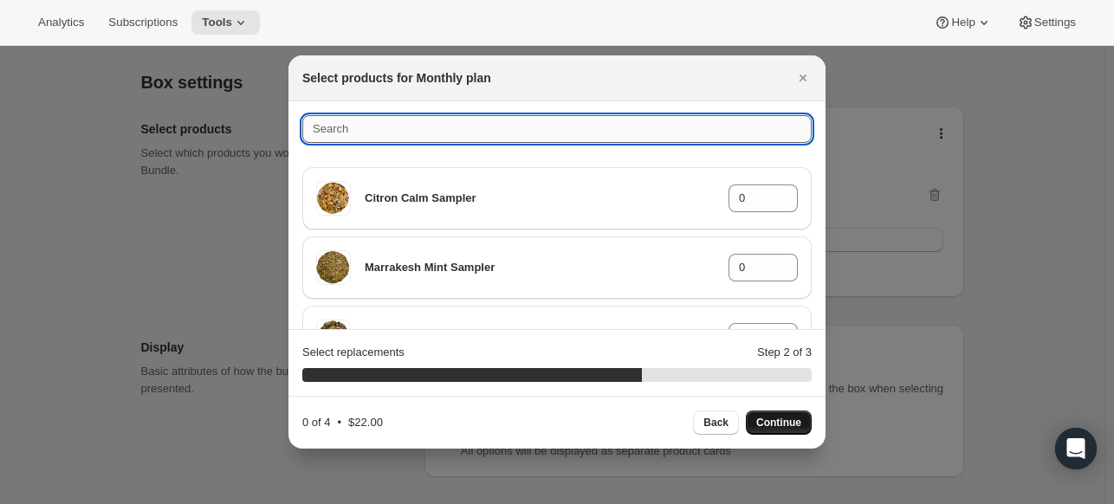
click at [710, 133] on input ":r2e2:" at bounding box center [556, 129] width 509 height 28
type input "s"
type input "surprise"
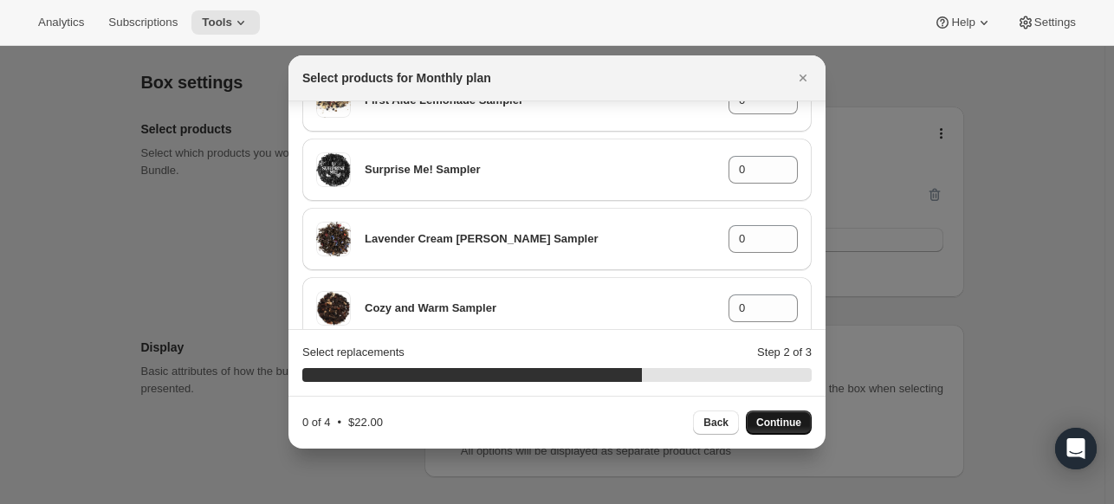
scroll to position [849, 0]
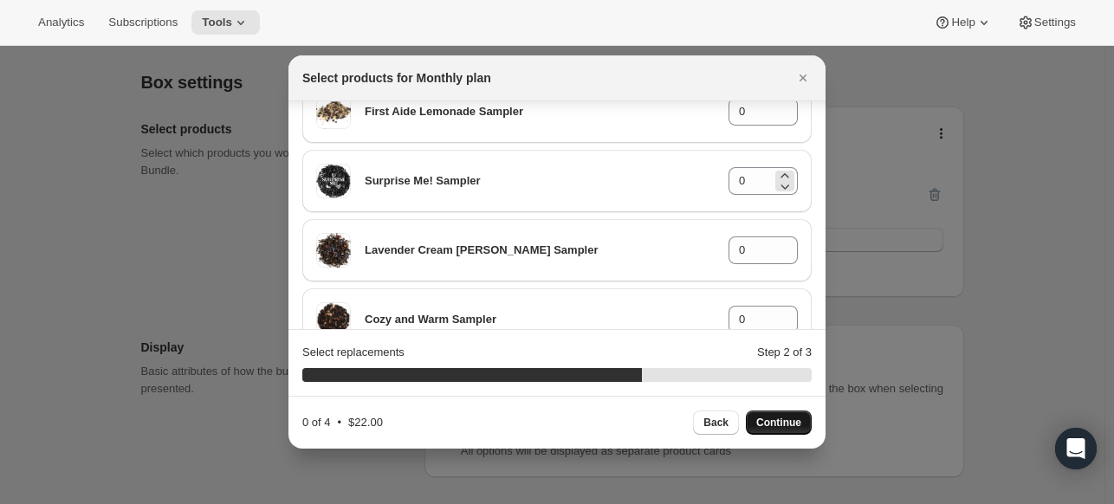
click at [762, 172] on div "0" at bounding box center [762, 181] width 69 height 28
click at [780, 174] on icon ":r2e2:" at bounding box center [784, 175] width 8 height 4
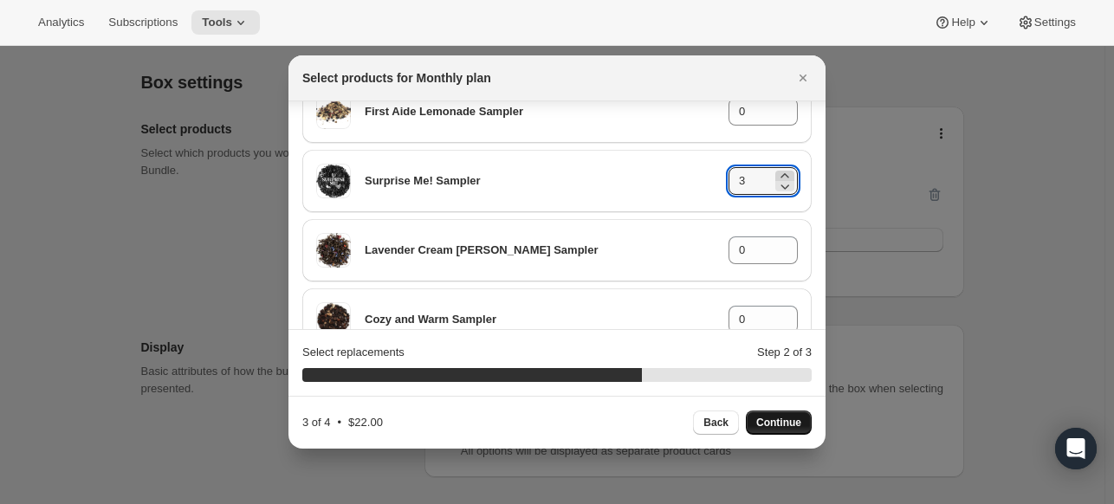
type input "4"
click at [775, 421] on span "Continue" at bounding box center [778, 423] width 45 height 14
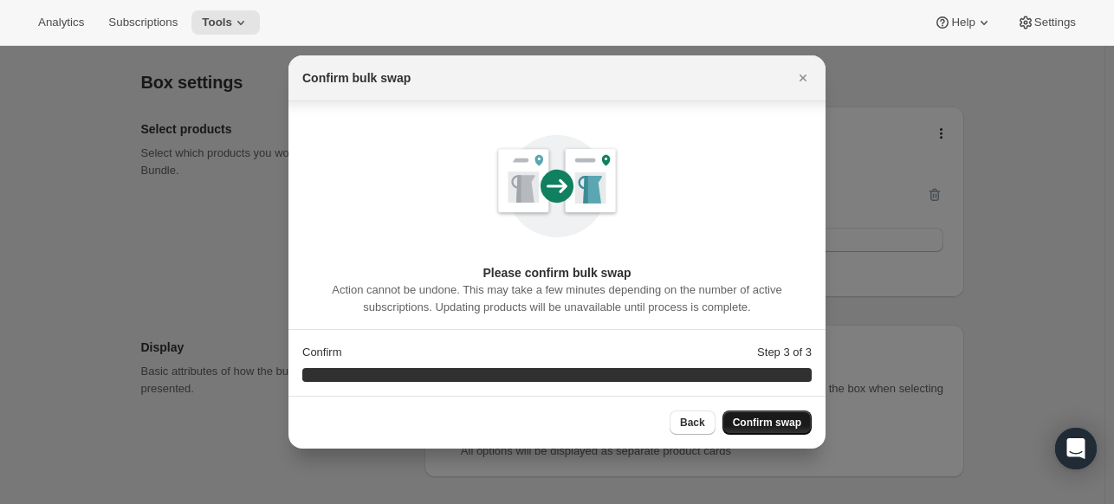
click at [775, 421] on span "Confirm swap" at bounding box center [767, 423] width 68 height 14
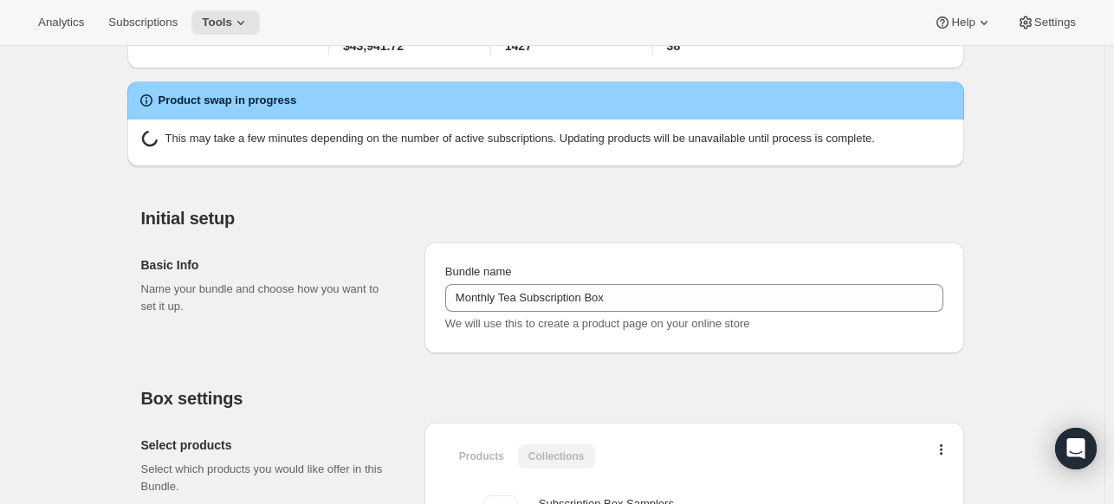
scroll to position [323, 0]
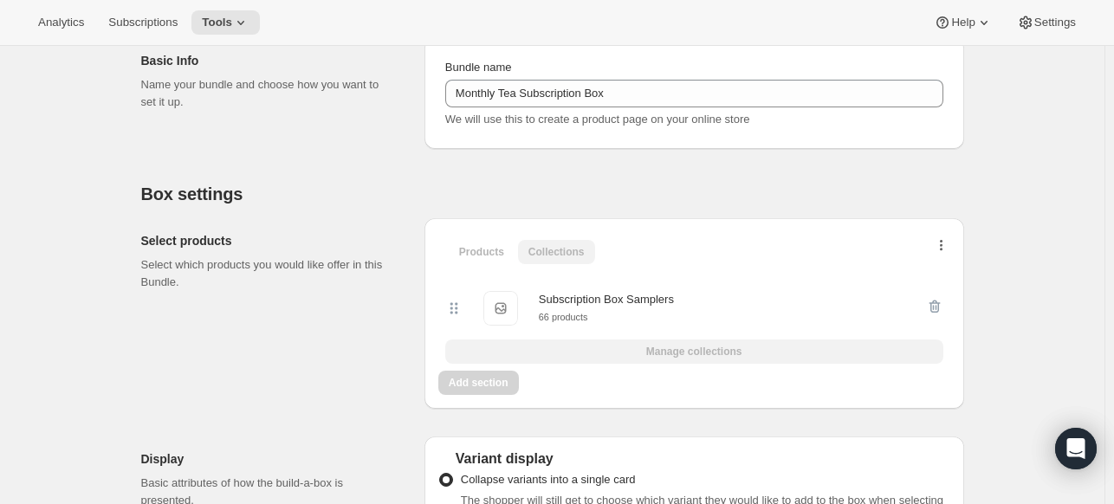
click at [943, 245] on icon "button" at bounding box center [941, 247] width 3 height 14
click at [696, 233] on div "Products Collections More views Products Collections More views" at bounding box center [694, 251] width 512 height 38
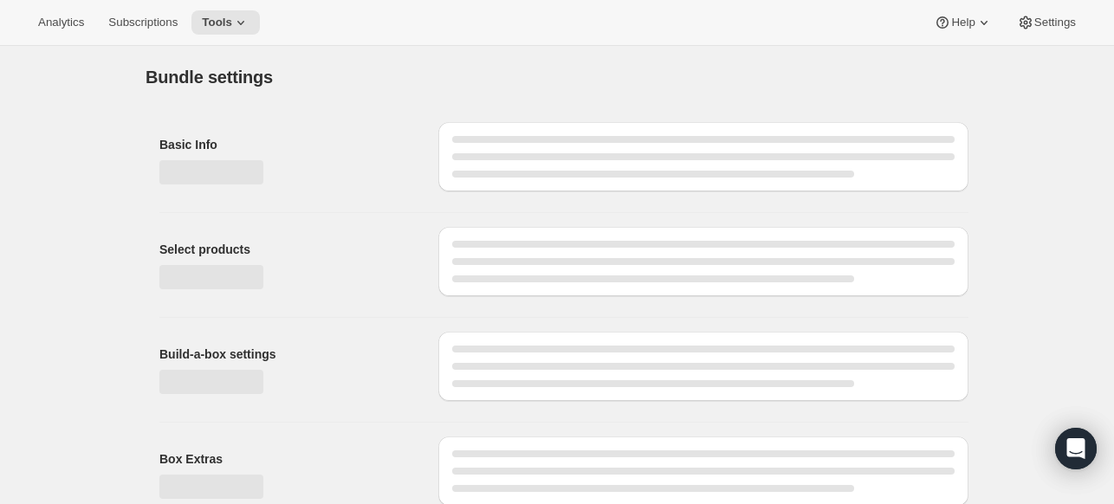
type input "Monthly Tea Subscription Box"
radio input "true"
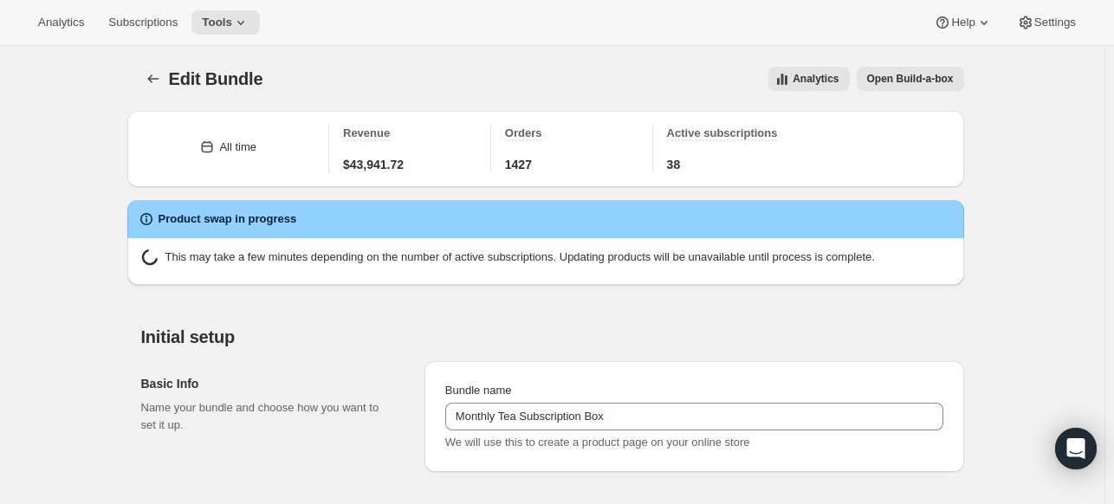
scroll to position [441, 0]
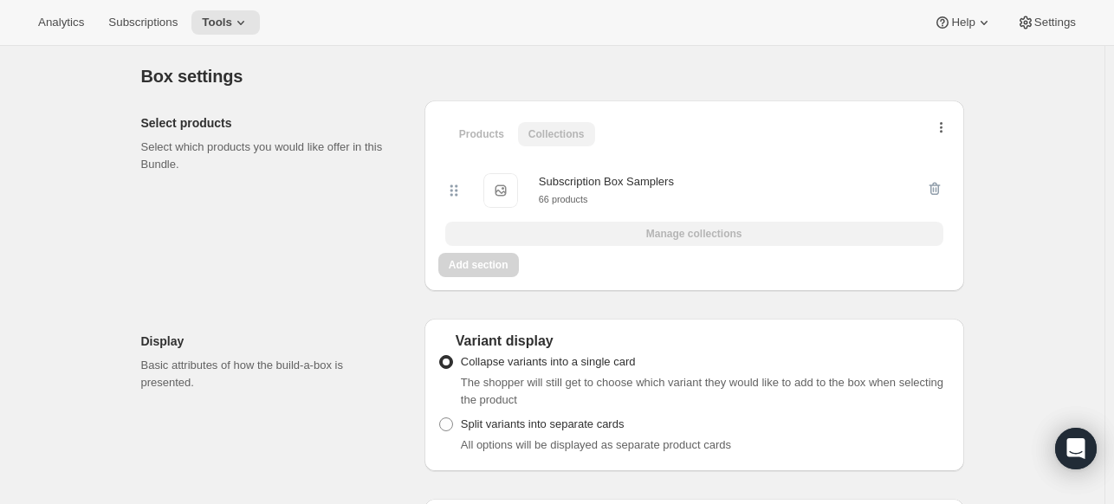
click at [942, 124] on icon "button" at bounding box center [941, 129] width 3 height 14
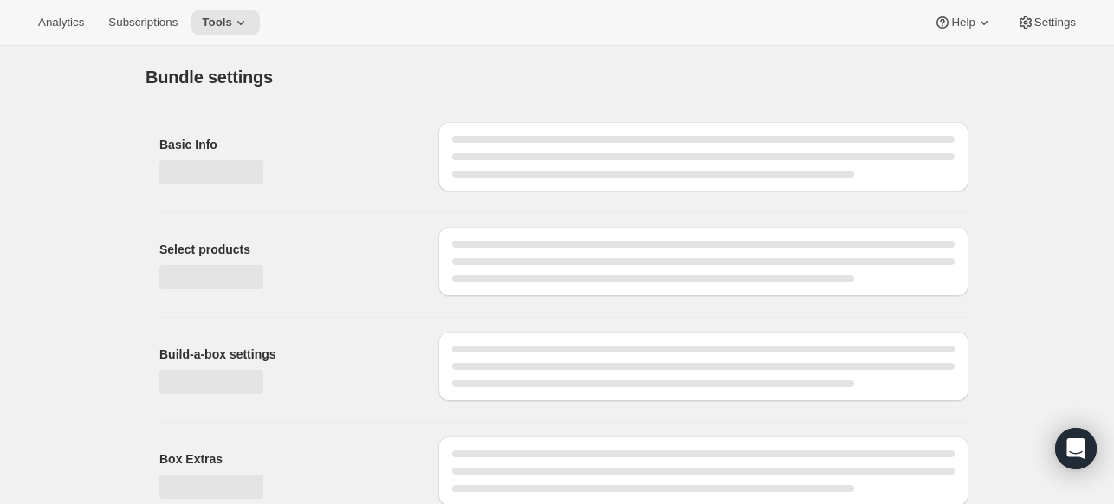
type input "Monthly Tea Subscription Box"
radio input "true"
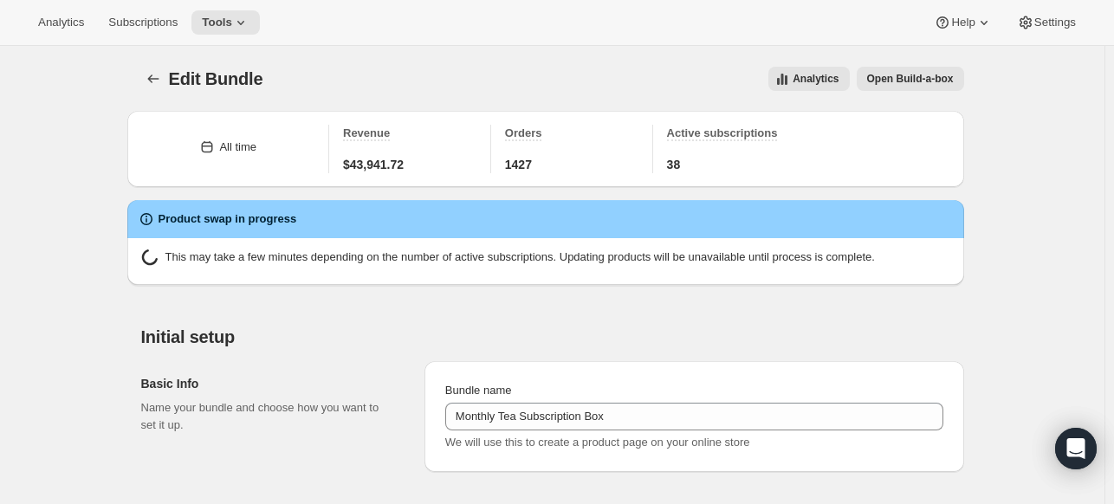
scroll to position [441, 0]
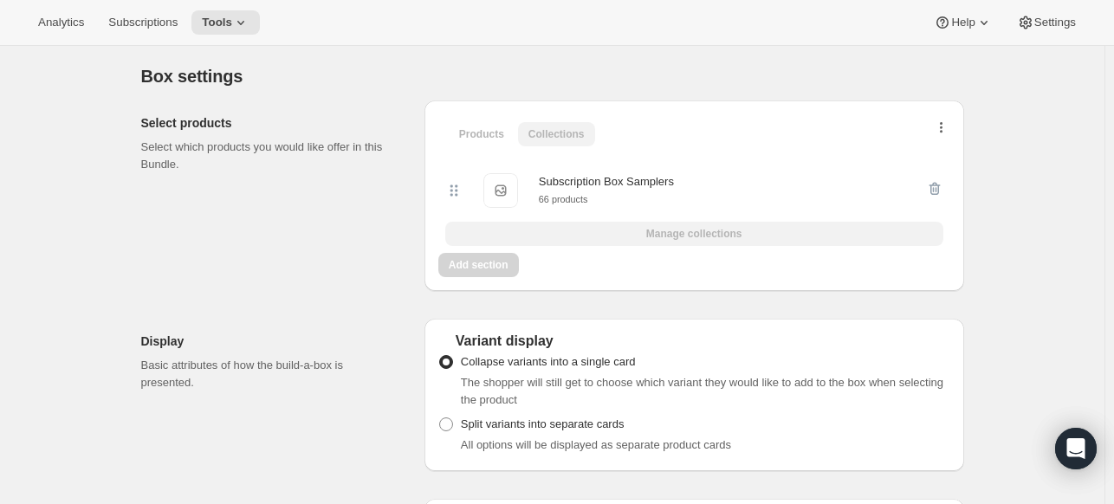
click at [948, 123] on button "button" at bounding box center [941, 131] width 17 height 17
click at [217, 20] on span "Tools" at bounding box center [217, 23] width 30 height 14
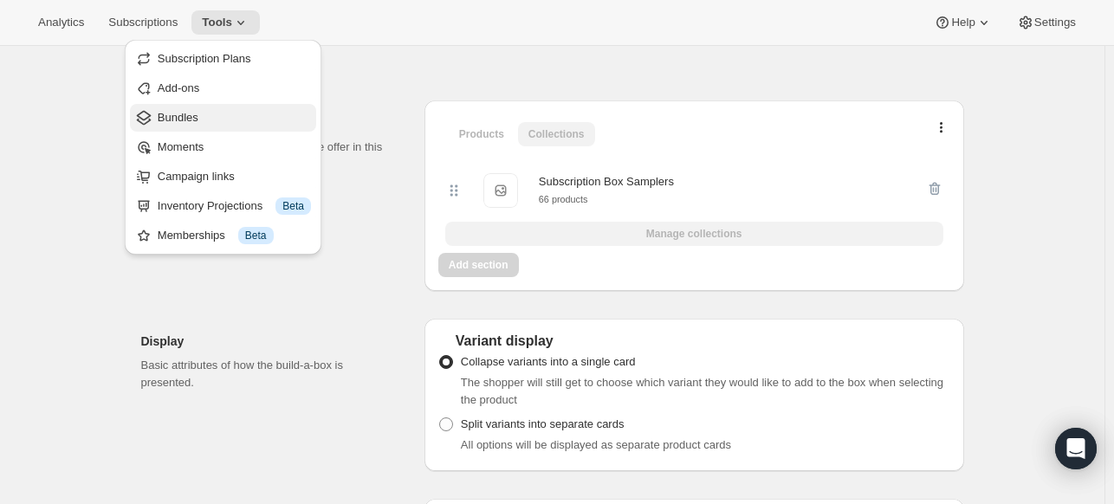
click at [177, 113] on span "Bundles" at bounding box center [178, 117] width 41 height 13
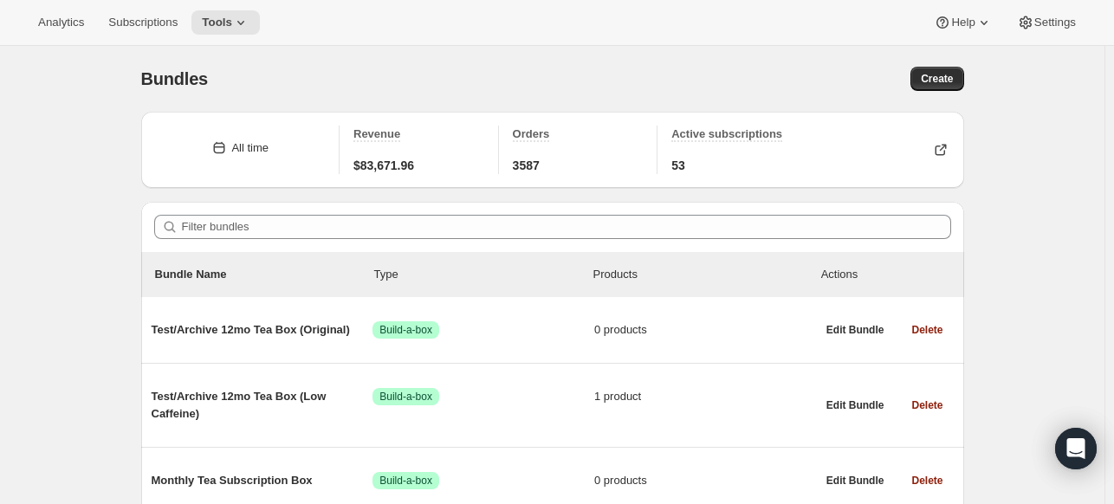
scroll to position [409, 0]
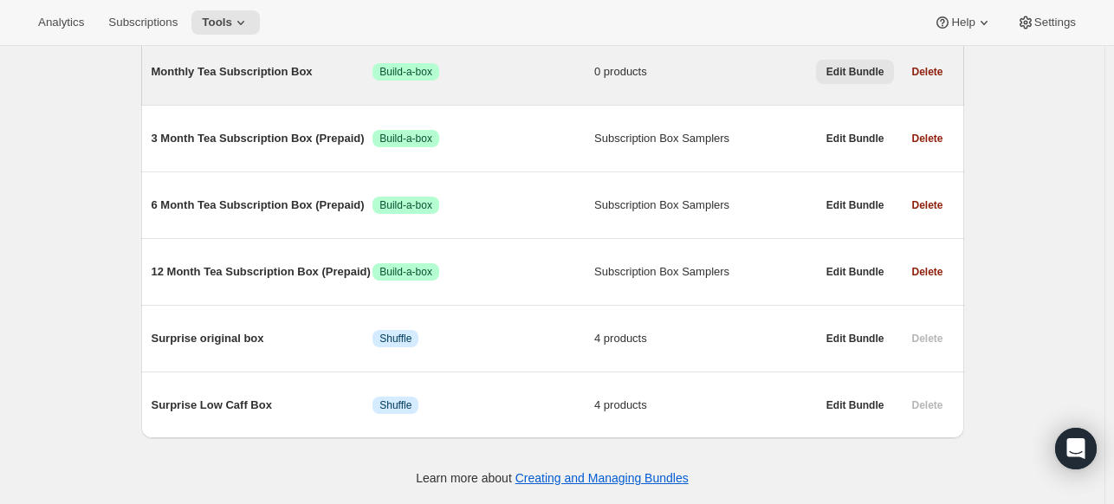
click at [856, 70] on span "Edit Bundle" at bounding box center [855, 72] width 58 height 14
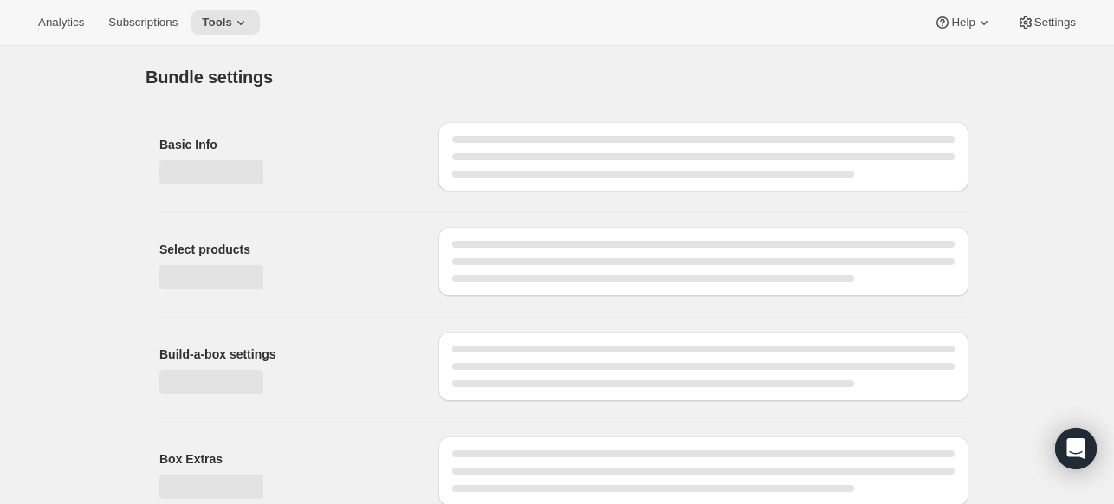
type input "Monthly Tea Subscription Box"
radio input "true"
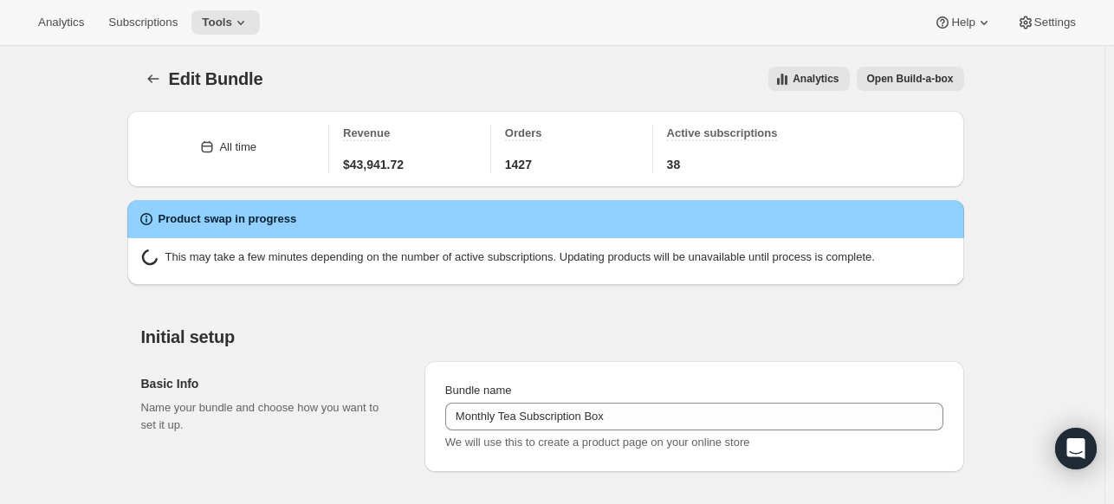
scroll to position [441, 0]
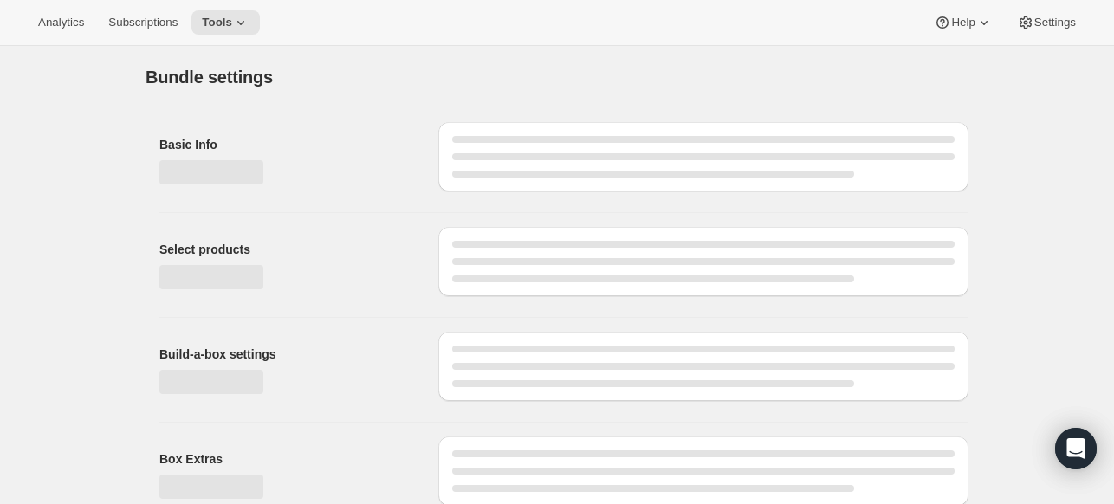
type input "Monthly Tea Subscription Box"
radio input "true"
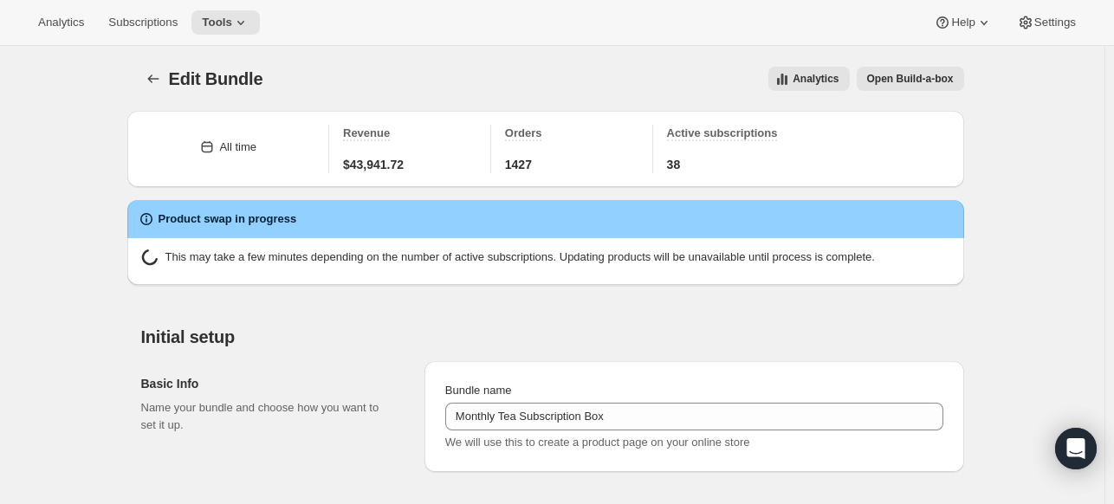
scroll to position [441, 0]
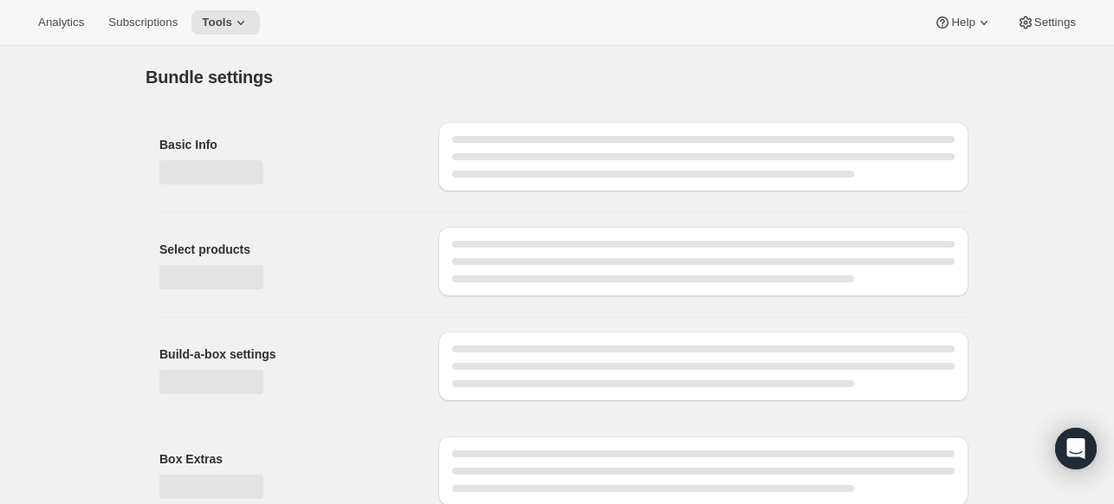
type input "Monthly Tea Subscription Box"
radio input "true"
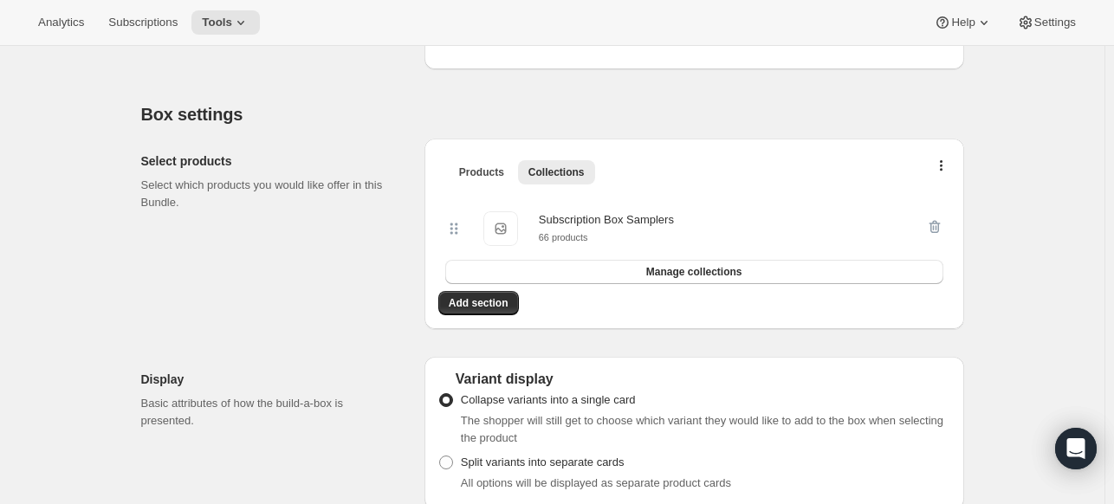
scroll to position [288, 0]
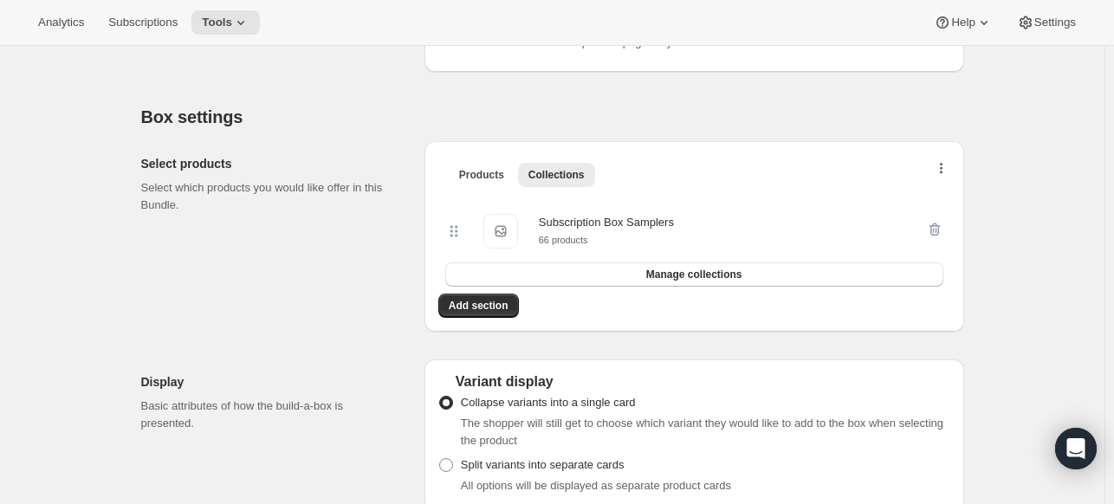
click at [943, 169] on icon "button" at bounding box center [941, 170] width 3 height 14
click at [550, 275] on button "Manage collections" at bounding box center [694, 274] width 498 height 24
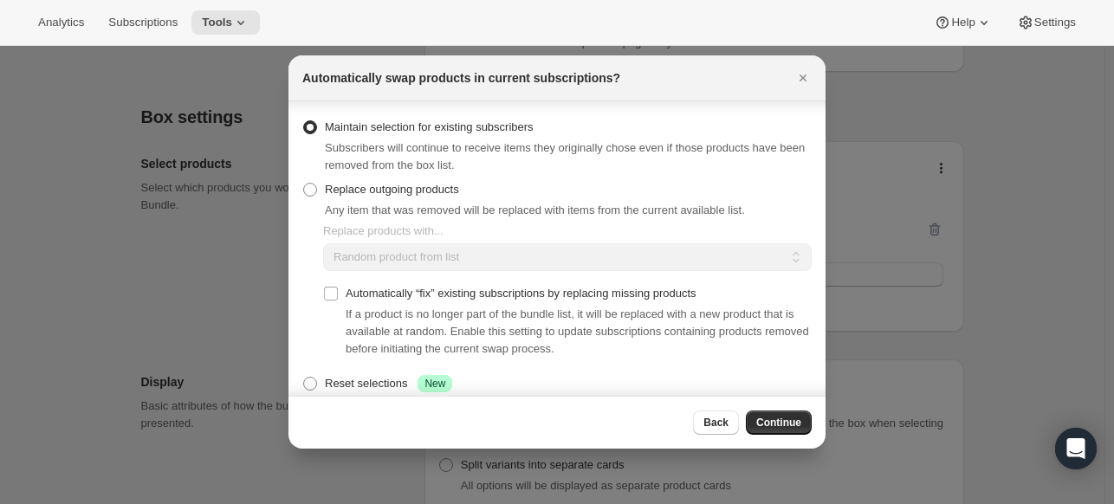
scroll to position [68, 0]
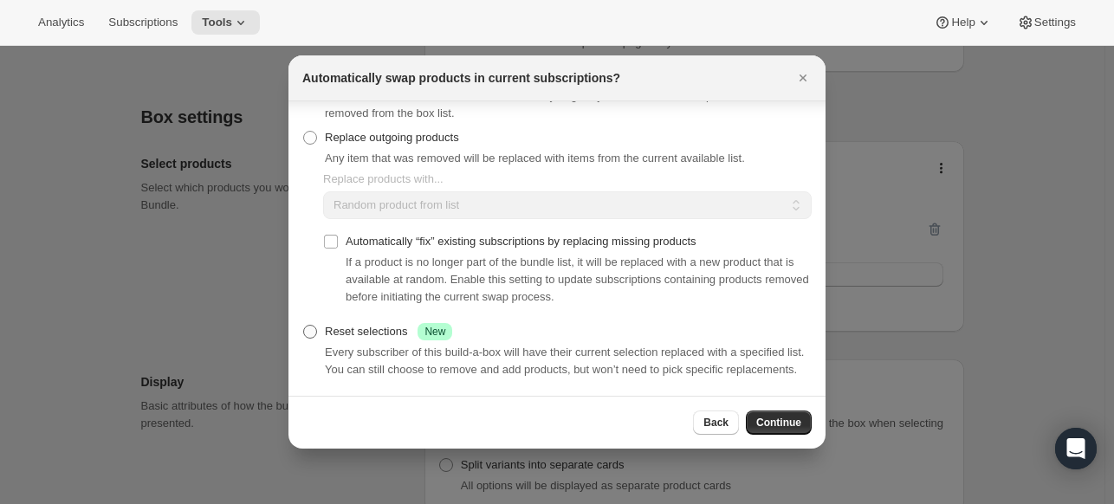
click at [326, 323] on div "Reset selections Success New" at bounding box center [388, 331] width 127 height 17
click at [304, 325] on input "Reset selections Success New" at bounding box center [303, 325] width 1 height 1
radio input "true"
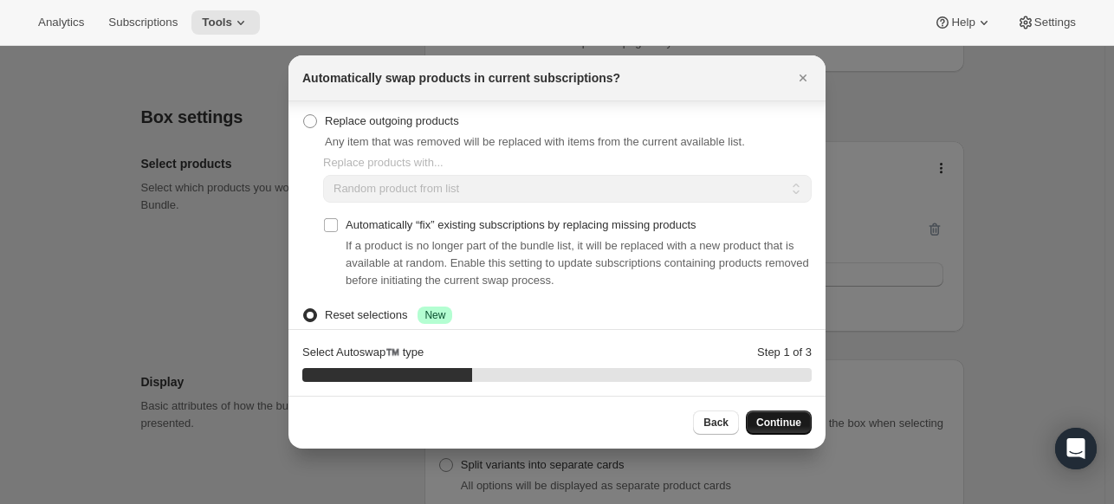
click at [795, 418] on span "Continue" at bounding box center [778, 423] width 45 height 14
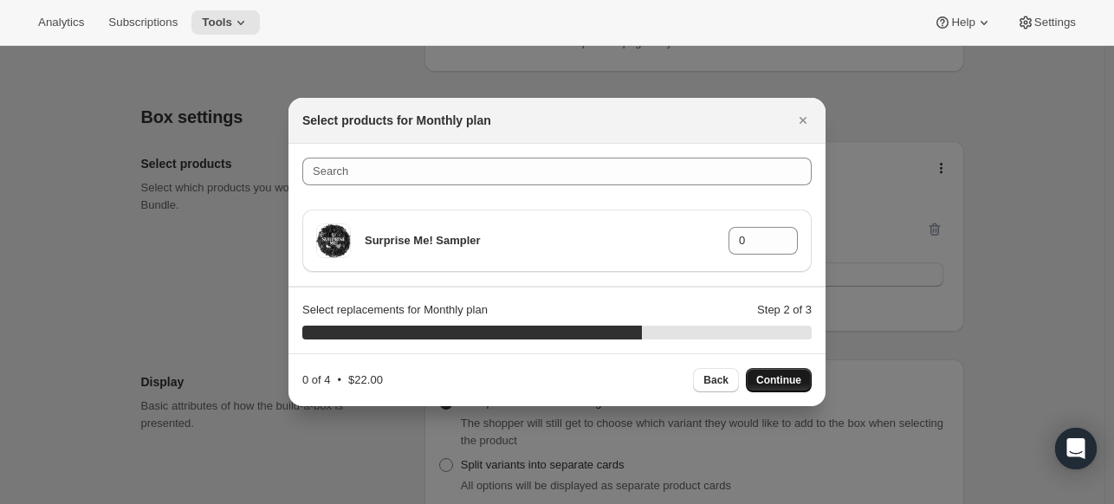
scroll to position [0, 0]
click at [787, 239] on icon ":r1h:" at bounding box center [784, 245] width 17 height 17
click at [784, 234] on icon ":r1h:" at bounding box center [784, 235] width 8 height 4
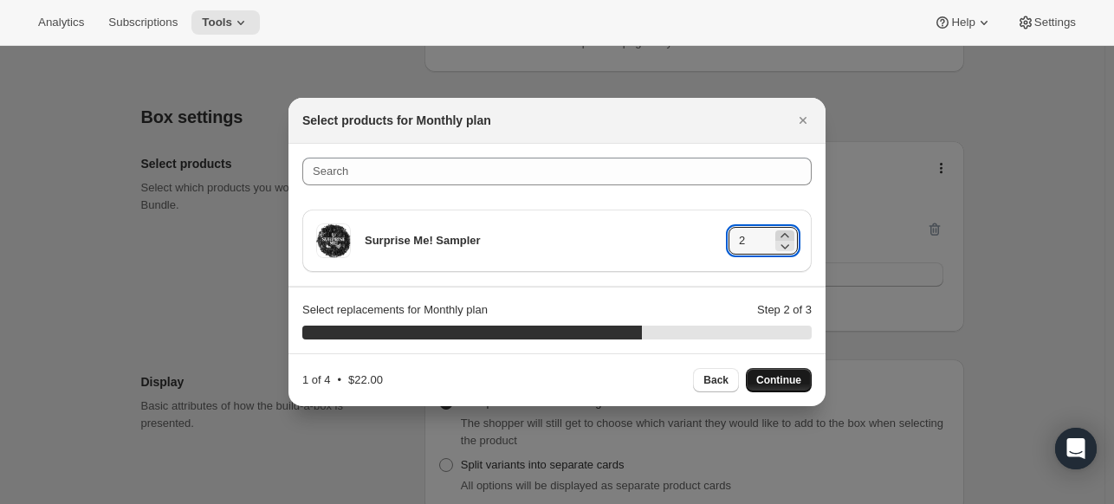
click at [784, 234] on icon ":r1h:" at bounding box center [784, 235] width 8 height 4
type input "4"
click at [784, 377] on span "Continue" at bounding box center [778, 380] width 45 height 14
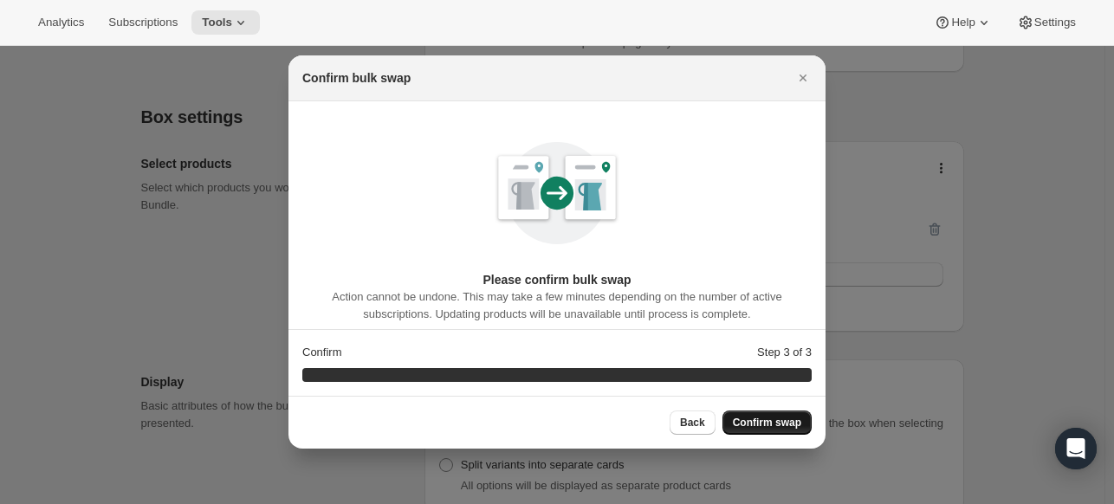
click at [767, 421] on span "Confirm swap" at bounding box center [767, 423] width 68 height 14
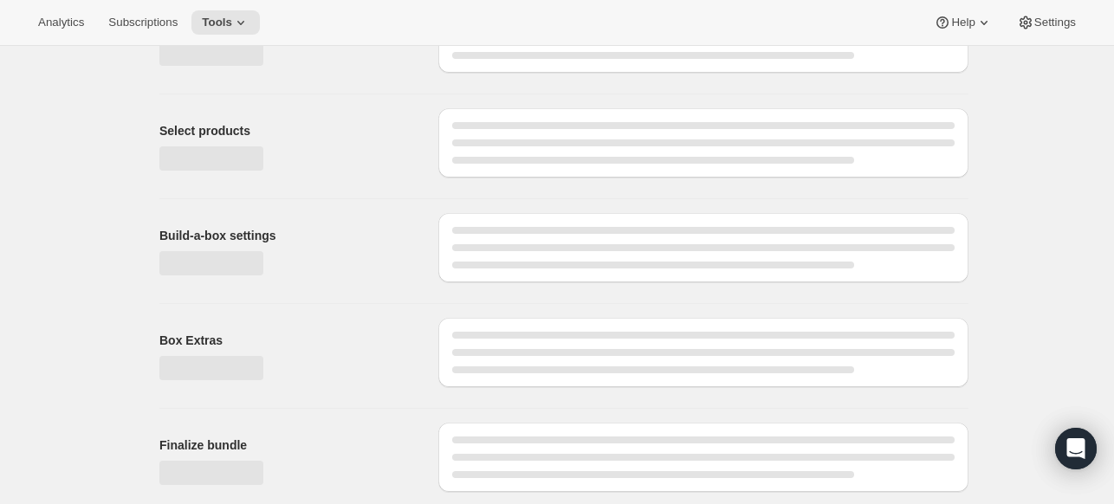
scroll to position [288, 0]
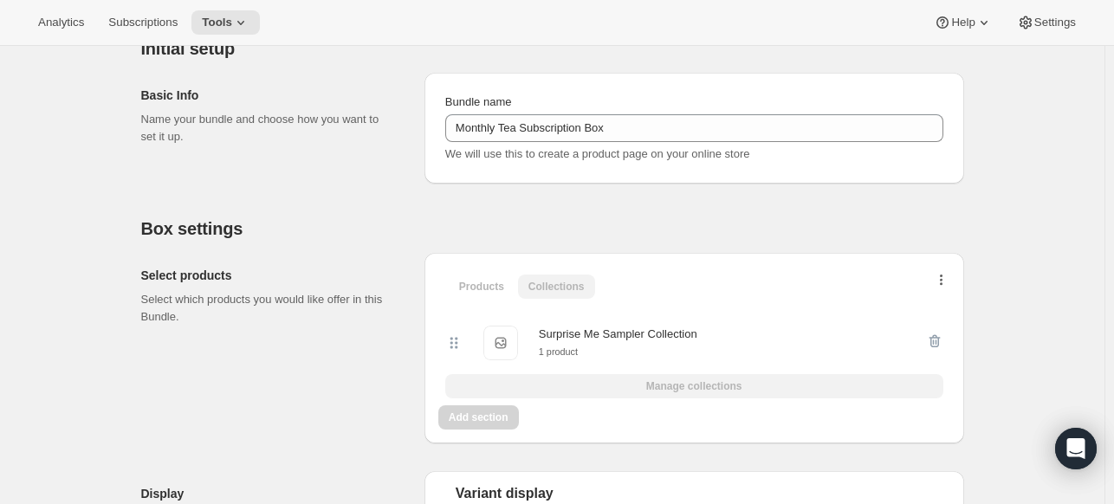
click at [943, 279] on icon "button" at bounding box center [941, 282] width 3 height 14
click at [715, 305] on div "Surprise Me Sampler Collection Surprise Me Sampler Collection 1 product Manage …" at bounding box center [694, 355] width 512 height 100
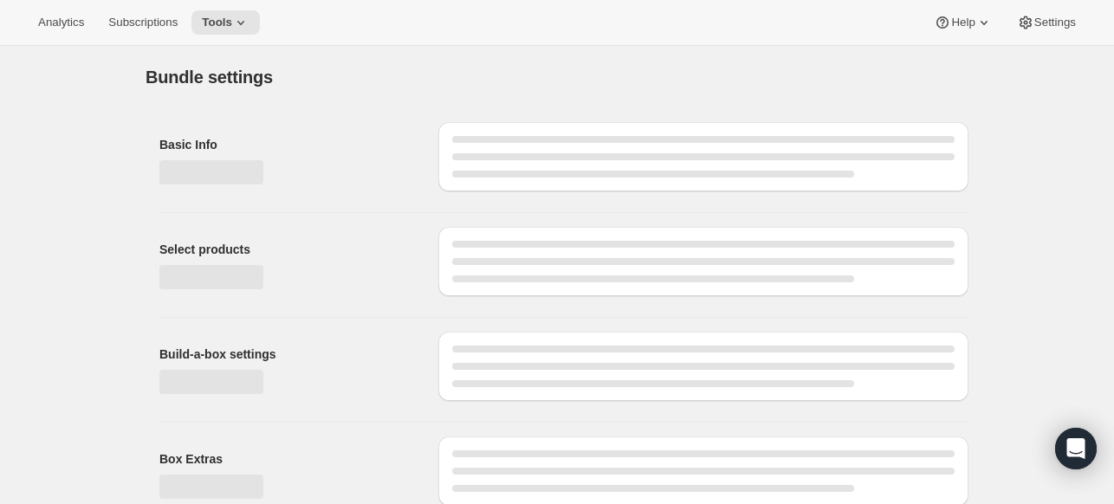
type input "Monthly Tea Subscription Box"
radio input "true"
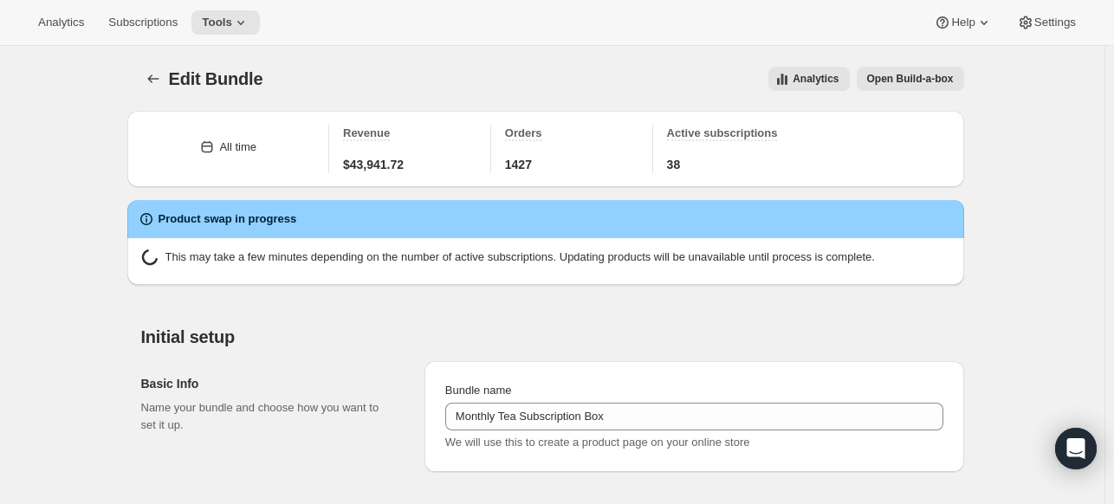
scroll to position [441, 0]
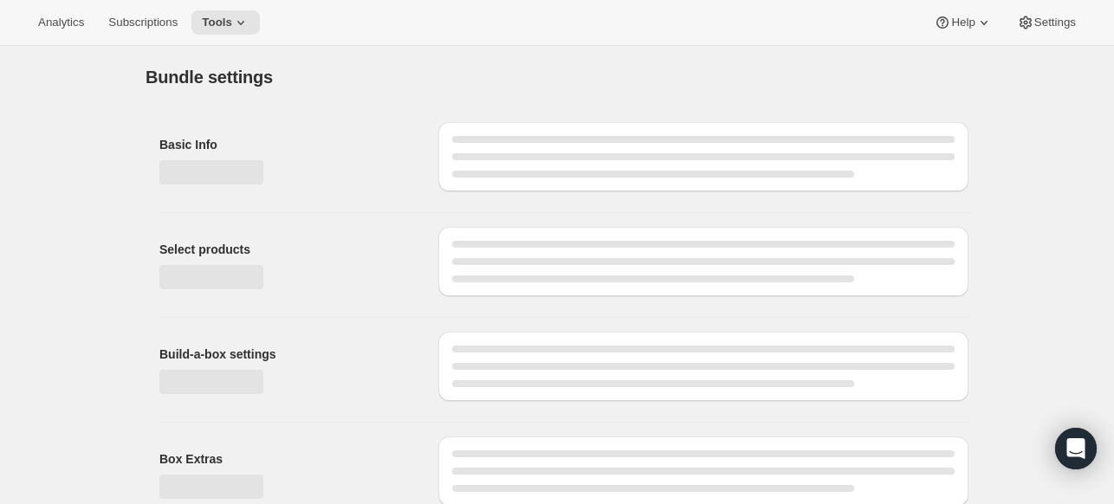
type input "Monthly Tea Subscription Box"
radio input "true"
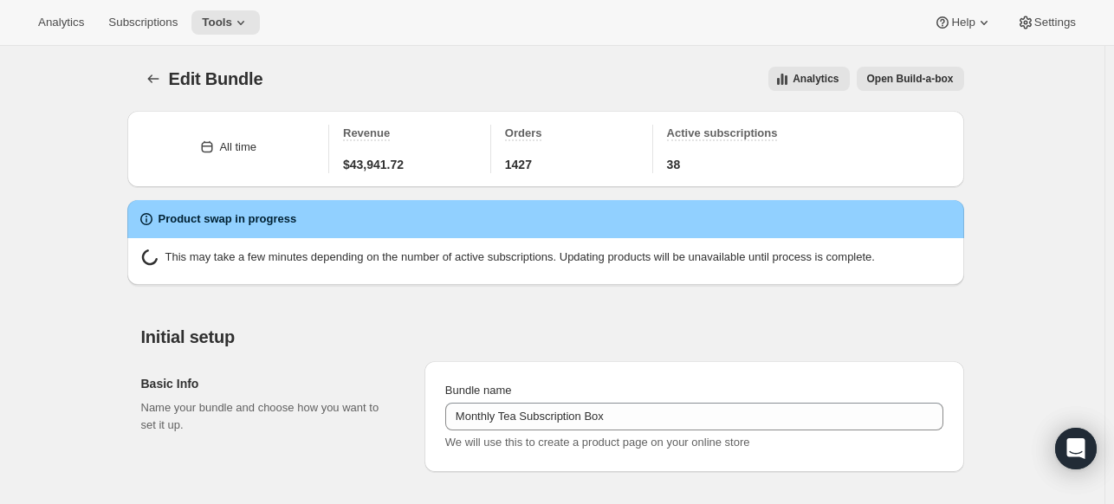
scroll to position [441, 0]
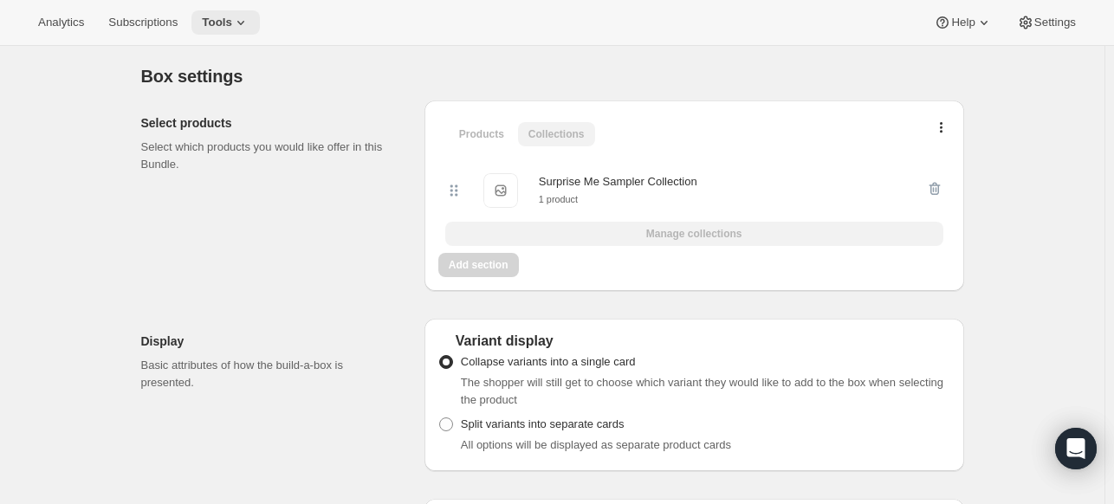
click at [223, 24] on span "Tools" at bounding box center [217, 23] width 30 height 14
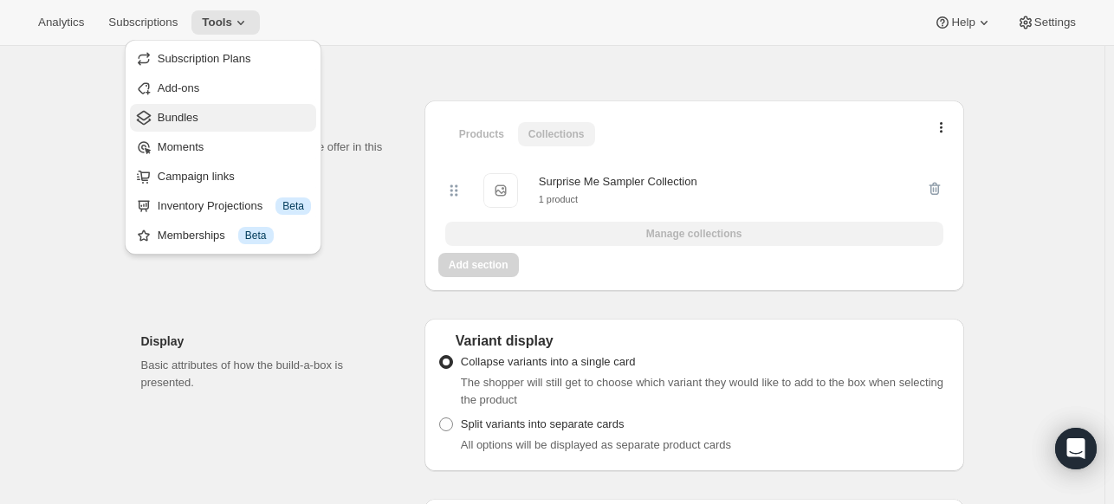
click at [196, 122] on span "Bundles" at bounding box center [178, 117] width 41 height 13
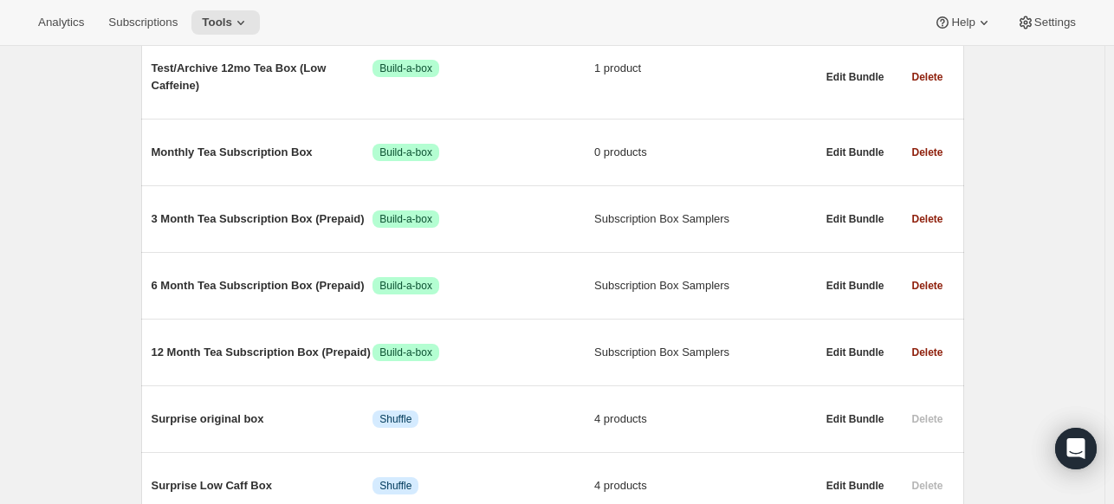
scroll to position [326, 0]
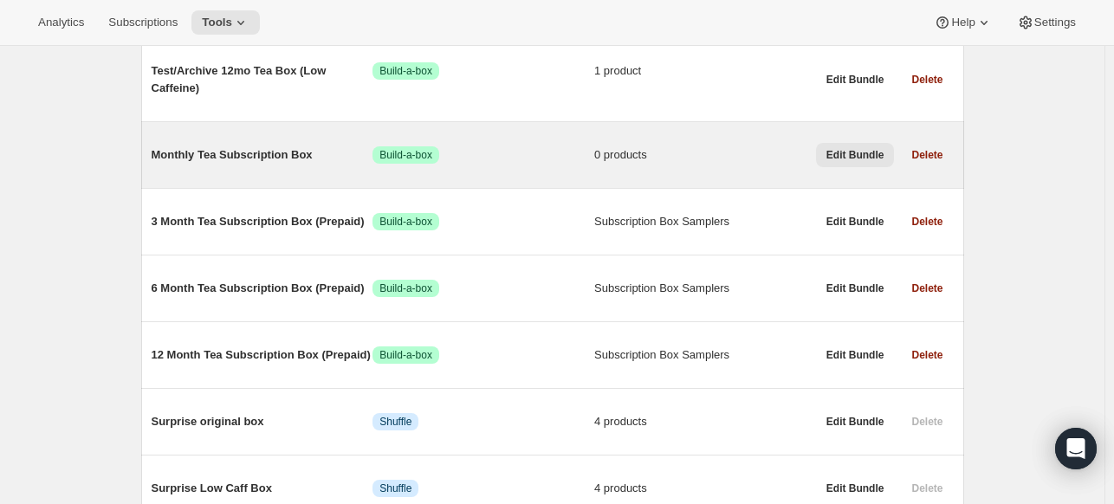
click at [856, 152] on span "Edit Bundle" at bounding box center [855, 155] width 58 height 14
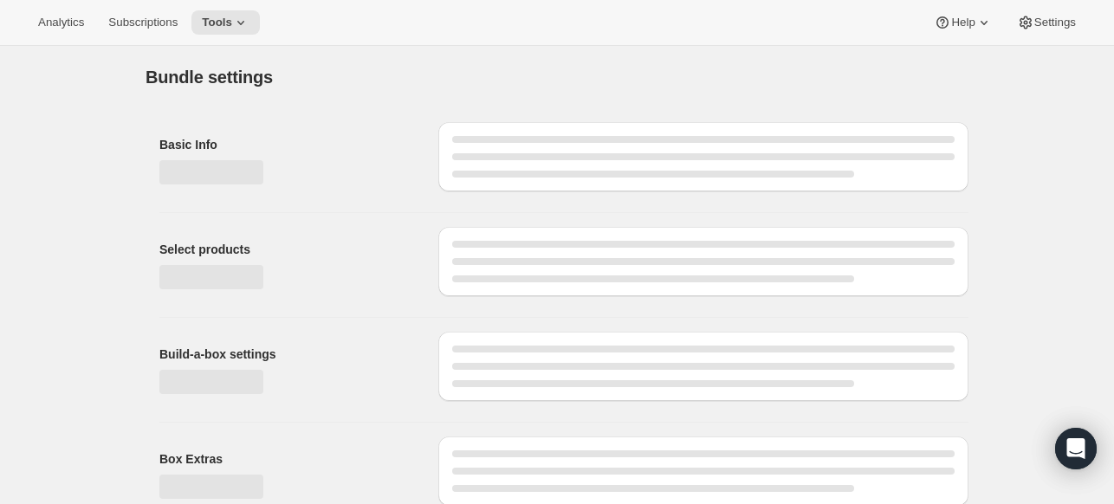
type input "Monthly Tea Subscription Box"
radio input "true"
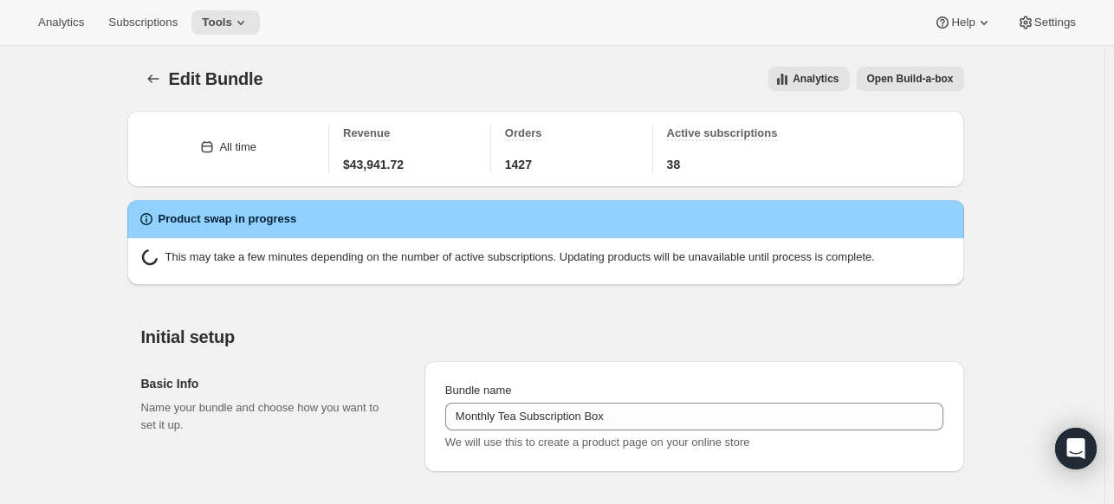
scroll to position [441, 0]
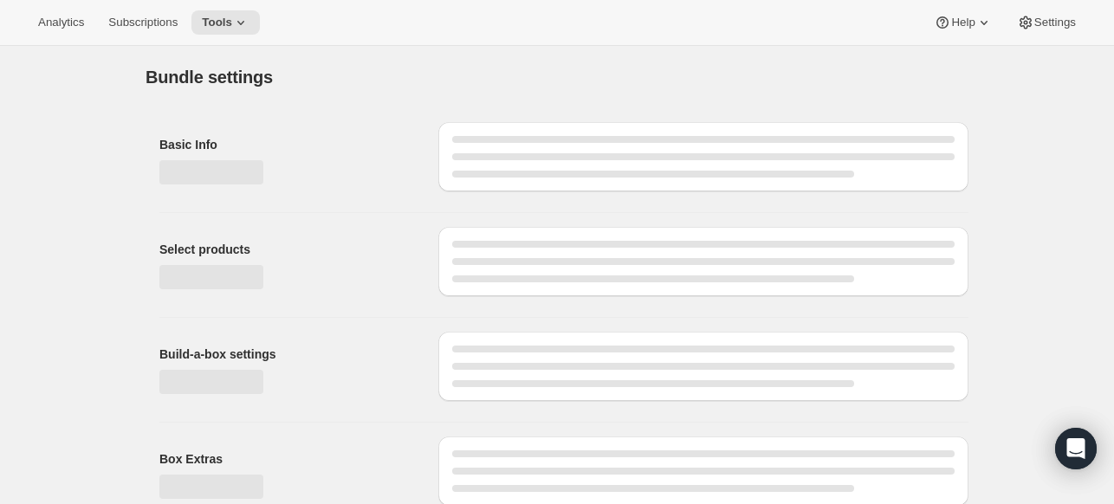
type input "Monthly Tea Subscription Box"
radio input "true"
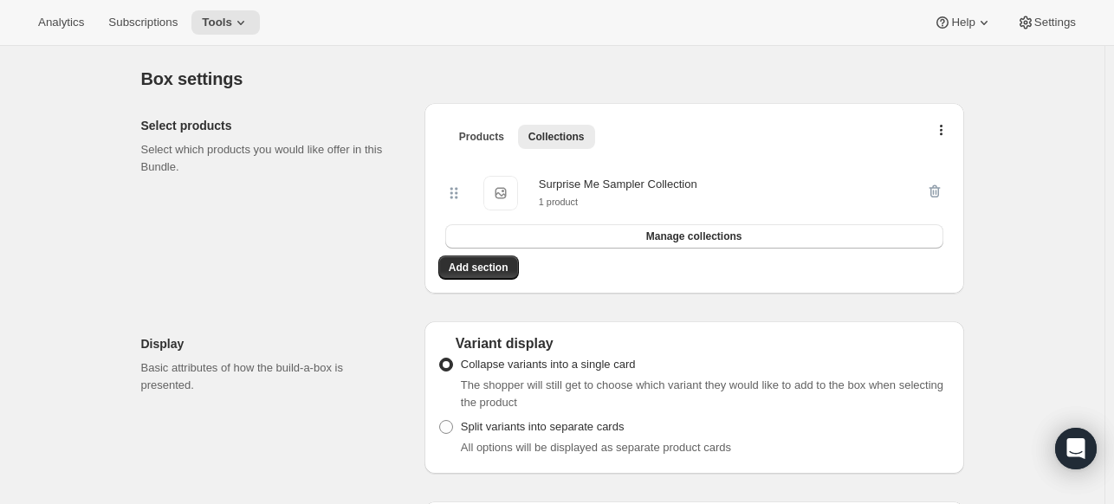
scroll to position [321, 0]
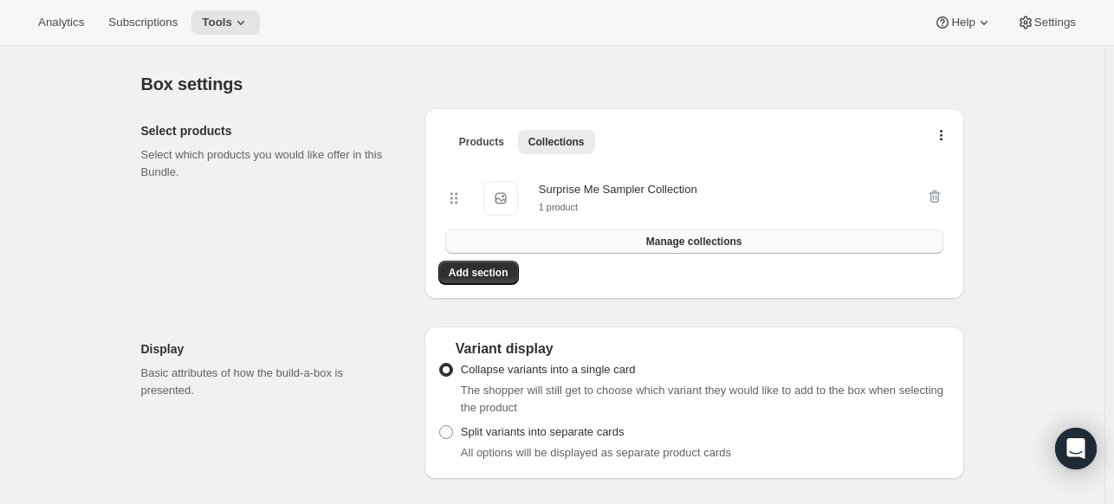
click at [718, 239] on span "Manage collections" at bounding box center [694, 242] width 96 height 14
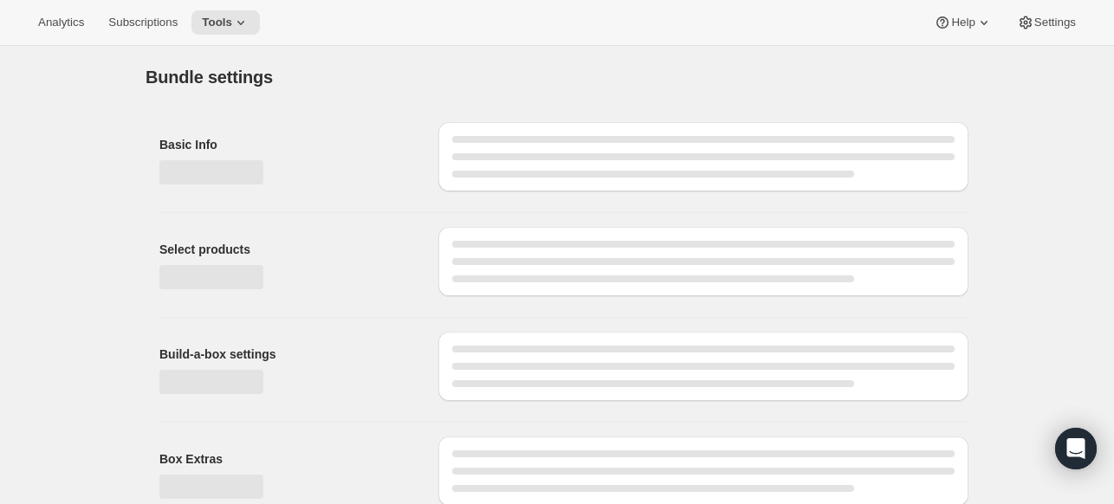
scroll to position [119, 0]
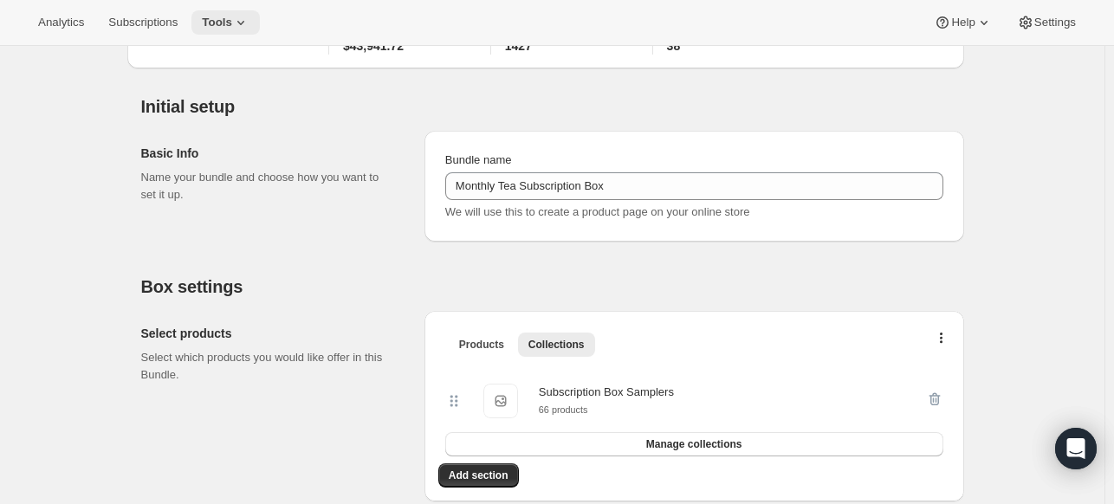
click at [218, 17] on span "Tools" at bounding box center [217, 23] width 30 height 14
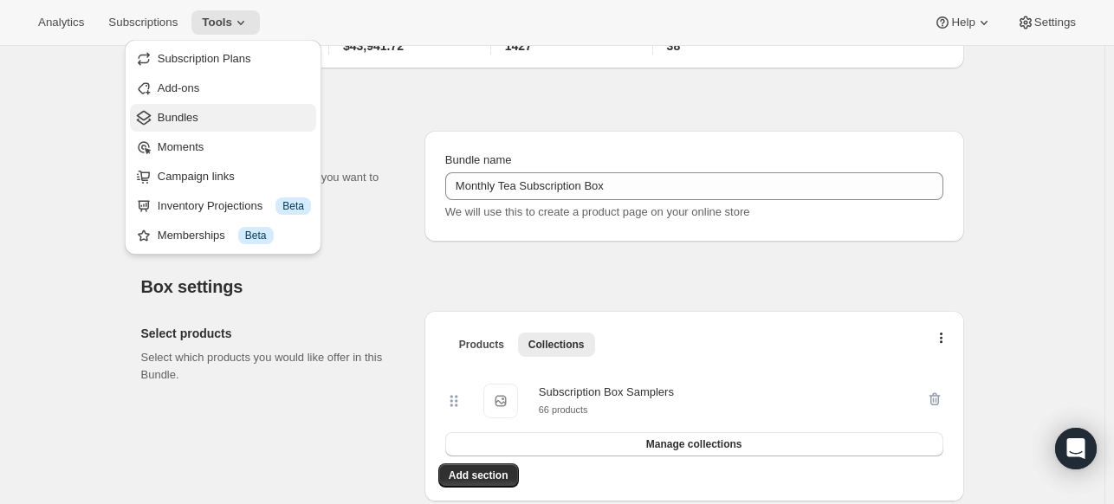
click at [185, 112] on span "Bundles" at bounding box center [178, 117] width 41 height 13
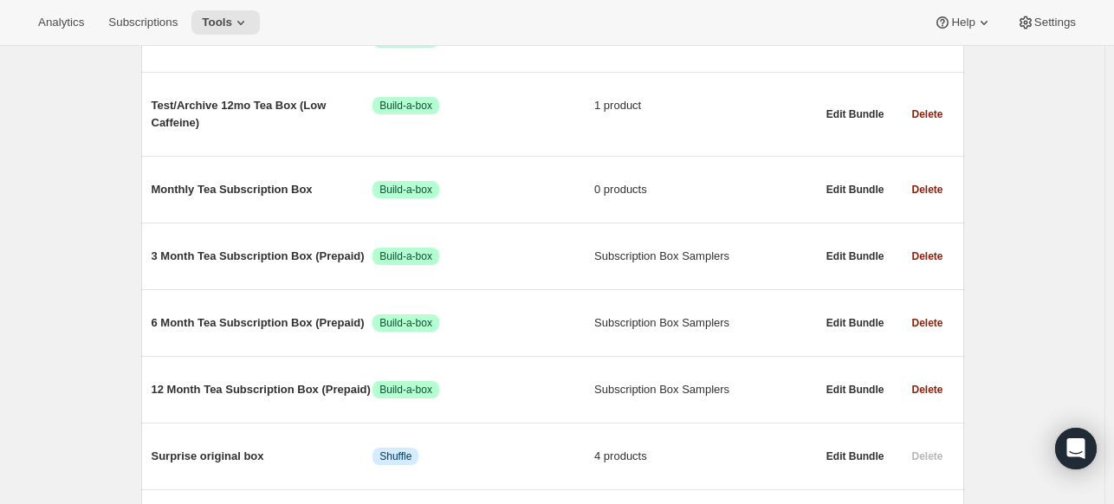
scroll to position [288, 0]
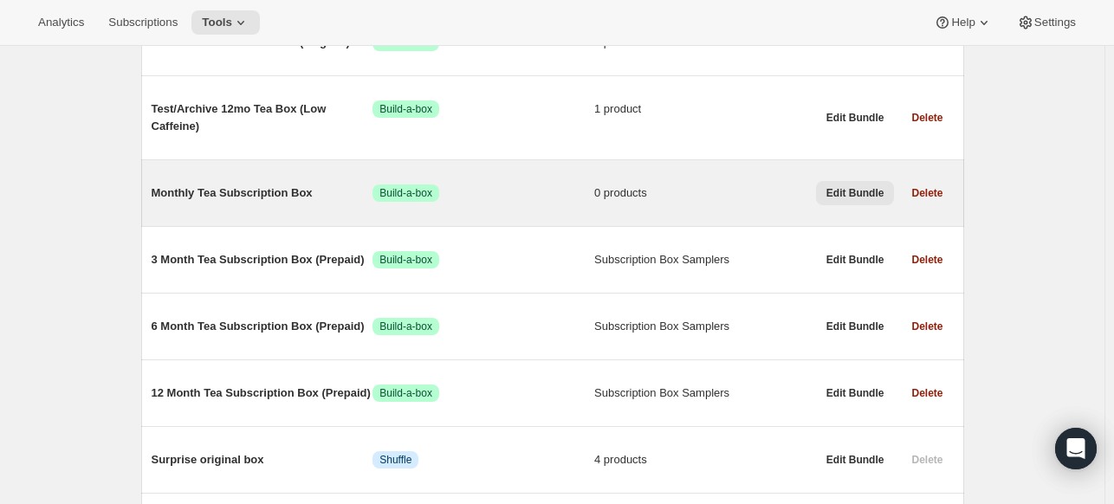
click at [859, 189] on span "Edit Bundle" at bounding box center [855, 193] width 58 height 14
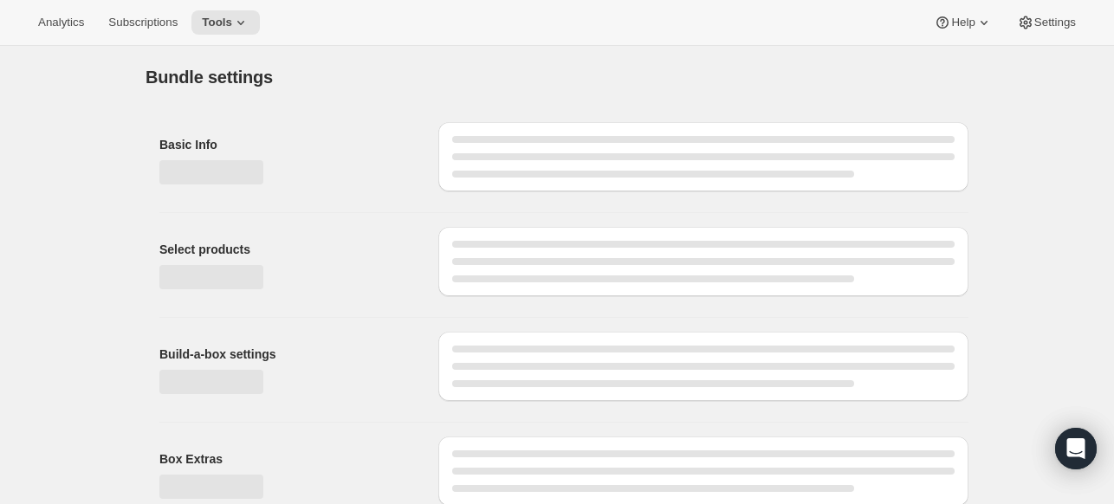
type input "Monthly Tea Subscription Box"
radio input "true"
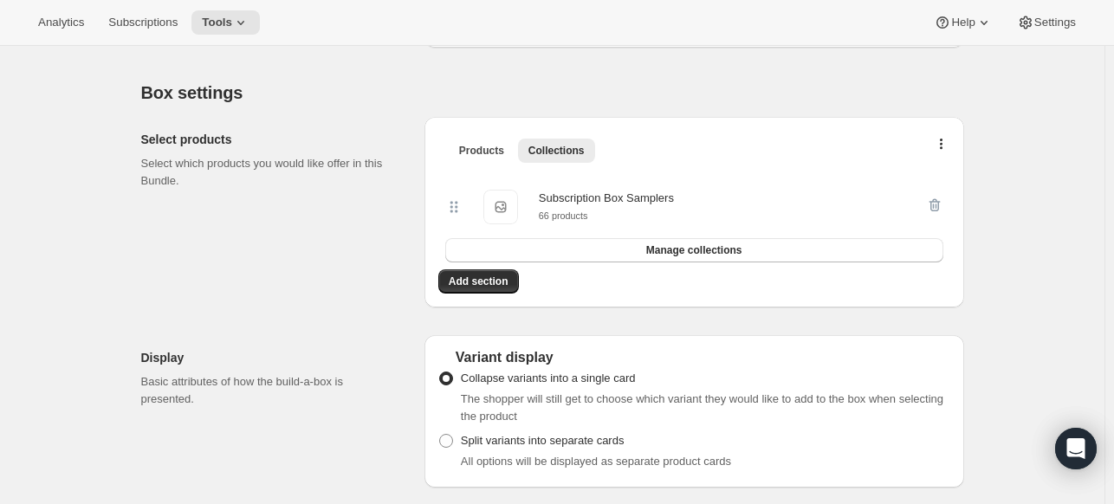
scroll to position [299, 0]
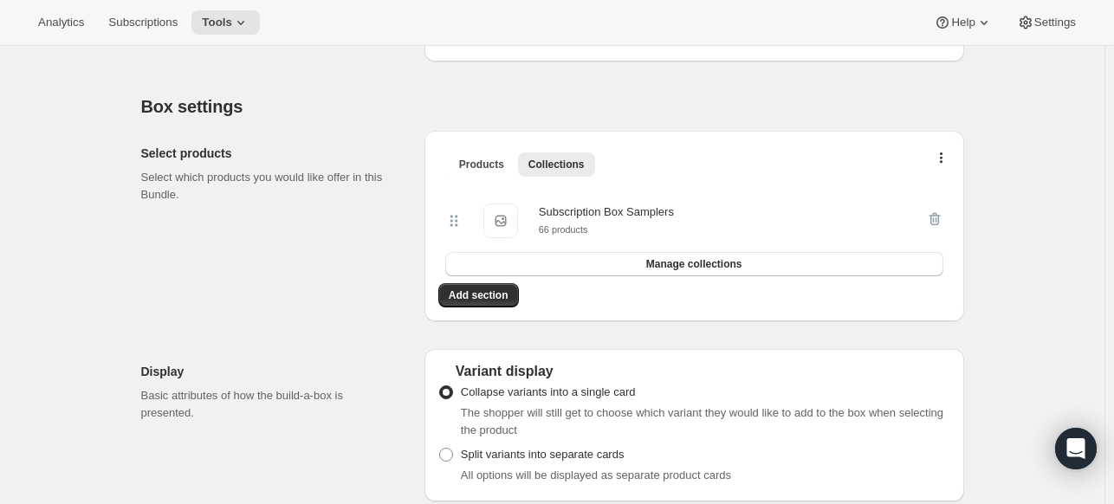
click at [943, 152] on ul "Products Collections More views" at bounding box center [694, 164] width 498 height 24
click at [941, 159] on button "button" at bounding box center [941, 161] width 17 height 17
click at [450, 453] on span at bounding box center [446, 455] width 14 height 14
click at [440, 449] on input "Split variants into separate cards" at bounding box center [439, 448] width 1 height 1
radio input "true"
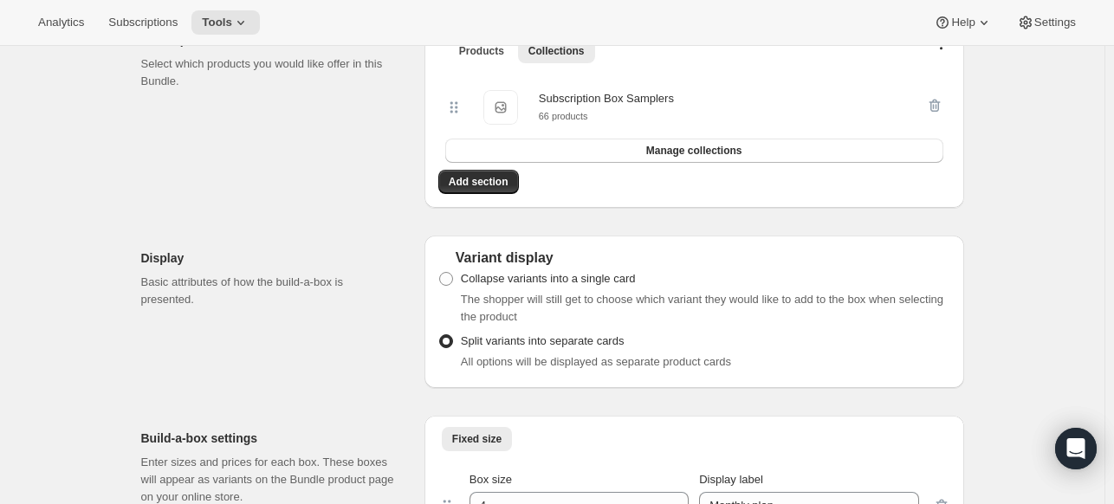
scroll to position [415, 0]
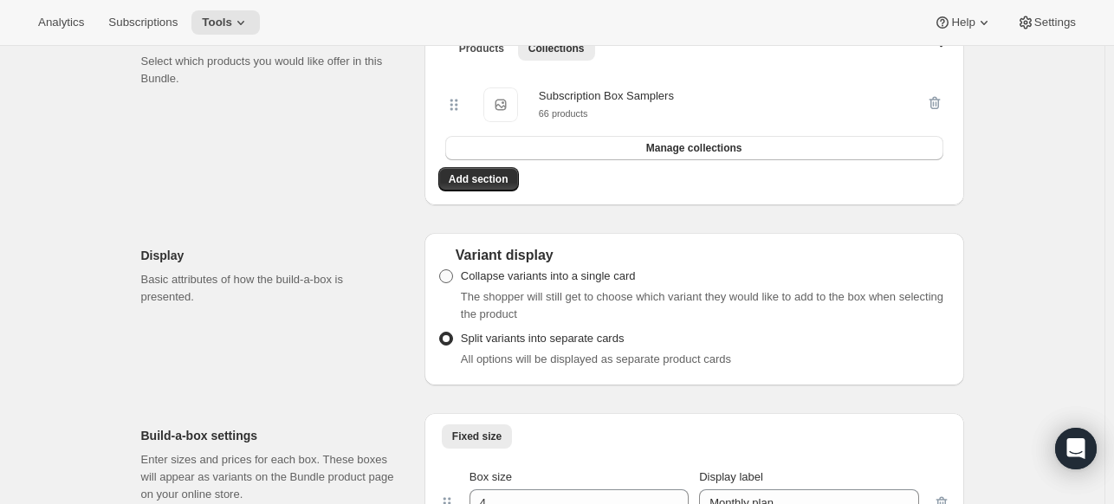
click at [450, 278] on span at bounding box center [446, 276] width 14 height 14
click at [440, 270] on input "Collapse variants into a single card" at bounding box center [439, 269] width 1 height 1
radio input "true"
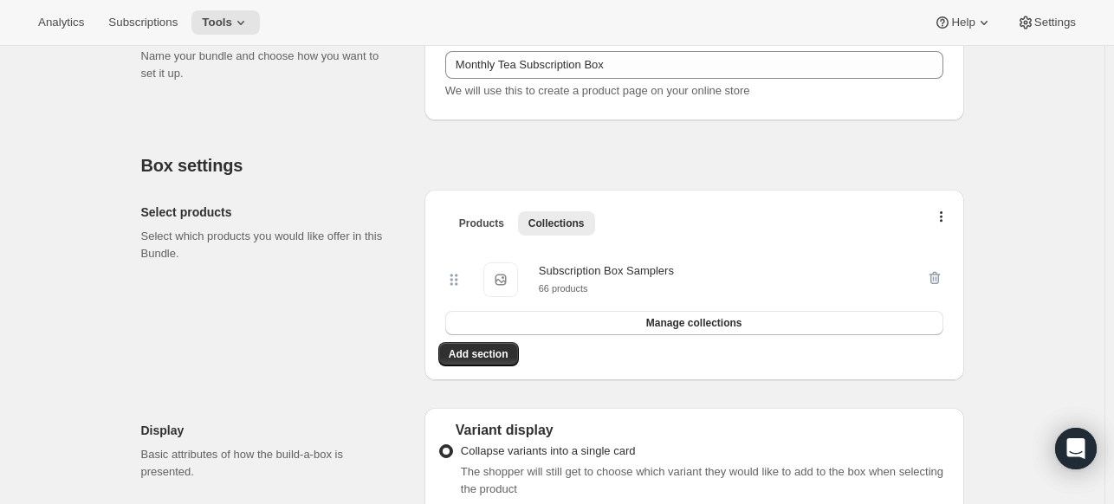
scroll to position [230, 0]
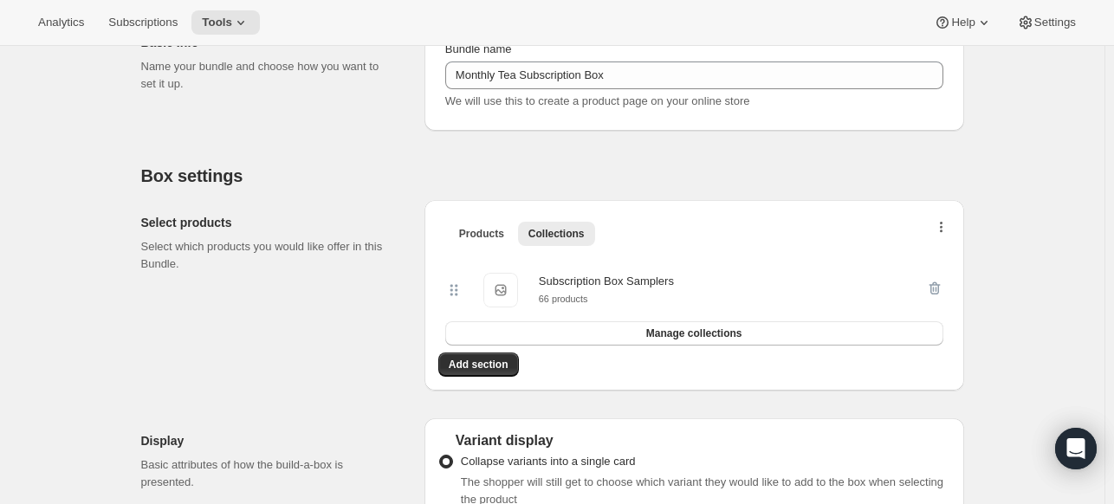
click at [943, 227] on icon "button" at bounding box center [941, 229] width 3 height 14
click at [878, 259] on span "Bulk Autoswap for existing subscribers" at bounding box center [946, 262] width 192 height 13
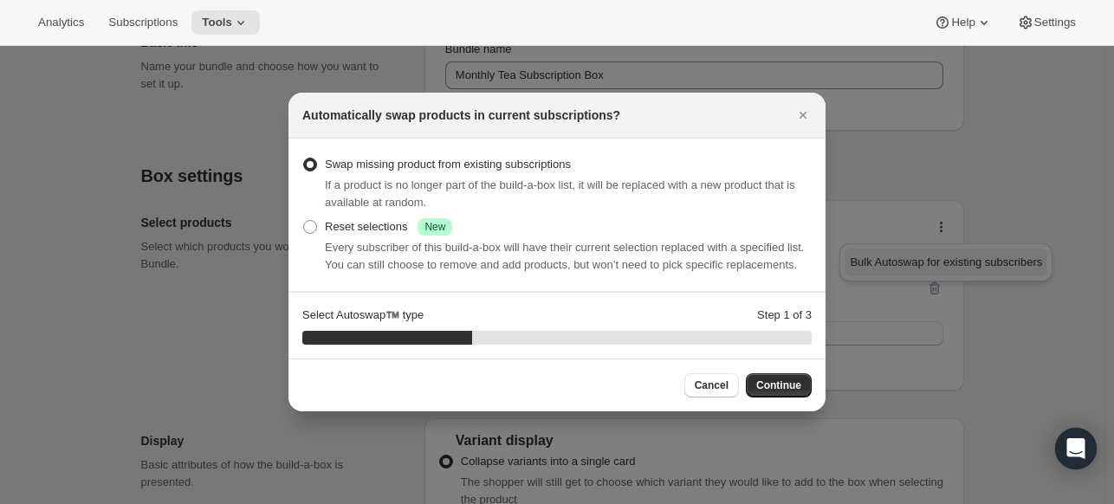
scroll to position [0, 0]
click at [307, 230] on span ":r3c:" at bounding box center [310, 227] width 14 height 14
click at [304, 221] on input "Reset selections Success New" at bounding box center [303, 220] width 1 height 1
radio input "true"
click at [776, 382] on span "Continue" at bounding box center [778, 386] width 45 height 14
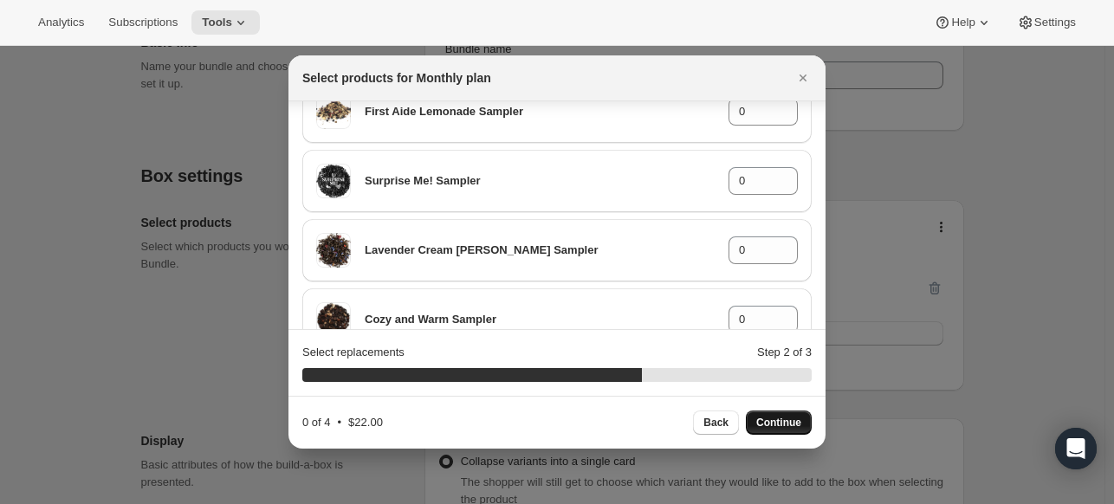
scroll to position [872, 0]
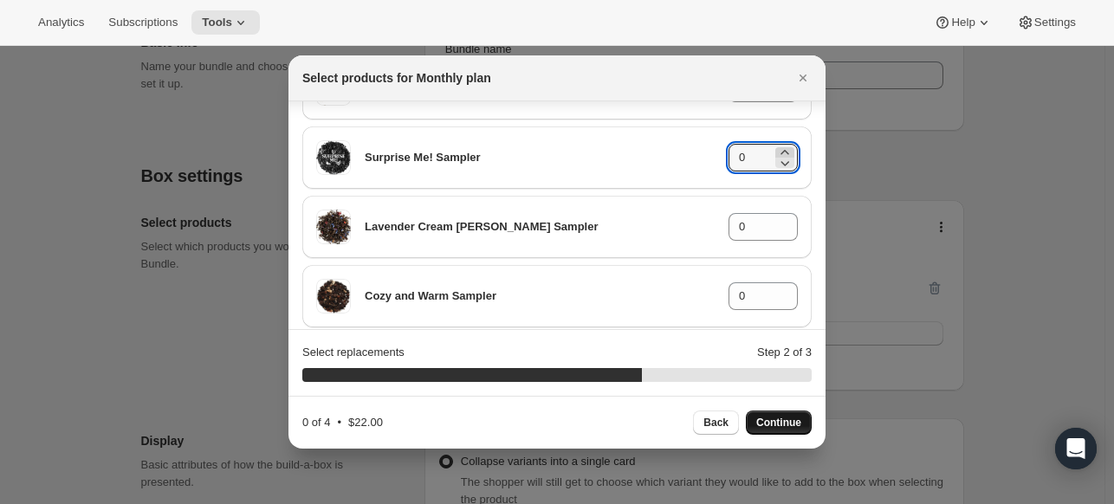
click at [776, 152] on icon ":r3c:" at bounding box center [784, 152] width 17 height 17
type input "4"
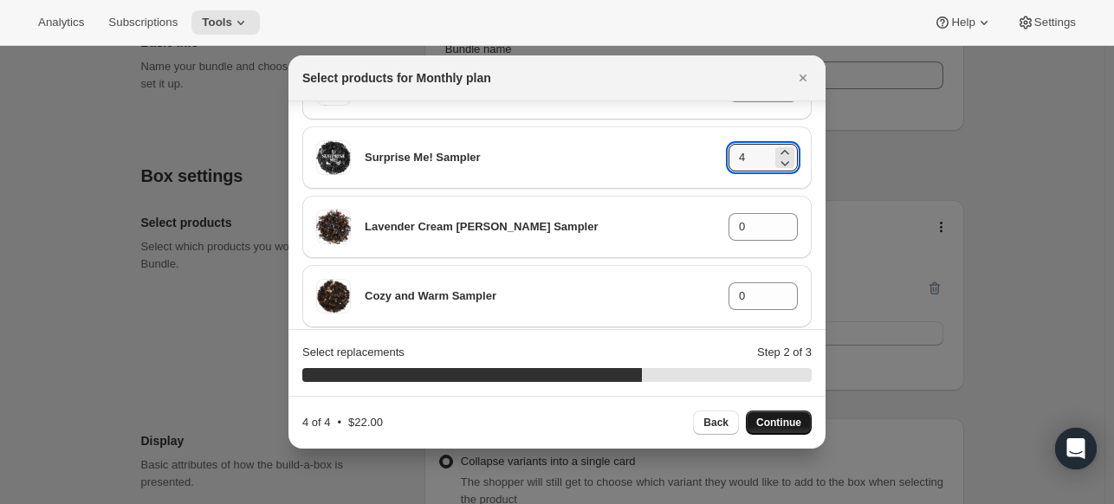
click at [773, 421] on span "Continue" at bounding box center [778, 423] width 45 height 14
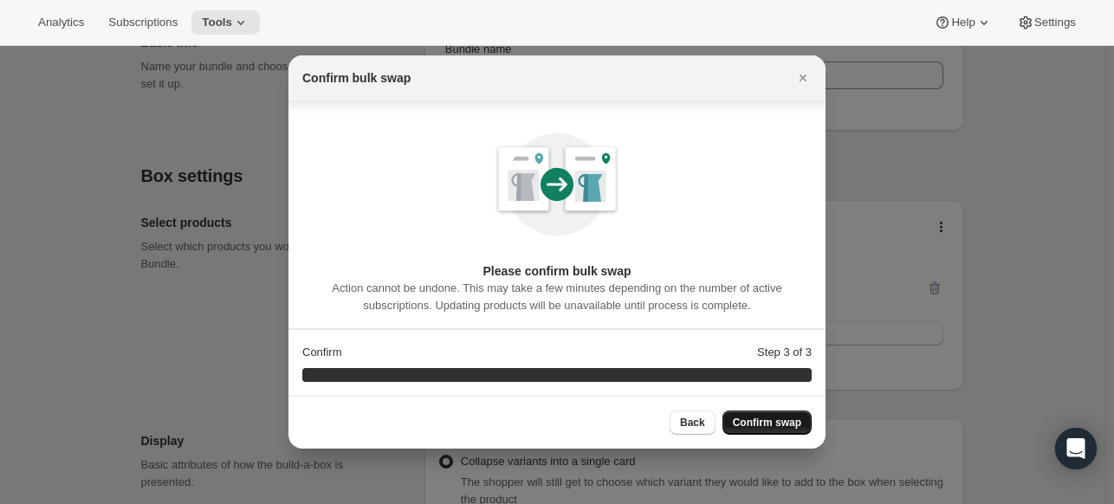
scroll to position [7, 0]
click at [773, 421] on span "Confirm swap" at bounding box center [767, 423] width 68 height 14
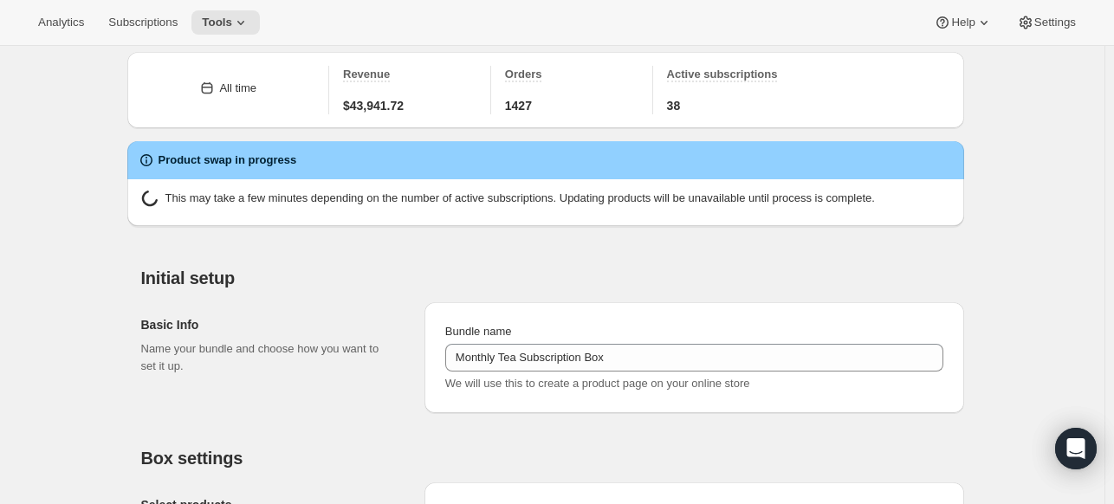
scroll to position [83, 0]
